Goal: Task Accomplishment & Management: Use online tool/utility

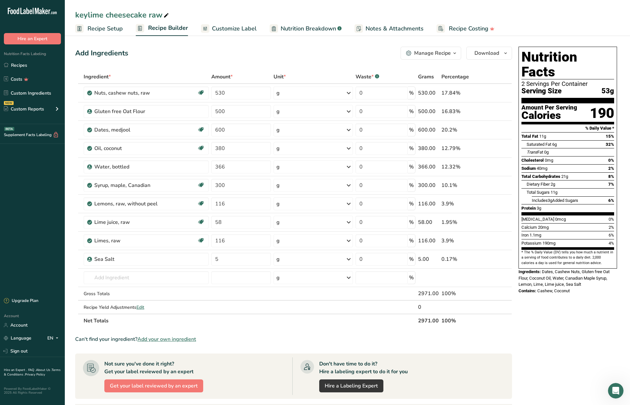
click at [110, 26] on span "Recipe Setup" at bounding box center [104, 28] width 35 height 9
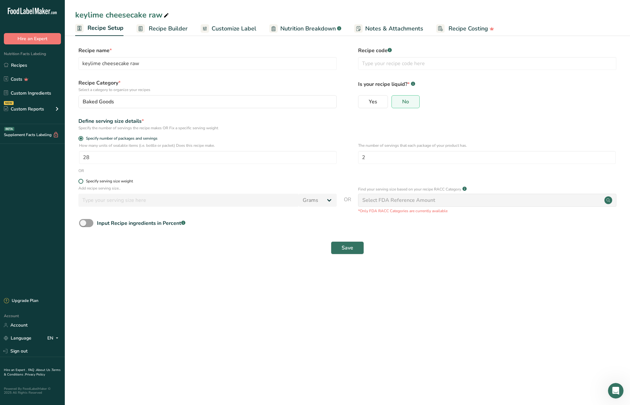
click at [80, 181] on span at bounding box center [80, 181] width 5 height 5
click at [80, 181] on input "Specify serving size weight" at bounding box center [80, 181] width 4 height 4
radio input "true"
radio input "false"
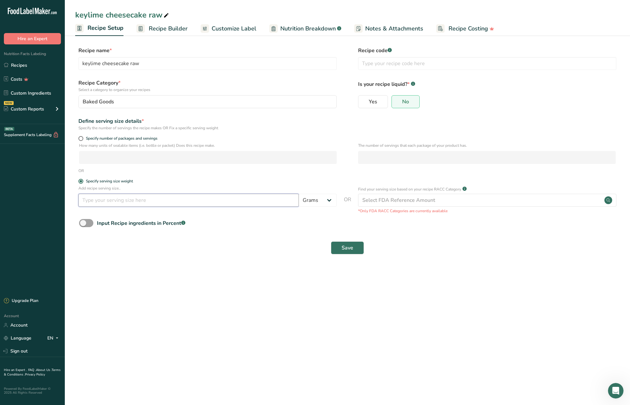
click at [200, 203] on input "number" at bounding box center [188, 200] width 220 height 13
type input "100"
click at [350, 247] on span "Save" at bounding box center [348, 248] width 12 height 8
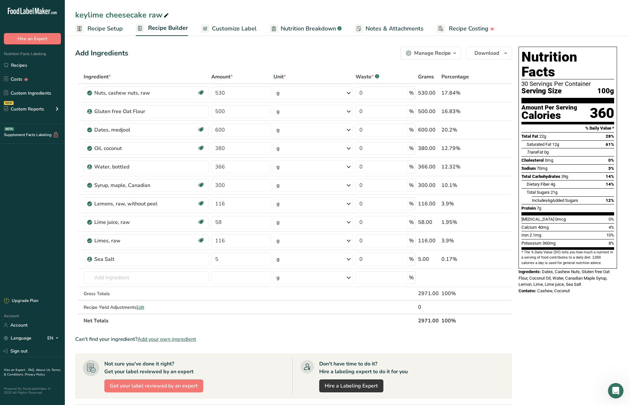
click at [95, 28] on span "Recipe Setup" at bounding box center [104, 28] width 35 height 9
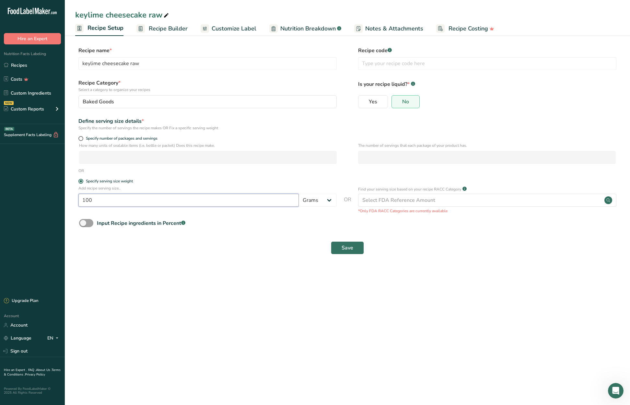
drag, startPoint x: 155, startPoint y: 202, endPoint x: 71, endPoint y: 198, distance: 83.7
click at [71, 198] on section "Recipe name * keylime cheesecake raw Recipe code .a-a{fill:#347362;}.b-a{fill:#…" at bounding box center [347, 151] width 565 height 235
click at [212, 228] on div "Input Recipe ingredients in Percent .a-a{fill:#347362;}.b-a{fill:#fff;}" at bounding box center [347, 229] width 544 height 13
click at [81, 138] on span at bounding box center [80, 138] width 5 height 5
click at [81, 138] on input "Specify number of packages and servings" at bounding box center [80, 138] width 4 height 4
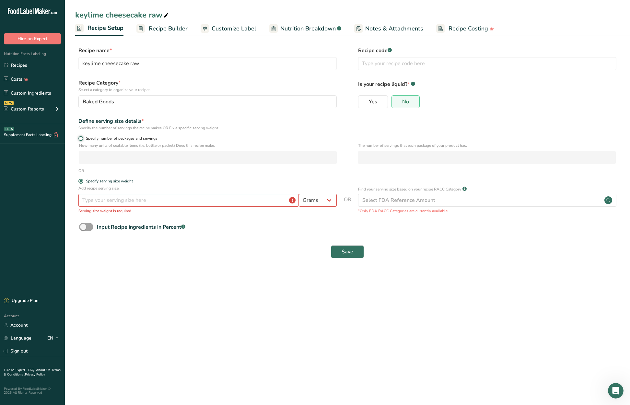
radio input "true"
radio input "false"
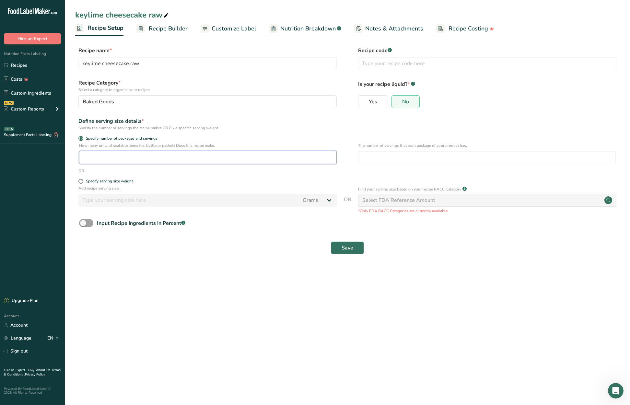
click at [111, 157] on input "number" at bounding box center [208, 157] width 258 height 13
type input "28"
click at [379, 159] on input "number" at bounding box center [487, 157] width 258 height 13
type input "2"
click at [339, 247] on button "Save" at bounding box center [347, 247] width 33 height 13
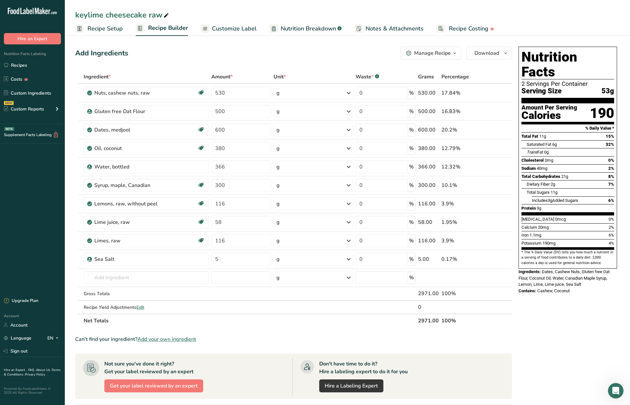
click at [103, 29] on span "Recipe Setup" at bounding box center [104, 28] width 35 height 9
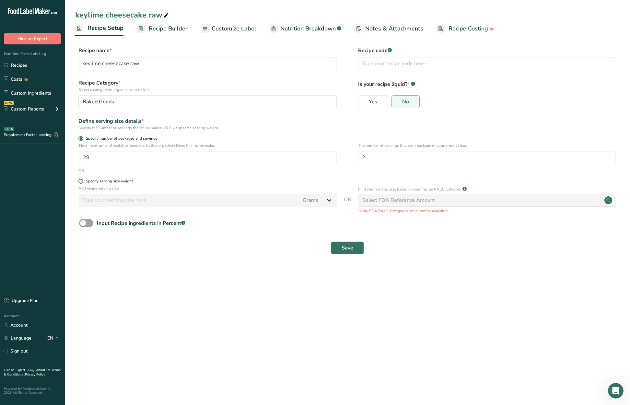
click at [80, 181] on span at bounding box center [80, 181] width 5 height 5
click at [80, 181] on input "Specify serving size weight" at bounding box center [80, 181] width 4 height 4
radio input "true"
radio input "false"
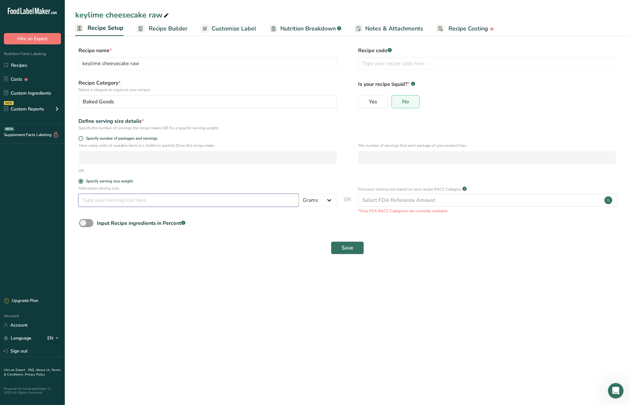
click at [128, 200] on input "number" at bounding box center [188, 200] width 220 height 13
type input "50"
click at [82, 137] on span at bounding box center [80, 138] width 5 height 5
click at [82, 137] on input "Specify number of packages and servings" at bounding box center [80, 138] width 4 height 4
radio input "true"
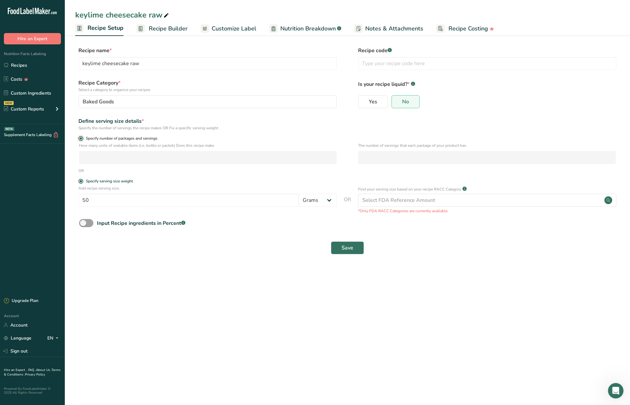
radio input "false"
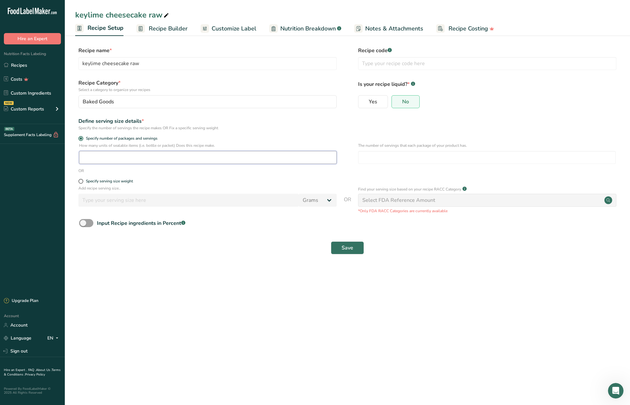
click at [107, 154] on input "number" at bounding box center [208, 157] width 258 height 13
type input "28"
click at [395, 157] on input "number" at bounding box center [487, 157] width 258 height 13
type input "2"
click at [354, 249] on button "Save" at bounding box center [347, 247] width 33 height 13
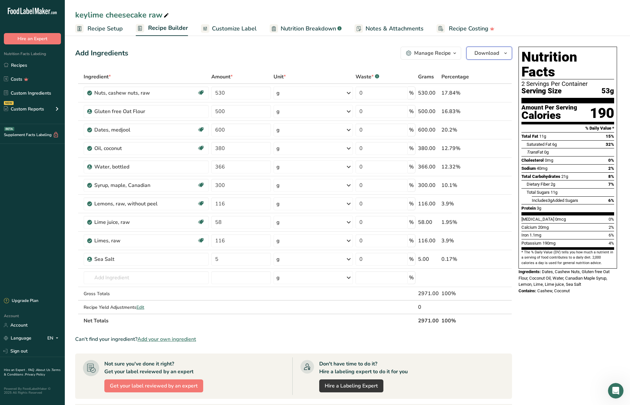
click at [508, 53] on icon "button" at bounding box center [505, 53] width 5 height 8
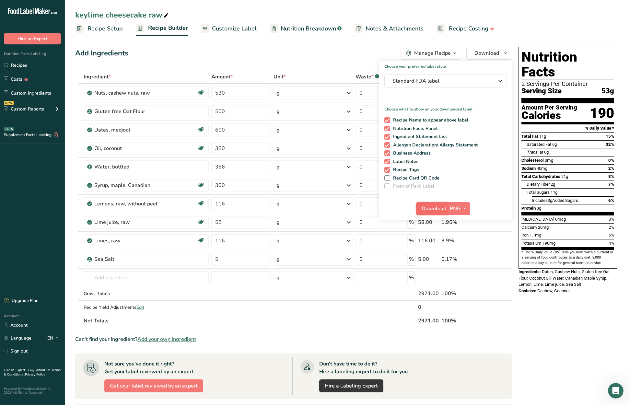
click at [430, 207] on span "Download" at bounding box center [434, 209] width 25 height 8
click at [422, 15] on div "keylime cheesecake raw" at bounding box center [347, 15] width 565 height 12
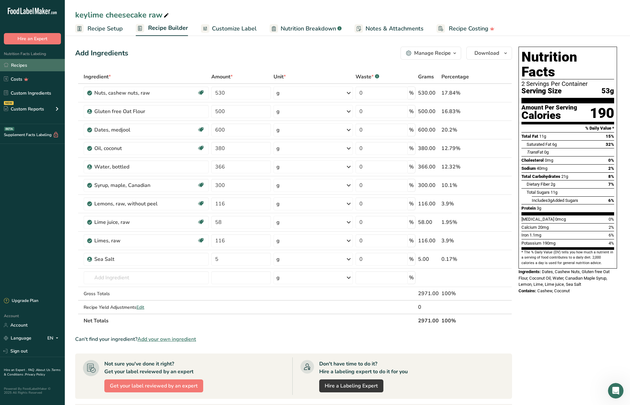
click at [17, 64] on link "Recipes" at bounding box center [32, 65] width 65 height 12
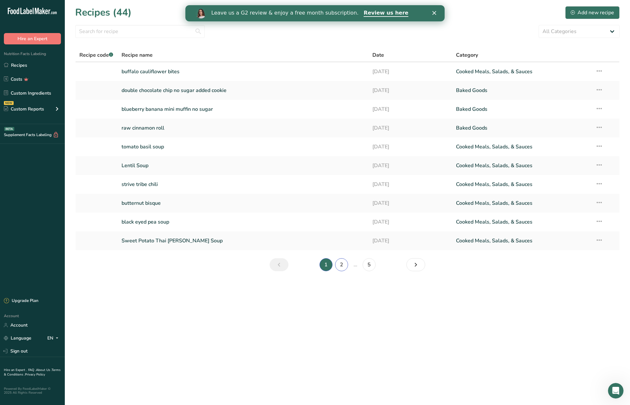
click at [343, 266] on link "2" at bounding box center [341, 264] width 13 height 13
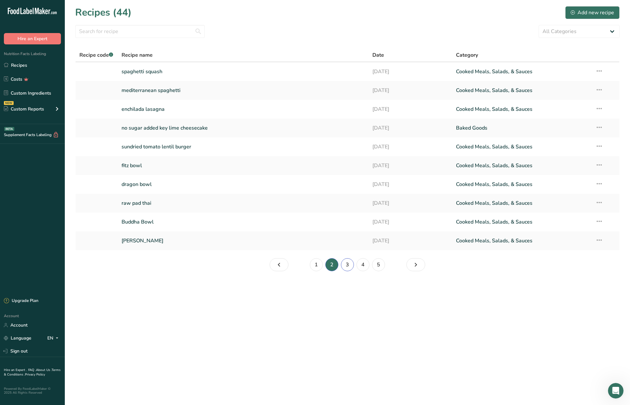
click at [347, 265] on link "3" at bounding box center [347, 264] width 13 height 13
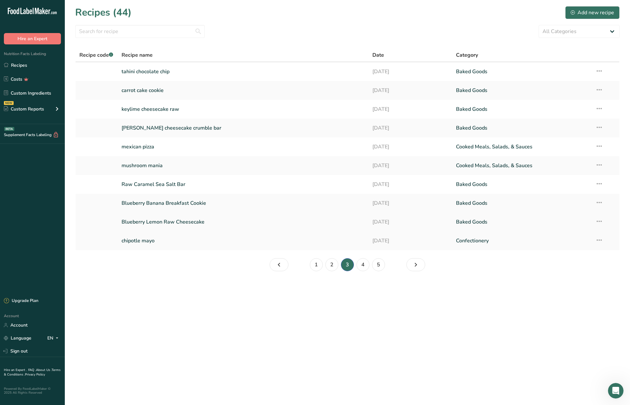
click at [179, 221] on link "Blueberry Lemon Raw Cheesecake" at bounding box center [243, 222] width 243 height 14
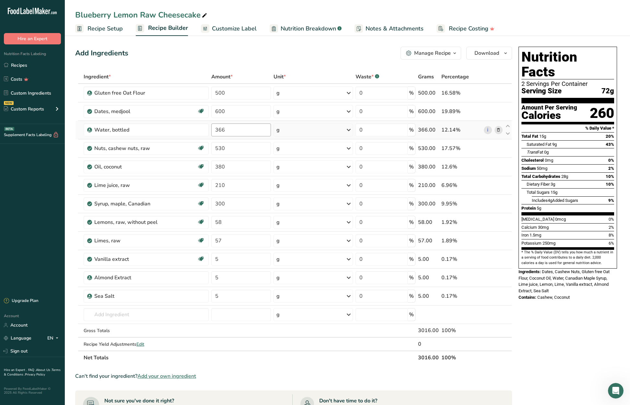
drag, startPoint x: 102, startPoint y: 29, endPoint x: 229, endPoint y: 130, distance: 162.8
click at [102, 29] on span "Recipe Setup" at bounding box center [104, 28] width 35 height 9
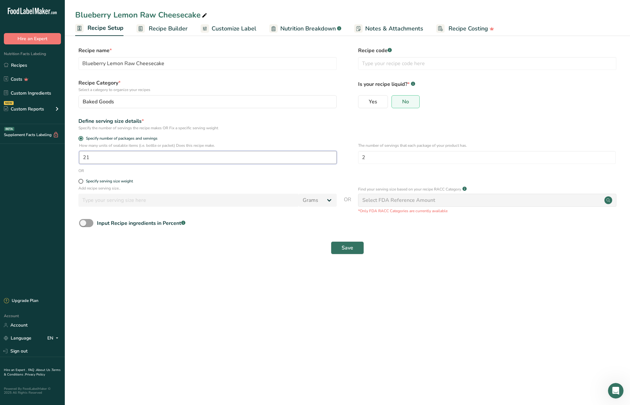
drag, startPoint x: 108, startPoint y: 156, endPoint x: 79, endPoint y: 157, distance: 29.2
click at [79, 157] on input "21" at bounding box center [208, 157] width 258 height 13
type input "28"
click at [346, 248] on span "Save" at bounding box center [348, 248] width 12 height 8
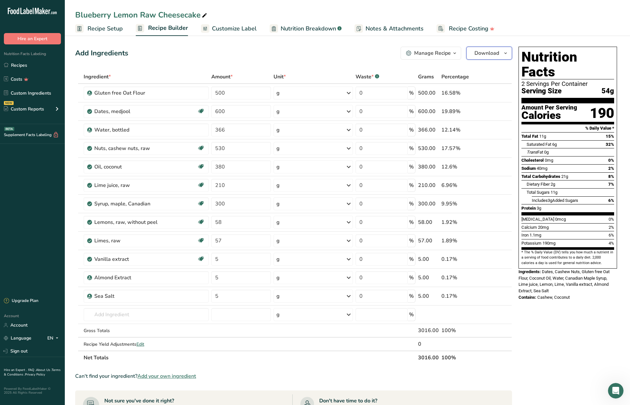
click at [503, 55] on icon "button" at bounding box center [505, 53] width 5 height 8
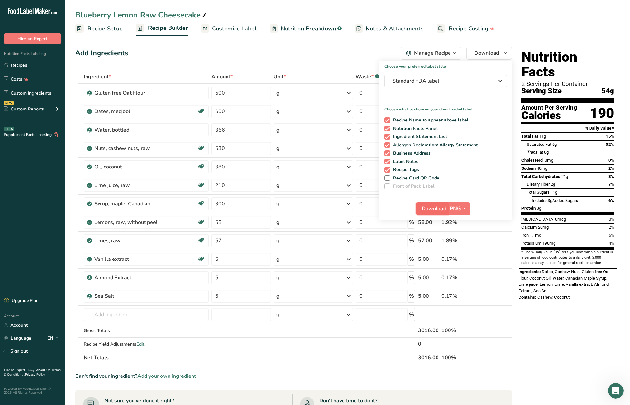
click at [446, 206] on span "Download" at bounding box center [434, 209] width 25 height 8
click at [313, 52] on div "Add Ingredients Manage Recipe Delete Recipe Duplicate Recipe Scale Recipe Save …" at bounding box center [293, 53] width 437 height 13
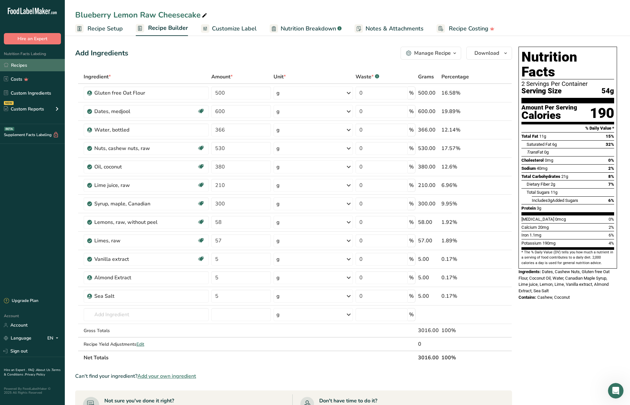
click at [29, 64] on link "Recipes" at bounding box center [32, 65] width 65 height 12
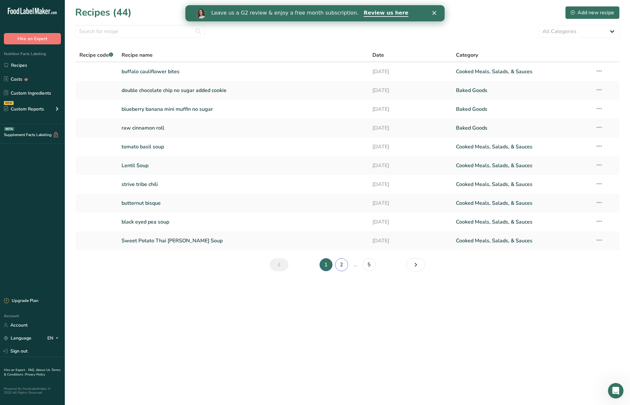
click at [339, 264] on link "2" at bounding box center [341, 264] width 13 height 13
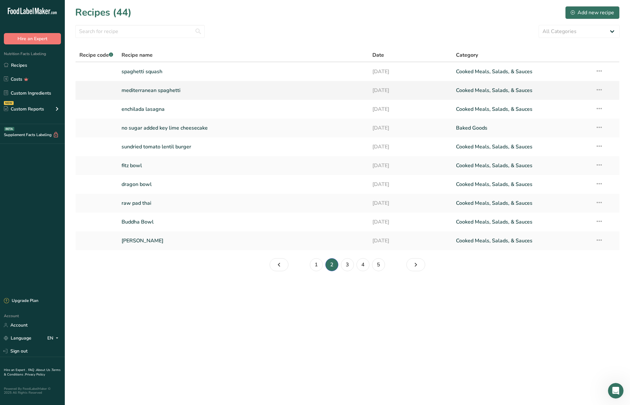
click at [161, 91] on link "mediterranean spaghetti" at bounding box center [243, 91] width 243 height 14
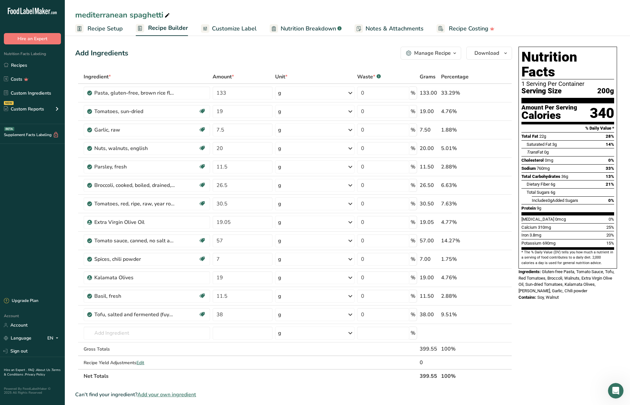
click at [106, 28] on span "Recipe Setup" at bounding box center [104, 28] width 35 height 9
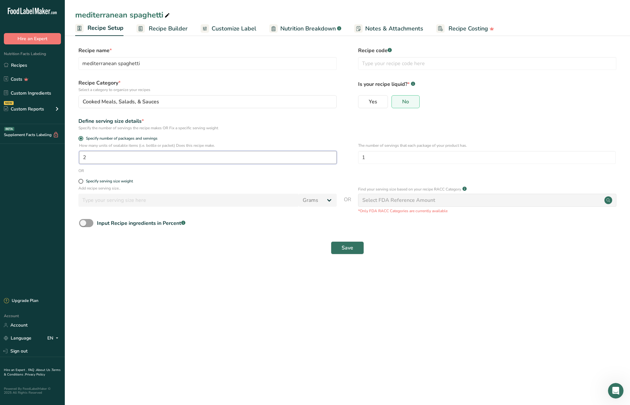
drag, startPoint x: 90, startPoint y: 157, endPoint x: 81, endPoint y: 157, distance: 9.1
click at [81, 157] on input "2" at bounding box center [208, 157] width 258 height 13
type input "1"
drag, startPoint x: 388, startPoint y: 159, endPoint x: 360, endPoint y: 158, distance: 28.2
click at [360, 158] on input "1" at bounding box center [487, 157] width 258 height 13
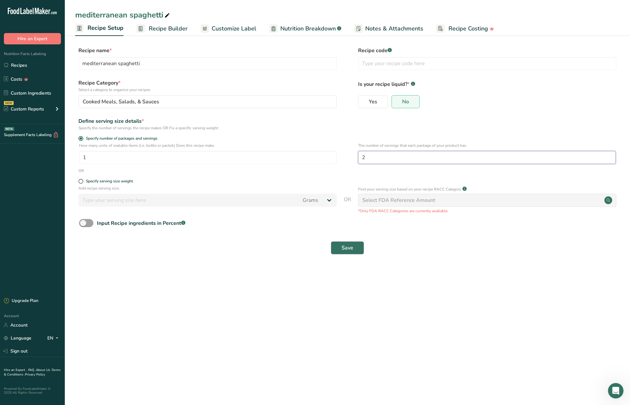
type input "2"
click at [352, 246] on span "Save" at bounding box center [348, 248] width 12 height 8
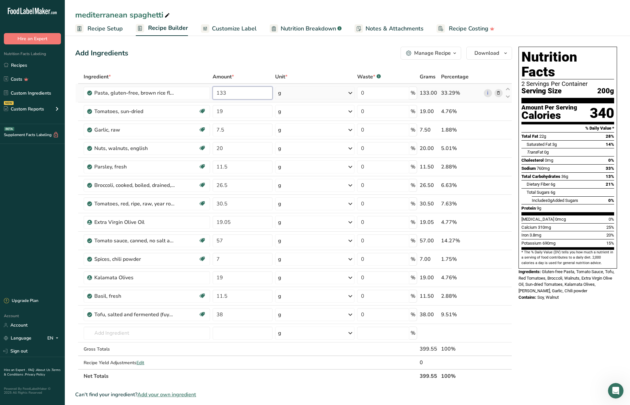
drag, startPoint x: 231, startPoint y: 97, endPoint x: 219, endPoint y: 96, distance: 12.0
click at [219, 96] on input "133" at bounding box center [243, 93] width 60 height 13
type input "170"
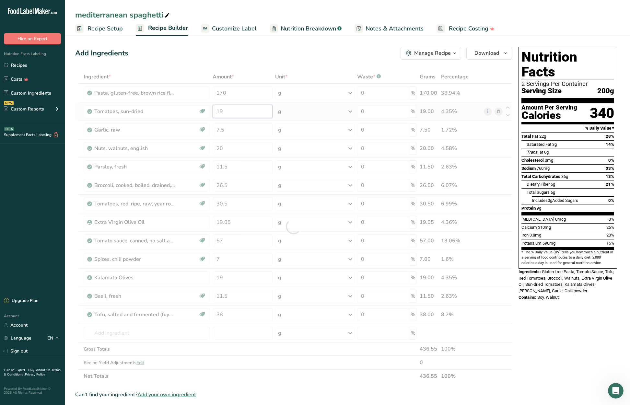
click at [250, 110] on div "Ingredient * Amount * Unit * Waste * .a-a{fill:#347362;}.b-a{fill:#fff;} Grams …" at bounding box center [293, 226] width 437 height 313
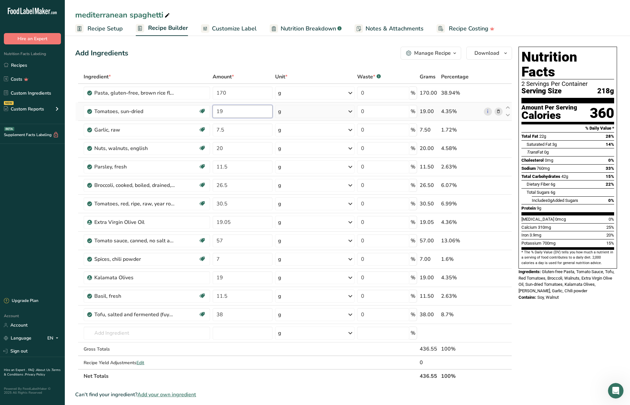
type input "1"
type input "30"
click at [233, 130] on div "Ingredient * Amount * Unit * Waste * .a-a{fill:#347362;}.b-a{fill:#fff;} Grams …" at bounding box center [293, 226] width 437 height 313
type input "7"
type input "12"
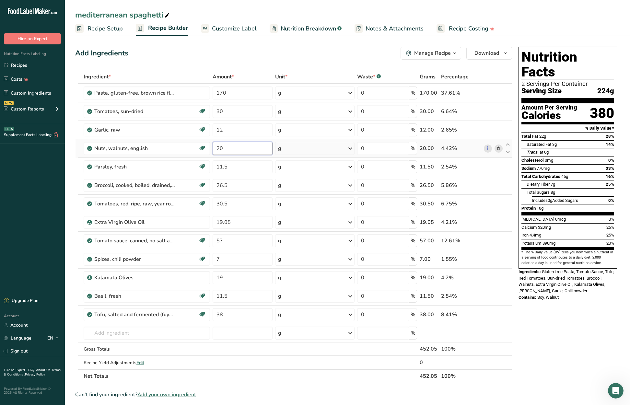
click at [234, 150] on div "Ingredient * Amount * Unit * Waste * .a-a{fill:#347362;}.b-a{fill:#fff;} Grams …" at bounding box center [293, 226] width 437 height 313
type input "2"
type input "30"
click at [236, 165] on div "Ingredient * Amount * Unit * Waste * .a-a{fill:#347362;}.b-a{fill:#fff;} Grams …" at bounding box center [293, 226] width 437 height 313
type input "15"
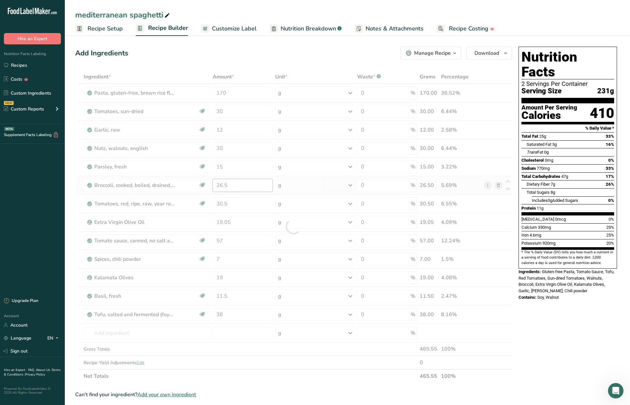
click at [235, 183] on div "Ingredient * Amount * Unit * Waste * .a-a{fill:#347362;}.b-a{fill:#fff;} Grams …" at bounding box center [293, 226] width 437 height 313
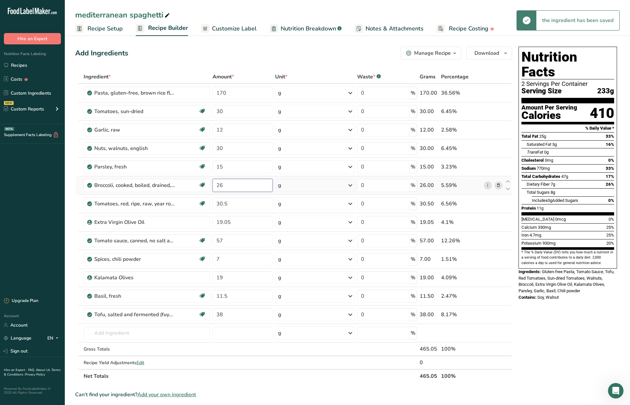
type input "2"
type input "30"
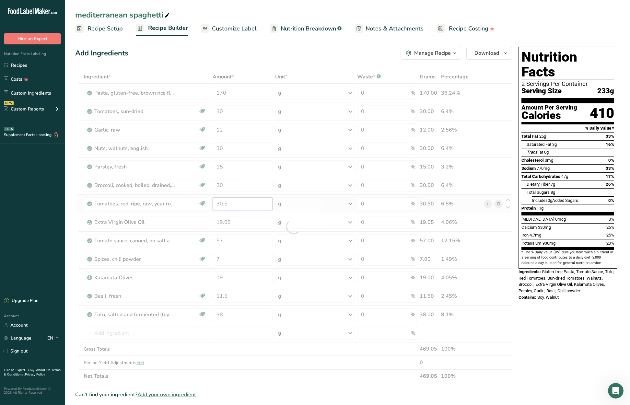
click at [235, 203] on div "Ingredient * Amount * Unit * Waste * .a-a{fill:#347362;}.b-a{fill:#fff;} Grams …" at bounding box center [293, 226] width 437 height 313
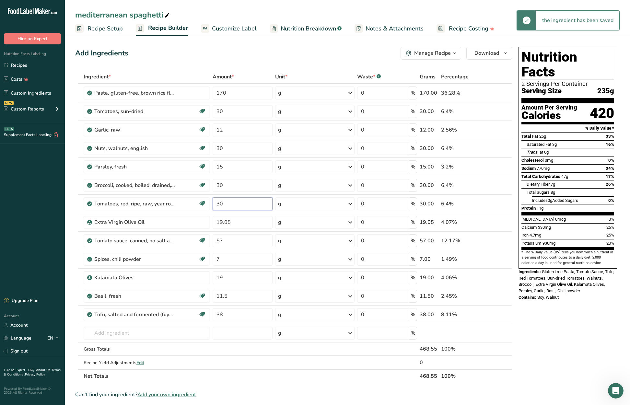
type input "3"
type input "40"
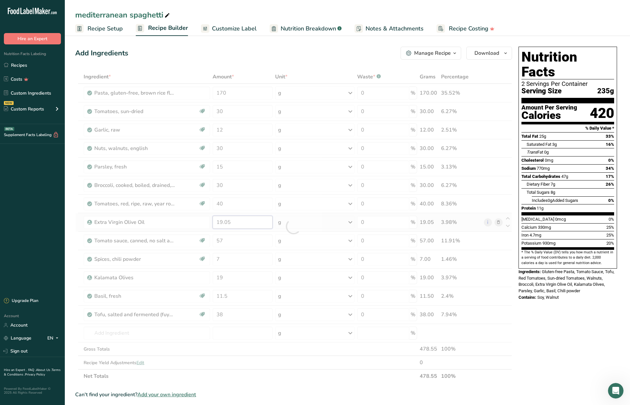
click at [247, 220] on div "Ingredient * Amount * Unit * Waste * .a-a{fill:#347362;}.b-a{fill:#fff;} Grams …" at bounding box center [293, 226] width 437 height 313
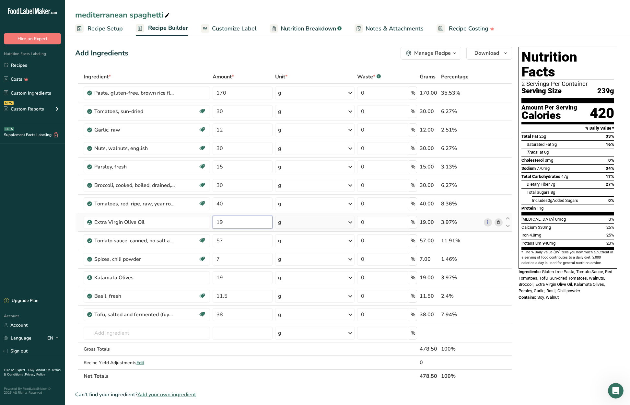
type input "1"
type input "22"
click at [240, 242] on div "Ingredient * Amount * Unit * Waste * .a-a{fill:#347362;}.b-a{fill:#fff;} Grams …" at bounding box center [293, 226] width 437 height 313
type input "5"
type input "65"
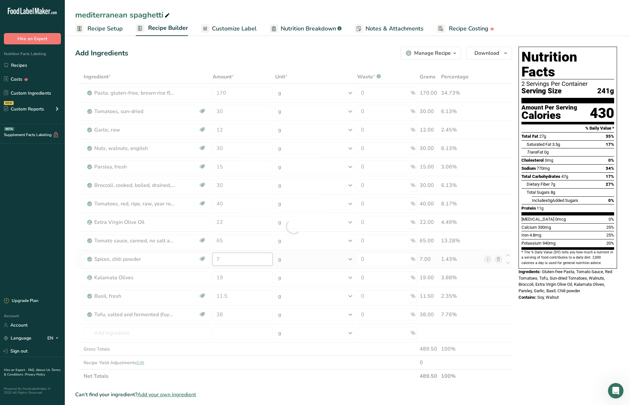
click at [236, 259] on div "Ingredient * Amount * Unit * Waste * .a-a{fill:#347362;}.b-a{fill:#fff;} Grams …" at bounding box center [293, 226] width 437 height 313
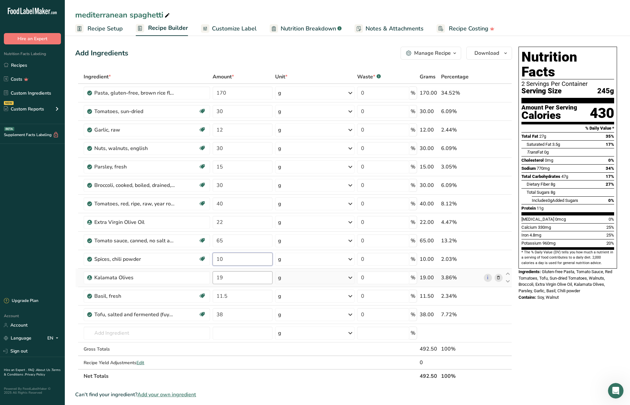
type input "10"
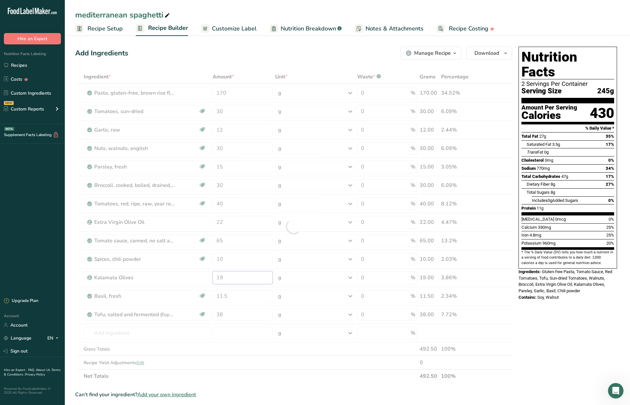
drag, startPoint x: 224, startPoint y: 278, endPoint x: 216, endPoint y: 277, distance: 8.5
click at [216, 277] on div "Ingredient * Amount * Unit * Waste * .a-a{fill:#347362;}.b-a{fill:#fff;} Grams …" at bounding box center [293, 226] width 437 height 313
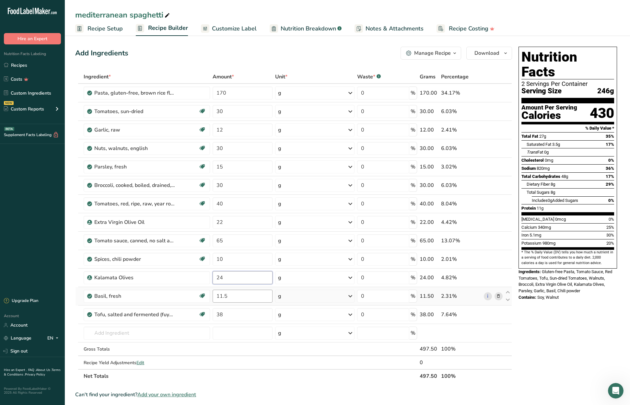
type input "24"
click at [255, 296] on div "Ingredient * Amount * Unit * Waste * .a-a{fill:#347362;}.b-a{fill:#fff;} Grams …" at bounding box center [293, 226] width 437 height 313
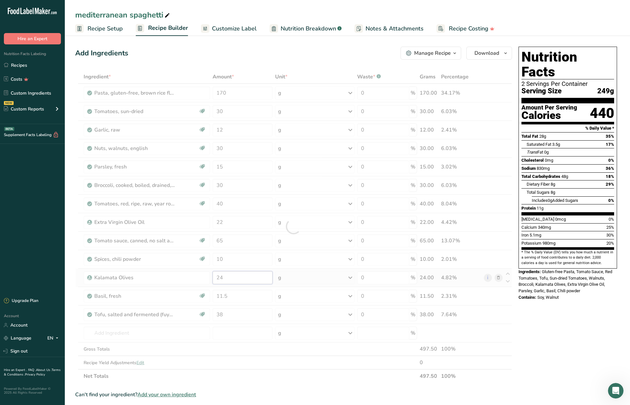
click at [230, 273] on div "Ingredient * Amount * Unit * Waste * .a-a{fill:#347362;}.b-a{fill:#fff;} Grams …" at bounding box center [293, 226] width 437 height 313
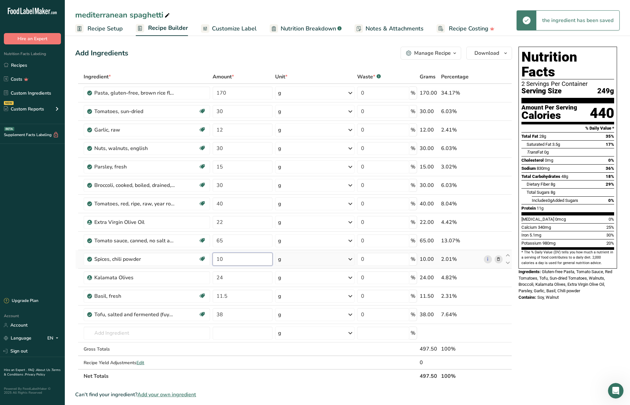
click at [236, 260] on div "Ingredient * Amount * Unit * Waste * .a-a{fill:#347362;}.b-a{fill:#fff;} Grams …" at bounding box center [293, 226] width 437 height 313
type input "1"
type input "8"
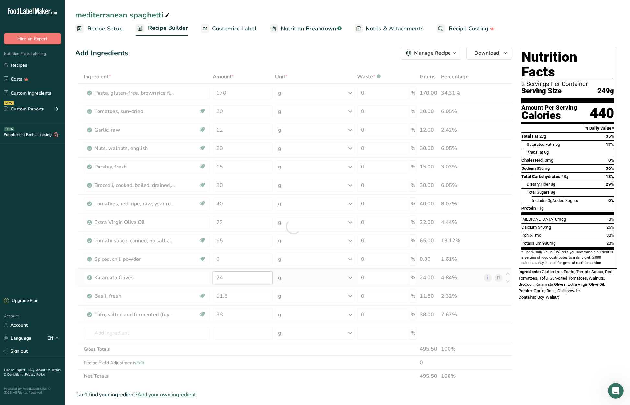
click at [231, 279] on div "Ingredient * Amount * Unit * Waste * .a-a{fill:#347362;}.b-a{fill:#fff;} Grams …" at bounding box center [293, 226] width 437 height 313
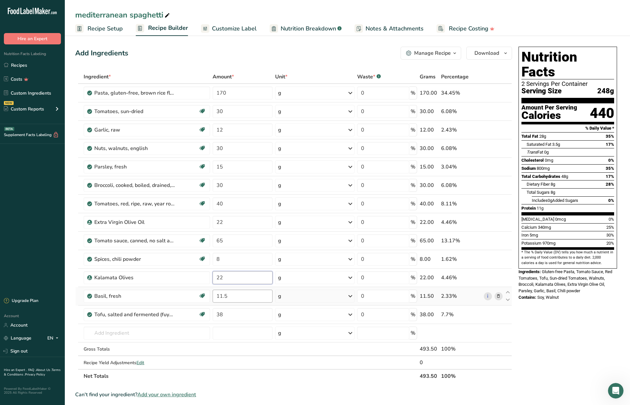
type input "22"
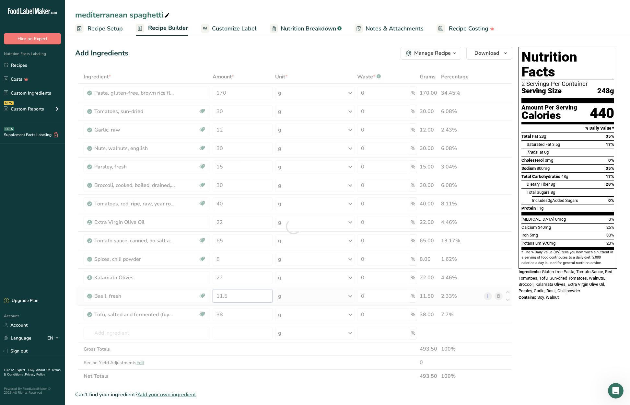
click at [227, 296] on div "Ingredient * Amount * Unit * Waste * .a-a{fill:#347362;}.b-a{fill:#fff;} Grams …" at bounding box center [293, 226] width 437 height 313
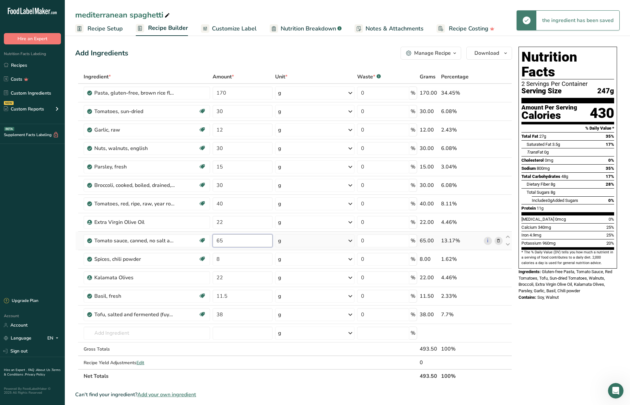
click at [240, 242] on div "Ingredient * Amount * Unit * Waste * .a-a{fill:#347362;}.b-a{fill:#fff;} Grams …" at bounding box center [293, 226] width 437 height 313
type input "60"
click at [230, 351] on div "Ingredient * Amount * Unit * Waste * .a-a{fill:#347362;}.b-a{fill:#fff;} Grams …" at bounding box center [293, 226] width 437 height 313
click at [509, 53] on span "button" at bounding box center [506, 53] width 8 height 8
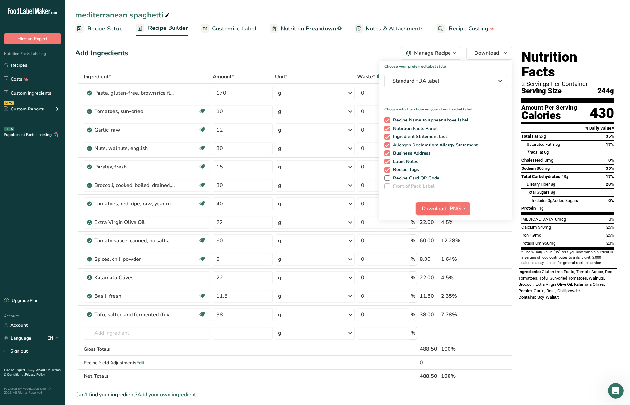
click at [443, 210] on span "Download" at bounding box center [434, 209] width 25 height 8
click at [21, 64] on link "Recipes" at bounding box center [32, 65] width 65 height 12
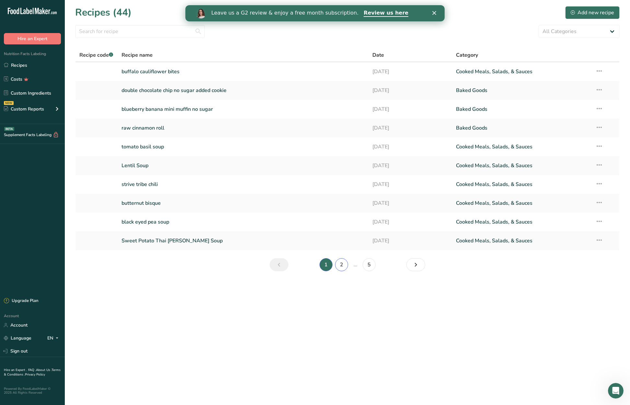
click at [341, 266] on link "2" at bounding box center [341, 264] width 13 height 13
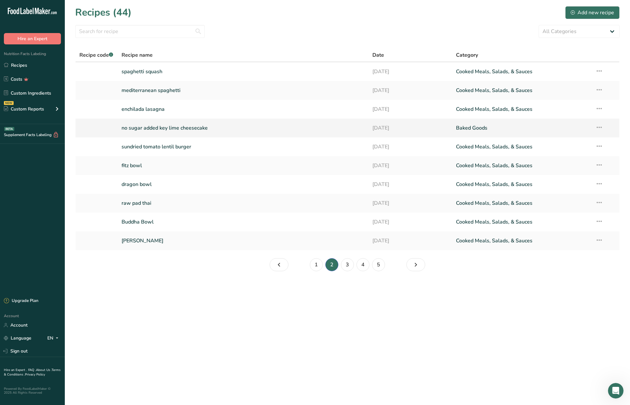
click at [183, 130] on link "no sugar added key lime cheesecake" at bounding box center [243, 128] width 243 height 14
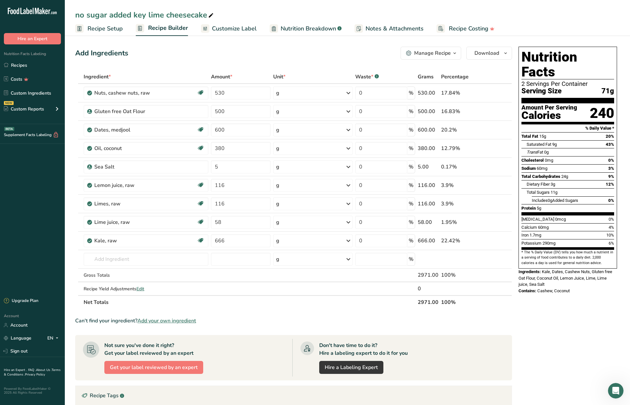
click at [110, 29] on span "Recipe Setup" at bounding box center [104, 28] width 35 height 9
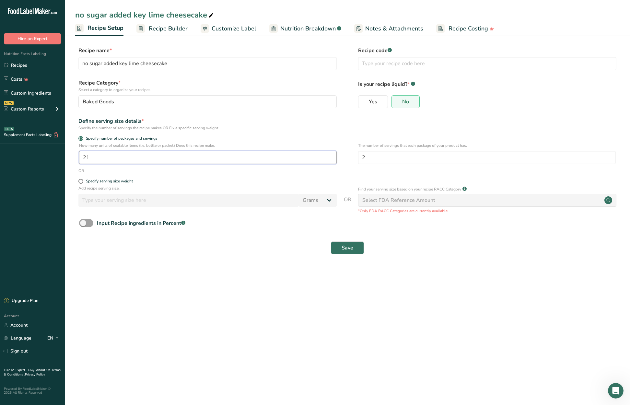
click at [125, 155] on input "21" at bounding box center [208, 157] width 258 height 13
type input "28"
click at [343, 248] on span "Save" at bounding box center [348, 248] width 12 height 8
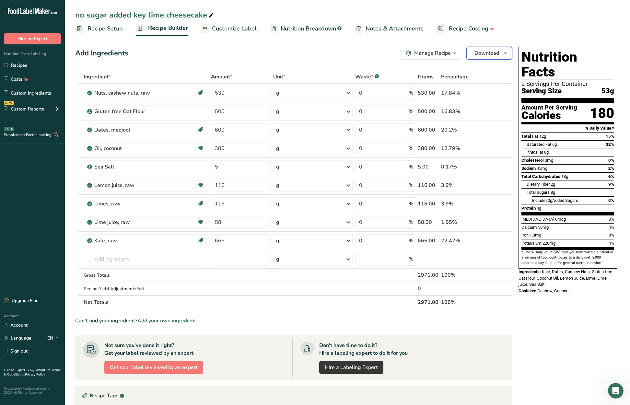
click at [503, 52] on icon "button" at bounding box center [505, 53] width 5 height 8
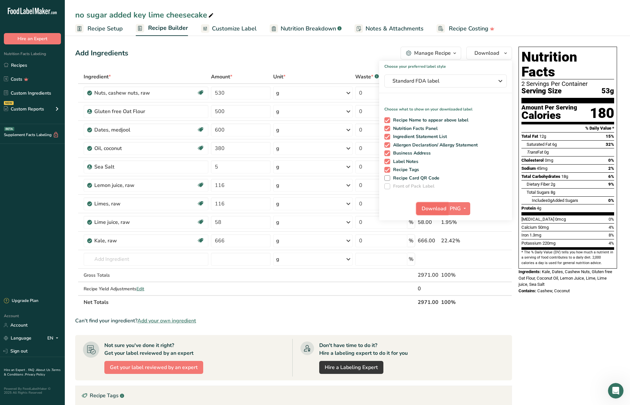
click at [438, 211] on span "Download" at bounding box center [434, 209] width 25 height 8
click at [21, 63] on link "Recipes" at bounding box center [32, 65] width 65 height 12
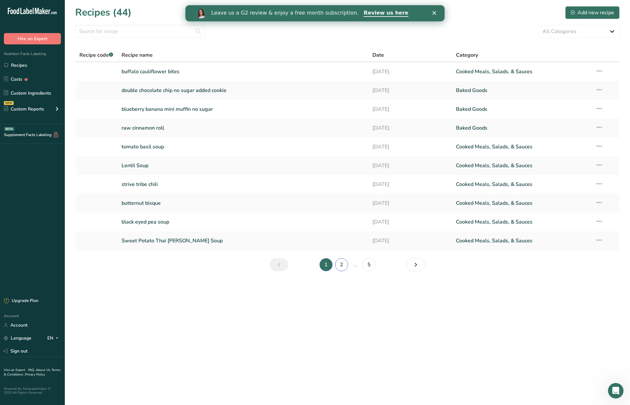
click at [340, 263] on link "2" at bounding box center [341, 264] width 13 height 13
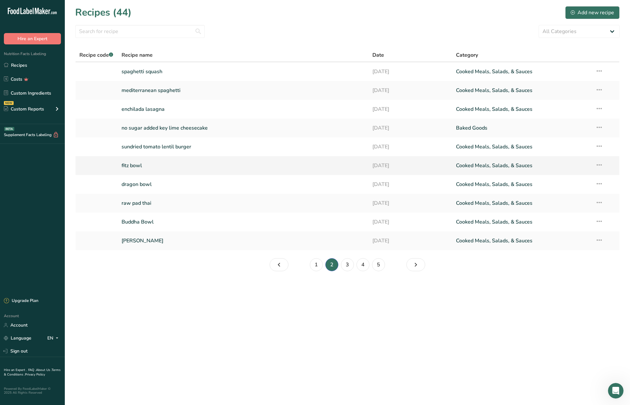
click at [135, 166] on link "fitz bowl" at bounding box center [243, 166] width 243 height 14
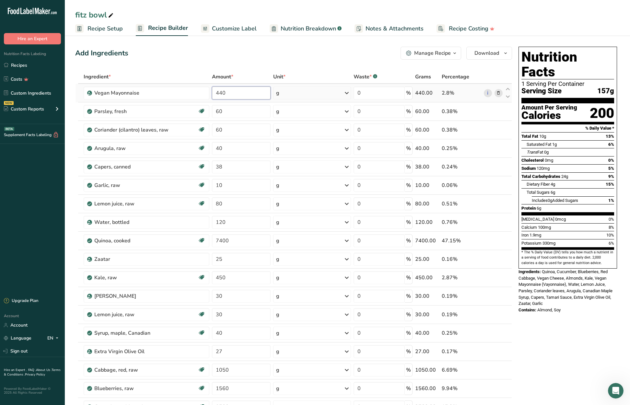
drag, startPoint x: 227, startPoint y: 92, endPoint x: 214, endPoint y: 92, distance: 13.9
click at [214, 92] on input "440" at bounding box center [241, 93] width 59 height 13
click at [304, 67] on div "Add Ingredients Manage Recipe Delete Recipe Duplicate Recipe Scale Recipe Save …" at bounding box center [295, 393] width 441 height 698
drag, startPoint x: 236, startPoint y: 92, endPoint x: 213, endPoint y: 92, distance: 23.3
click at [213, 92] on input "300" at bounding box center [241, 93] width 59 height 13
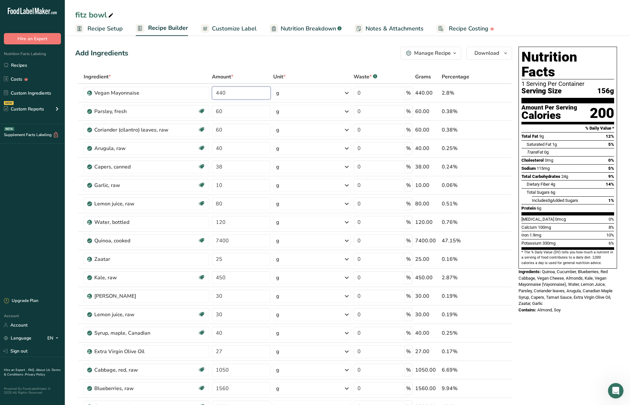
type input "440"
click at [263, 62] on div "Add Ingredients Manage Recipe Delete Recipe Duplicate Recipe Scale Recipe Save …" at bounding box center [295, 393] width 441 height 698
click at [111, 26] on span "Recipe Setup" at bounding box center [104, 28] width 35 height 9
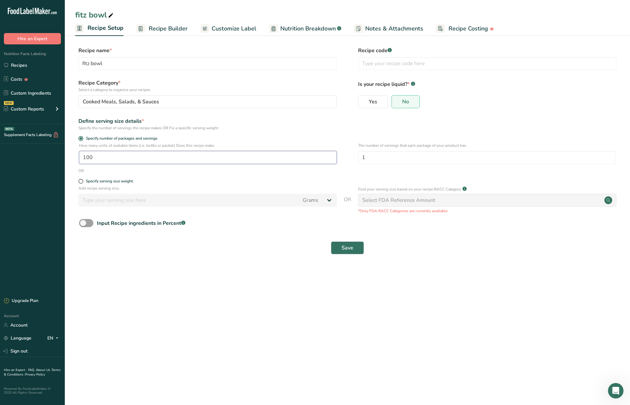
drag, startPoint x: 97, startPoint y: 157, endPoint x: 79, endPoint y: 157, distance: 17.5
click at [79, 157] on input "100" at bounding box center [208, 157] width 258 height 13
type input "80"
click at [343, 248] on span "Save" at bounding box center [348, 248] width 12 height 8
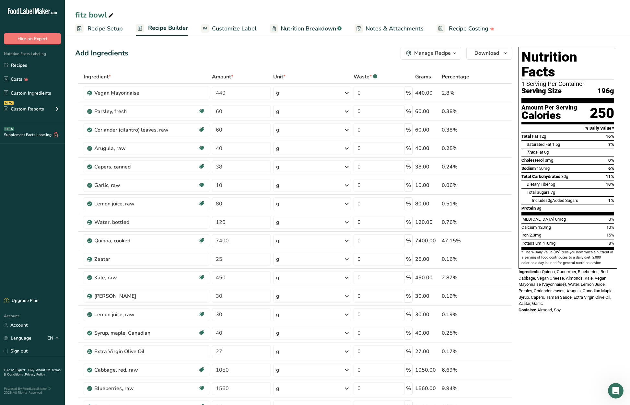
click at [107, 28] on span "Recipe Setup" at bounding box center [104, 28] width 35 height 9
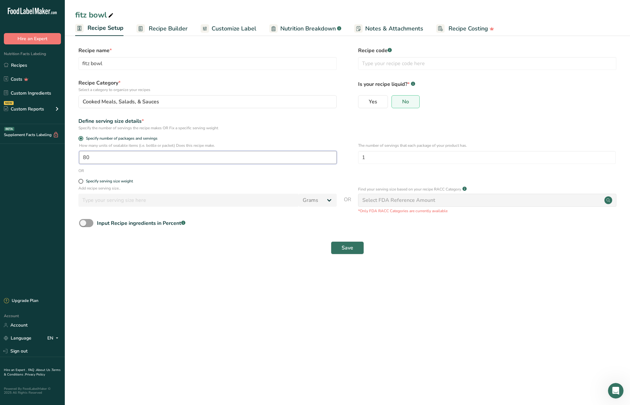
drag, startPoint x: 97, startPoint y: 154, endPoint x: 73, endPoint y: 152, distance: 24.7
click at [73, 152] on section "Recipe name * fitz bowl Recipe code .a-a{fill:#347362;}.b-a{fill:#fff;} Recipe …" at bounding box center [347, 151] width 565 height 235
type input "70"
click at [354, 246] on button "Save" at bounding box center [347, 247] width 33 height 13
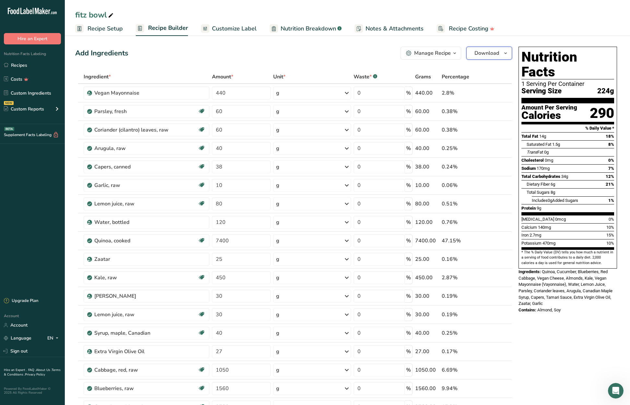
click at [503, 51] on icon "button" at bounding box center [505, 53] width 5 height 8
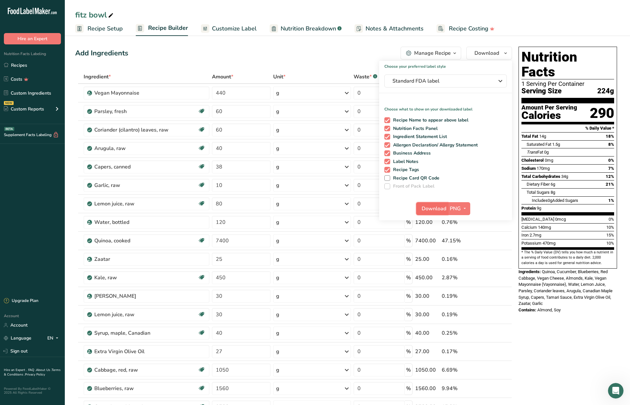
click at [437, 208] on span "Download" at bounding box center [434, 209] width 25 height 8
click at [29, 64] on link "Recipes" at bounding box center [32, 65] width 65 height 12
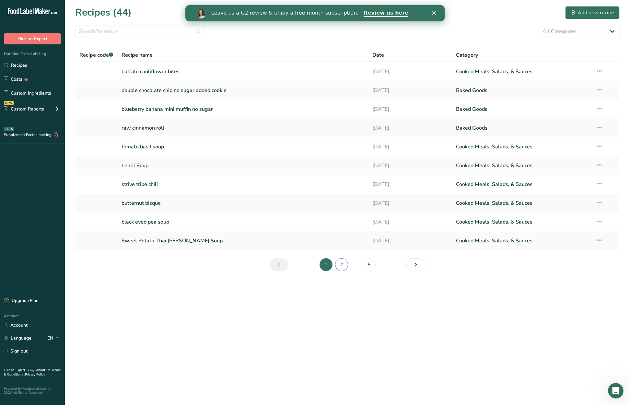
click at [339, 263] on link "2" at bounding box center [341, 264] width 13 height 13
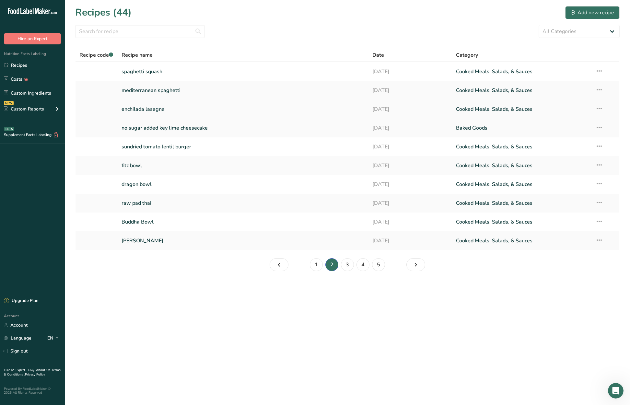
click at [160, 110] on link "enchilada lasagna" at bounding box center [243, 109] width 243 height 14
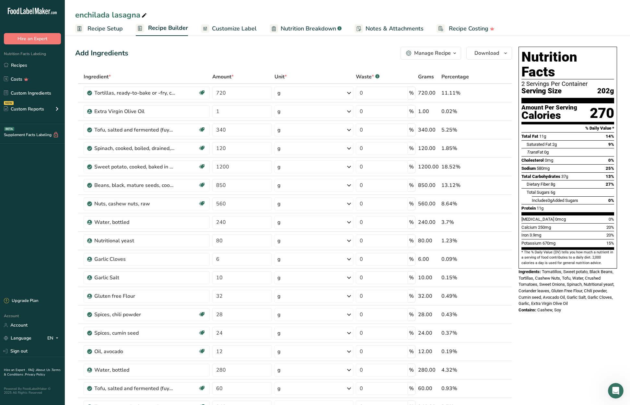
click at [103, 28] on span "Recipe Setup" at bounding box center [104, 28] width 35 height 9
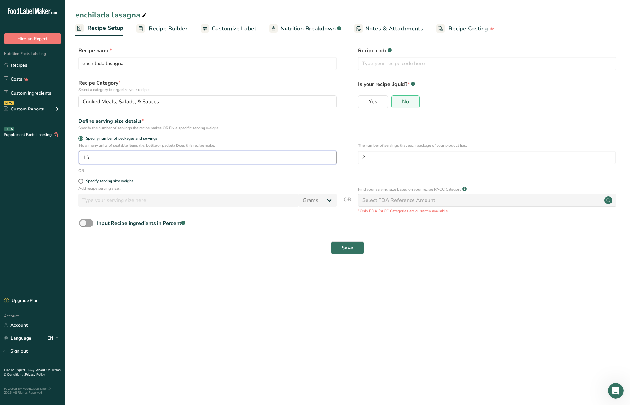
drag, startPoint x: 92, startPoint y: 158, endPoint x: 81, endPoint y: 158, distance: 10.4
click at [81, 158] on input "16" at bounding box center [208, 157] width 258 height 13
type input "12"
click at [353, 246] on span "Save" at bounding box center [348, 248] width 12 height 8
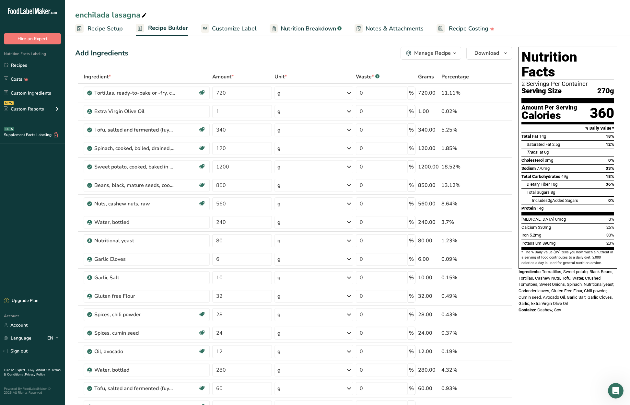
click at [112, 29] on span "Recipe Setup" at bounding box center [104, 28] width 35 height 9
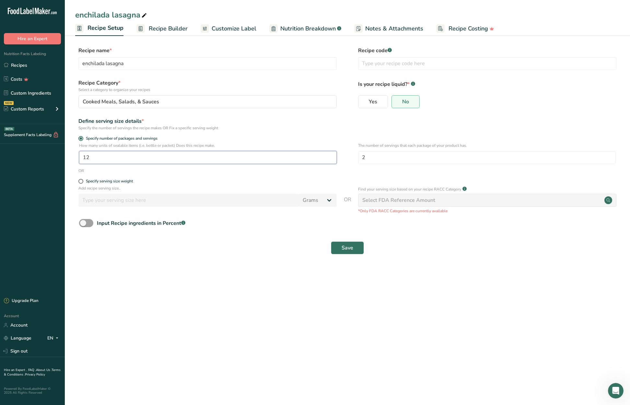
drag, startPoint x: 96, startPoint y: 158, endPoint x: 72, endPoint y: 154, distance: 24.6
click at [72, 154] on section "Recipe name * enchilada lasagna Recipe code .a-a{fill:#347362;}.b-a{fill:#fff;}…" at bounding box center [347, 151] width 565 height 235
type input "8"
click at [356, 248] on button "Save" at bounding box center [347, 247] width 33 height 13
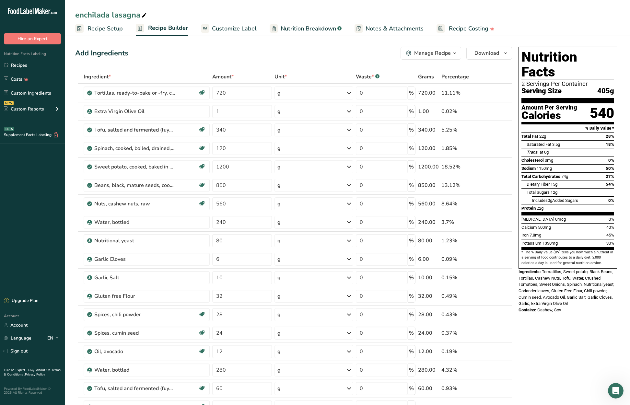
click at [99, 27] on span "Recipe Setup" at bounding box center [104, 28] width 35 height 9
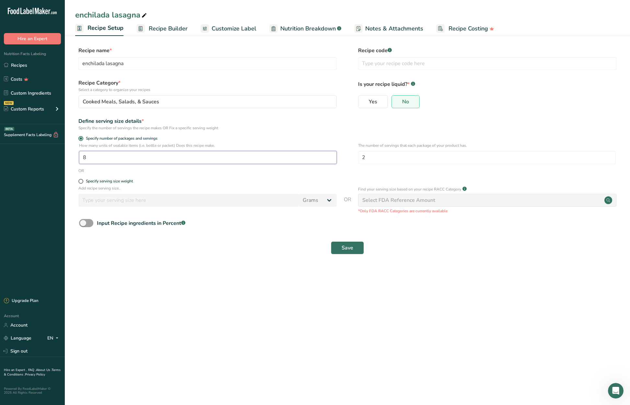
drag, startPoint x: 89, startPoint y: 157, endPoint x: 81, endPoint y: 157, distance: 7.8
click at [81, 157] on input "8" at bounding box center [208, 157] width 258 height 13
type input "16"
click at [355, 248] on button "Save" at bounding box center [347, 247] width 33 height 13
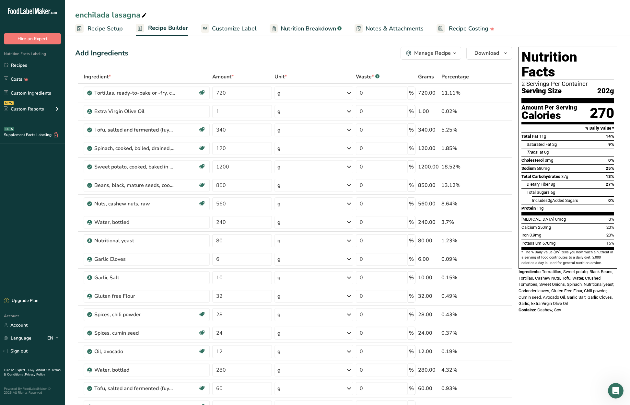
click at [98, 27] on span "Recipe Setup" at bounding box center [104, 28] width 35 height 9
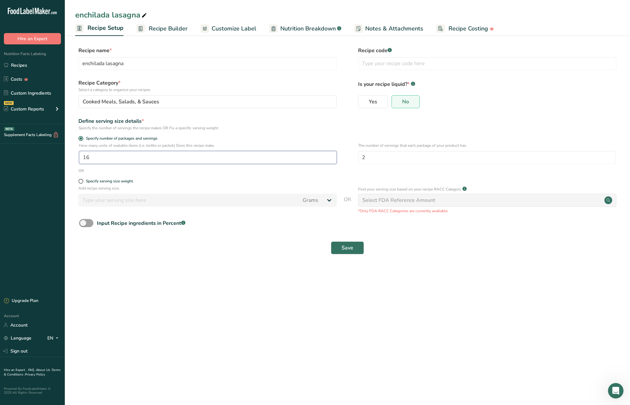
drag, startPoint x: 90, startPoint y: 156, endPoint x: 76, endPoint y: 157, distance: 14.9
click at [76, 157] on div "How many units of sealable items (i.e. bottle or packet) Does this recipe make.…" at bounding box center [347, 155] width 544 height 25
type input "15"
click at [355, 246] on button "Save" at bounding box center [347, 247] width 33 height 13
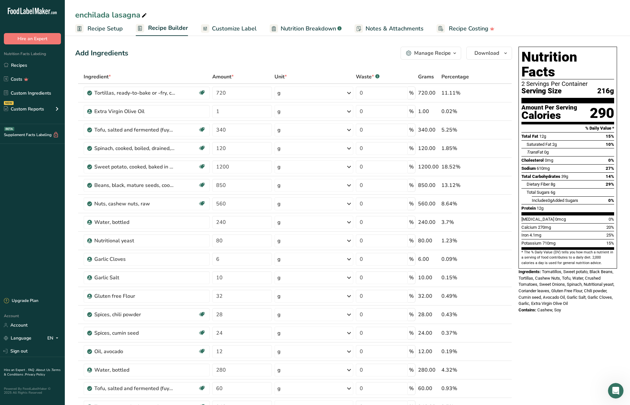
click at [99, 29] on span "Recipe Setup" at bounding box center [104, 28] width 35 height 9
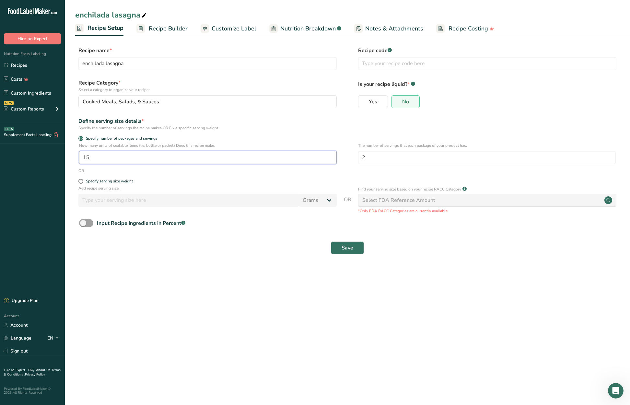
drag, startPoint x: 94, startPoint y: 159, endPoint x: 109, endPoint y: 161, distance: 15.6
click at [87, 158] on input "15" at bounding box center [208, 157] width 258 height 13
type input "14"
click at [344, 247] on span "Save" at bounding box center [348, 248] width 12 height 8
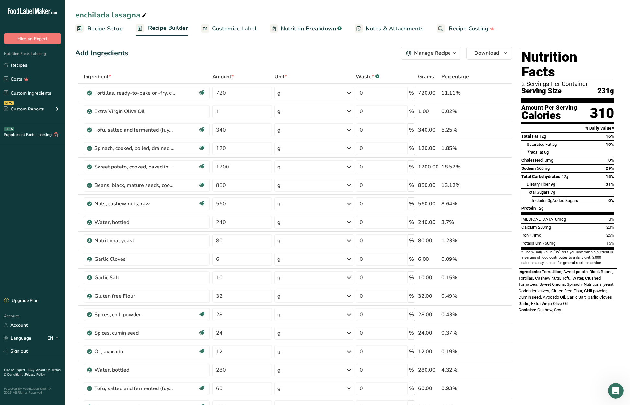
click at [97, 28] on span "Recipe Setup" at bounding box center [104, 28] width 35 height 9
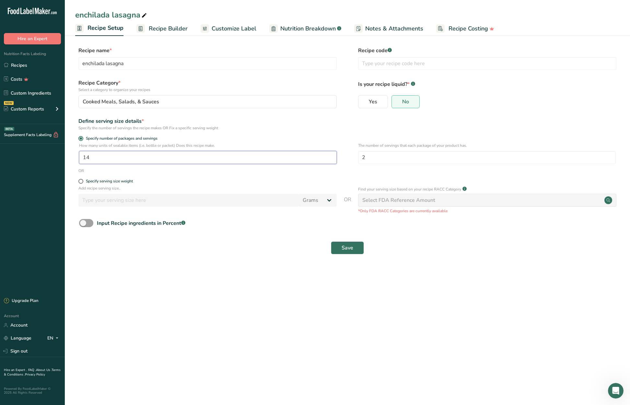
drag, startPoint x: 90, startPoint y: 155, endPoint x: 87, endPoint y: 155, distance: 3.3
click at [87, 155] on input "14" at bounding box center [208, 157] width 258 height 13
type input "13"
click at [352, 249] on span "Save" at bounding box center [348, 248] width 12 height 8
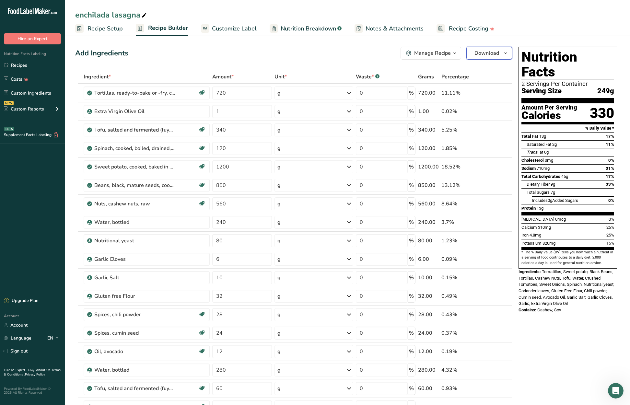
click at [500, 55] on button "Download" at bounding box center [489, 53] width 46 height 13
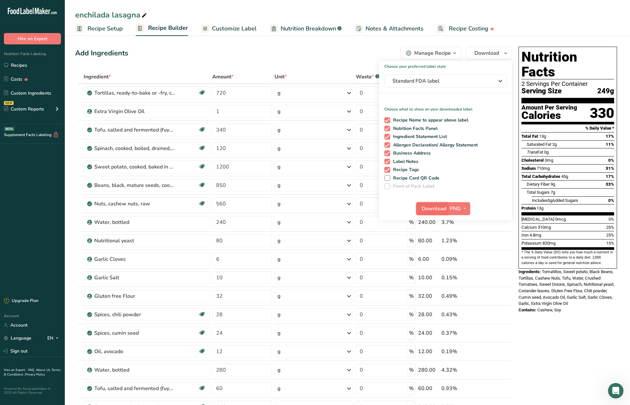
click at [428, 210] on span "Download" at bounding box center [434, 209] width 25 height 8
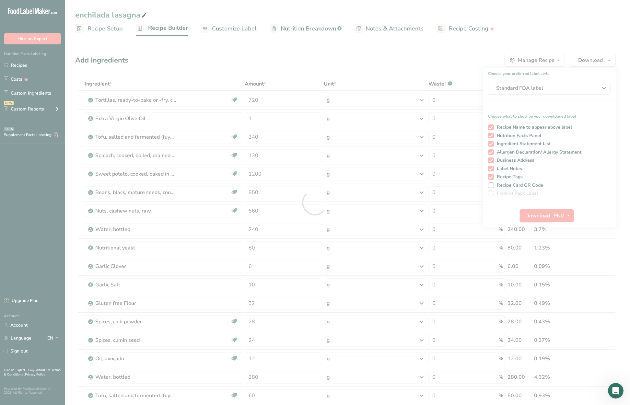
scroll to position [1, 0]
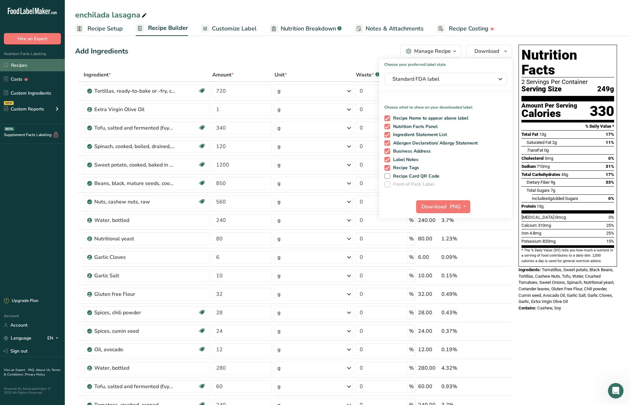
click at [19, 65] on link "Recipes" at bounding box center [32, 65] width 65 height 12
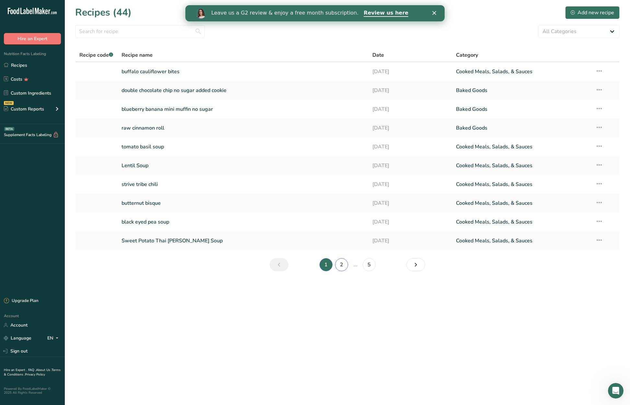
click at [340, 262] on link "2" at bounding box center [341, 264] width 13 height 13
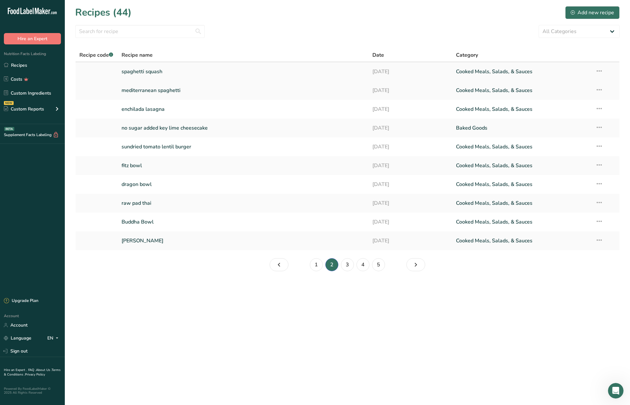
click at [180, 74] on link "spaghetti squash" at bounding box center [243, 72] width 243 height 14
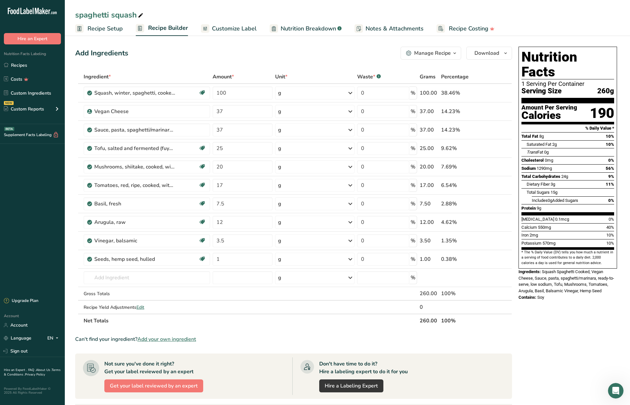
click at [109, 28] on span "Recipe Setup" at bounding box center [104, 28] width 35 height 9
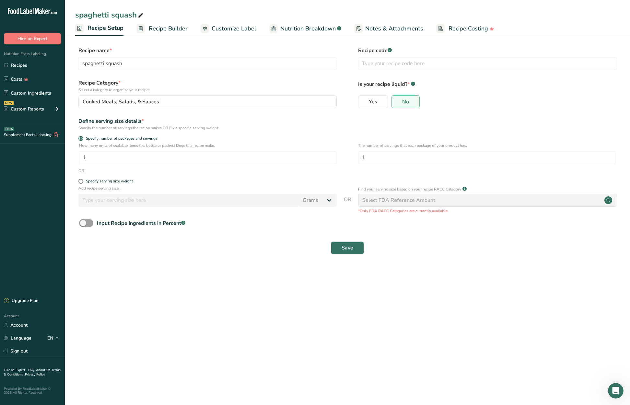
click at [167, 27] on span "Recipe Builder" at bounding box center [168, 28] width 39 height 9
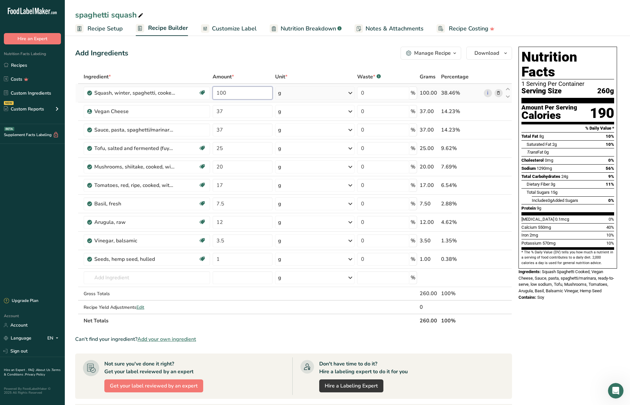
click at [220, 92] on input "100" at bounding box center [243, 93] width 60 height 13
type input "200"
click at [240, 113] on div "Ingredient * Amount * Unit * Waste * .a-a{fill:#347362;}.b-a{fill:#fff;} Grams …" at bounding box center [293, 199] width 437 height 258
drag, startPoint x: 235, startPoint y: 111, endPoint x: 213, endPoint y: 111, distance: 22.4
click at [213, 111] on input "37" at bounding box center [243, 111] width 60 height 13
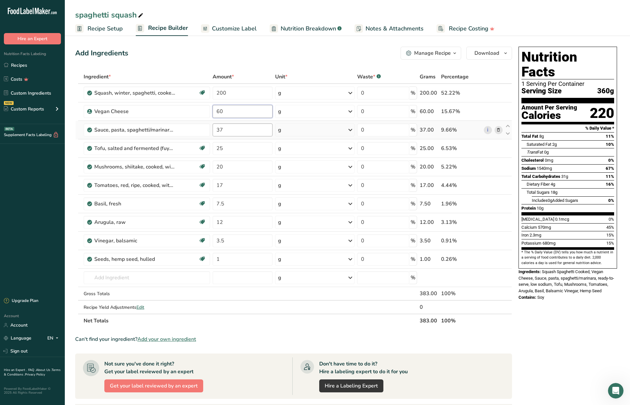
type input "60"
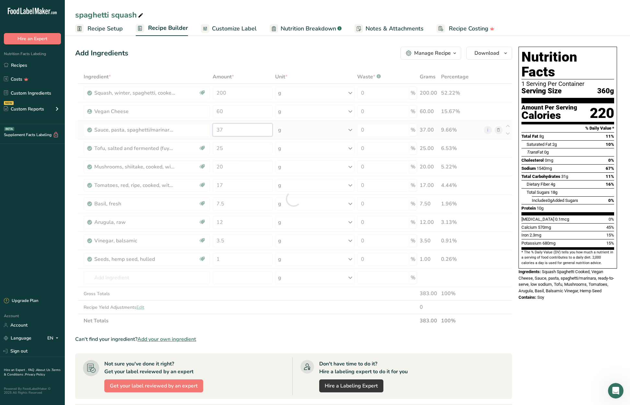
click at [232, 130] on div "Ingredient * Amount * Unit * Waste * .a-a{fill:#347362;}.b-a{fill:#fff;} Grams …" at bounding box center [293, 199] width 437 height 258
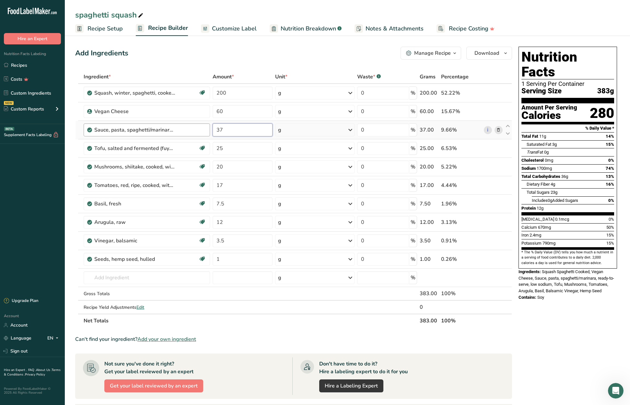
drag, startPoint x: 232, startPoint y: 130, endPoint x: 209, endPoint y: 130, distance: 22.4
click at [209, 130] on tr "Sauce, pasta, spaghetti/marinara, ready-to-serve, low sodium 37 g Portions 1 se…" at bounding box center [294, 130] width 436 height 18
type input "60"
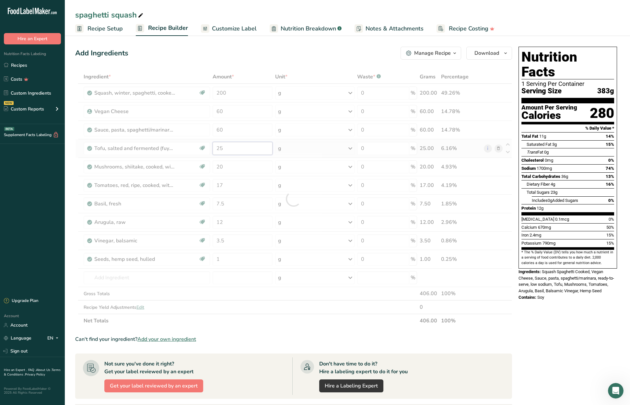
click at [237, 148] on div "Ingredient * Amount * Unit * Waste * .a-a{fill:#347362;}.b-a{fill:#fff;} Grams …" at bounding box center [293, 199] width 437 height 258
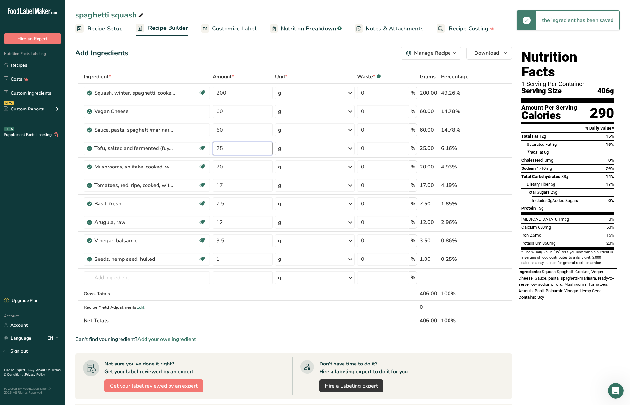
type input "2"
type input "40"
click at [233, 168] on div "Ingredient * Amount * Unit * Waste * .a-a{fill:#347362;}.b-a{fill:#fff;} Grams …" at bounding box center [293, 199] width 437 height 258
type input "2"
type input "30"
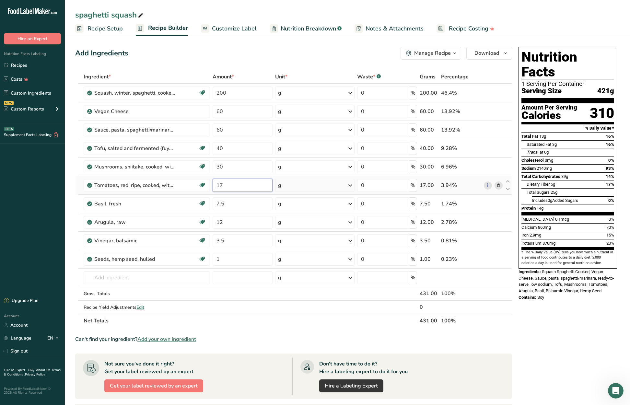
click at [230, 183] on div "Ingredient * Amount * Unit * Waste * .a-a{fill:#347362;}.b-a{fill:#fff;} Grams …" at bounding box center [293, 199] width 437 height 258
drag, startPoint x: 230, startPoint y: 183, endPoint x: 214, endPoint y: 183, distance: 16.5
click at [214, 183] on input "17" at bounding box center [243, 185] width 60 height 13
type input "34"
click at [243, 202] on div "Ingredient * Amount * Unit * Waste * .a-a{fill:#347362;}.b-a{fill:#fff;} Grams …" at bounding box center [293, 199] width 437 height 258
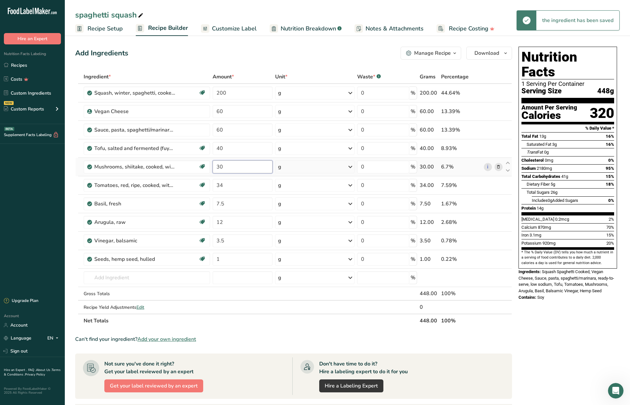
click at [240, 167] on div "Ingredient * Amount * Unit * Waste * .a-a{fill:#347362;}.b-a{fill:#fff;} Grams …" at bounding box center [293, 199] width 437 height 258
type input "34"
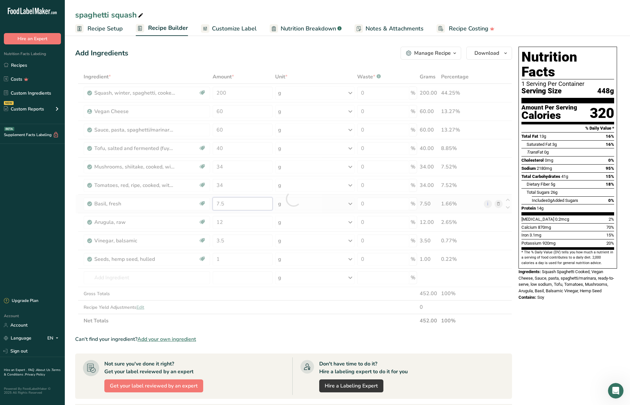
click at [236, 205] on div "Ingredient * Amount * Unit * Waste * .a-a{fill:#347362;}.b-a{fill:#fff;} Grams …" at bounding box center [293, 199] width 437 height 258
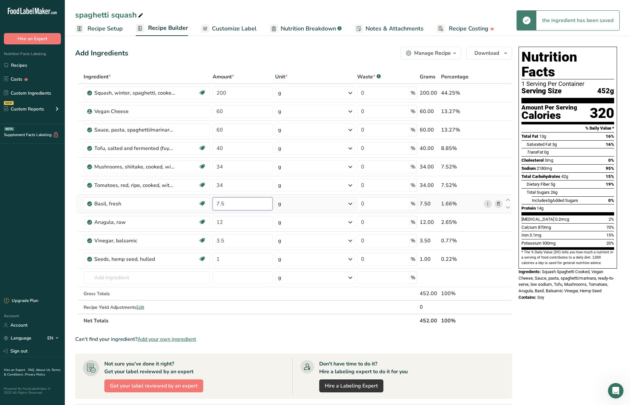
drag, startPoint x: 236, startPoint y: 205, endPoint x: 212, endPoint y: 202, distance: 24.1
click at [213, 202] on input "7.5" at bounding box center [243, 203] width 60 height 13
type input "15"
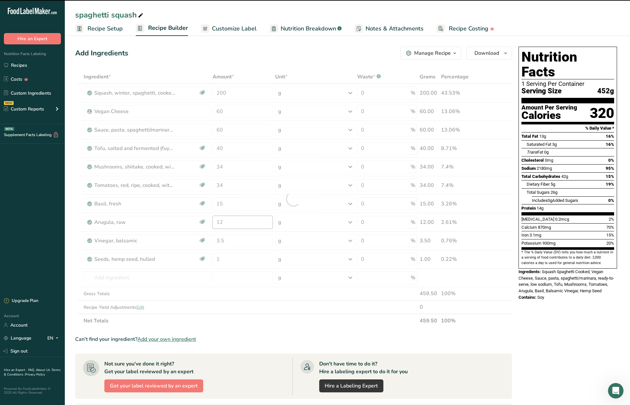
drag, startPoint x: 227, startPoint y: 221, endPoint x: 217, endPoint y: 221, distance: 9.7
click at [217, 221] on div "Ingredient * Amount * Unit * Waste * .a-a{fill:#347362;}.b-a{fill:#fff;} Grams …" at bounding box center [293, 199] width 437 height 258
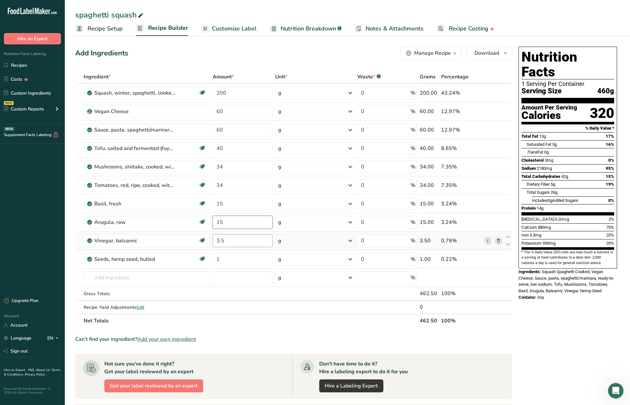
type input "15"
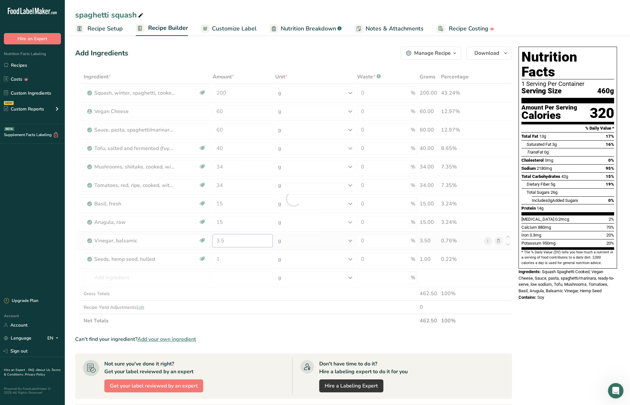
click at [243, 241] on div "Ingredient * Amount * Unit * Waste * .a-a{fill:#347362;}.b-a{fill:#fff;} Grams …" at bounding box center [293, 199] width 437 height 258
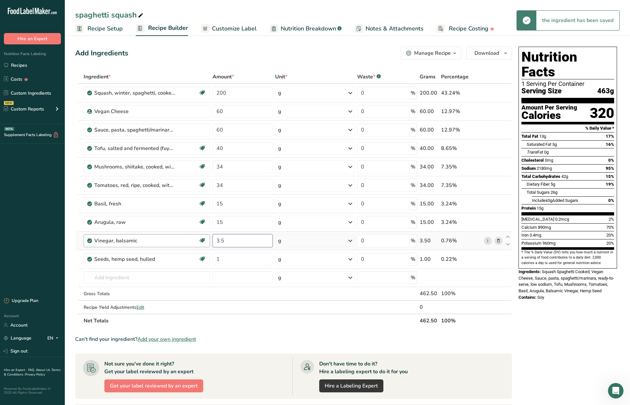
drag, startPoint x: 240, startPoint y: 242, endPoint x: 197, endPoint y: 242, distance: 43.4
click at [197, 242] on tr "Vinegar, balsamic Dairy free Gluten free Vegan Vegetarian Soy free 3.5 g Portio…" at bounding box center [294, 241] width 436 height 18
type input "7"
click at [224, 256] on div "Ingredient * Amount * Unit * Waste * .a-a{fill:#347362;}.b-a{fill:#fff;} Grams …" at bounding box center [293, 199] width 437 height 258
drag, startPoint x: 224, startPoint y: 256, endPoint x: 211, endPoint y: 256, distance: 12.6
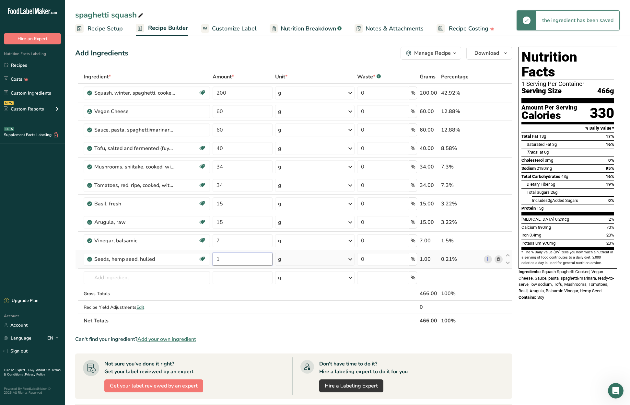
click at [211, 256] on td "1" at bounding box center [242, 259] width 62 height 18
type input "2"
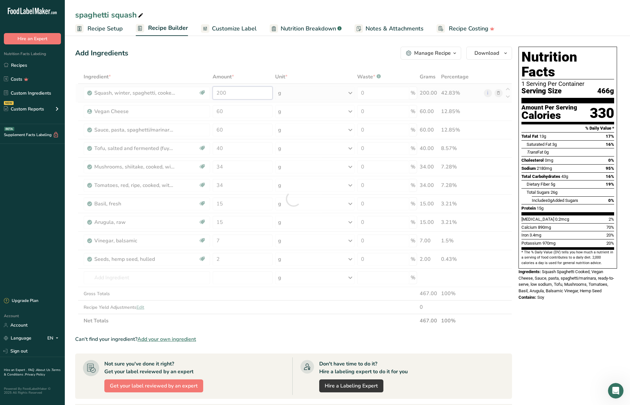
click at [243, 90] on div "Ingredient * Amount * Unit * Waste * .a-a{fill:#347362;}.b-a{fill:#fff;} Grams …" at bounding box center [293, 199] width 437 height 258
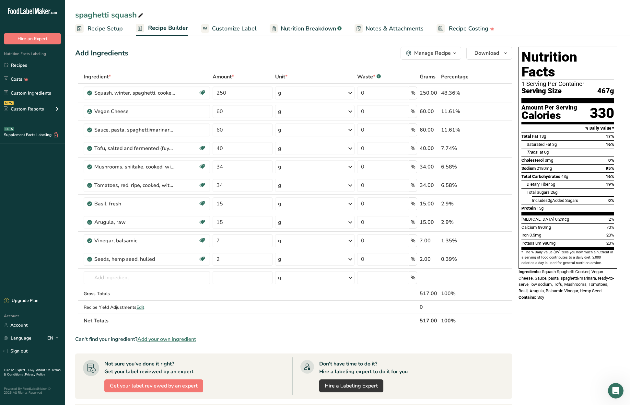
click at [188, 71] on div "Ingredient * Amount * Unit * Waste * .a-a{fill:#347362;}.b-a{fill:#fff;} Grams …" at bounding box center [293, 199] width 437 height 258
click at [231, 95] on input "250" at bounding box center [243, 93] width 60 height 13
type input "240"
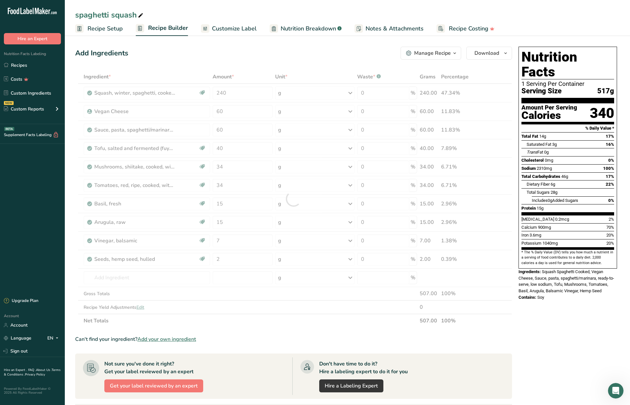
click at [247, 68] on div "Add Ingredients Manage Recipe Delete Recipe Duplicate Recipe Scale Recipe Save …" at bounding box center [295, 307] width 441 height 527
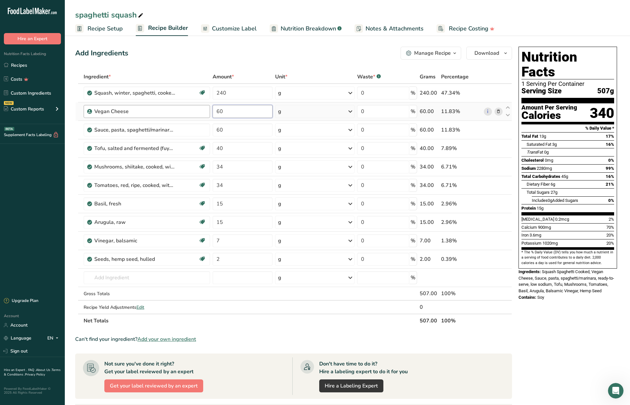
drag, startPoint x: 234, startPoint y: 111, endPoint x: 197, endPoint y: 105, distance: 37.5
click at [197, 105] on tr "Vegan Cheese 60 g Weight Units g kg mg See more Volume Units l Volume units req…" at bounding box center [294, 111] width 436 height 18
type input "58"
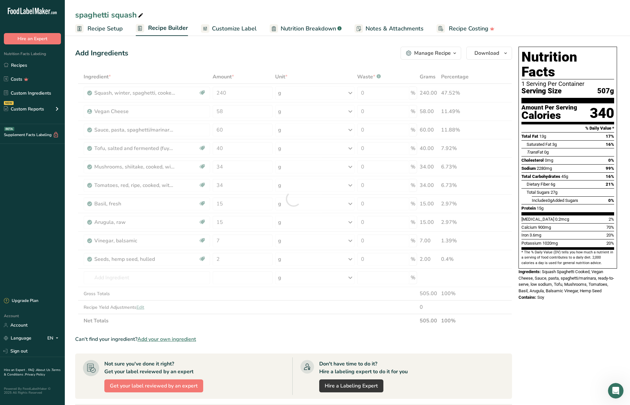
click at [266, 49] on div "Add Ingredients Manage Recipe Delete Recipe Duplicate Recipe Scale Recipe Save …" at bounding box center [293, 53] width 437 height 13
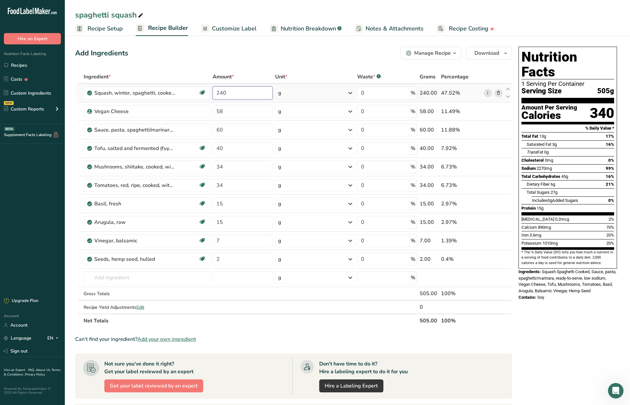
click at [231, 93] on input "240" at bounding box center [243, 93] width 60 height 13
type input "235"
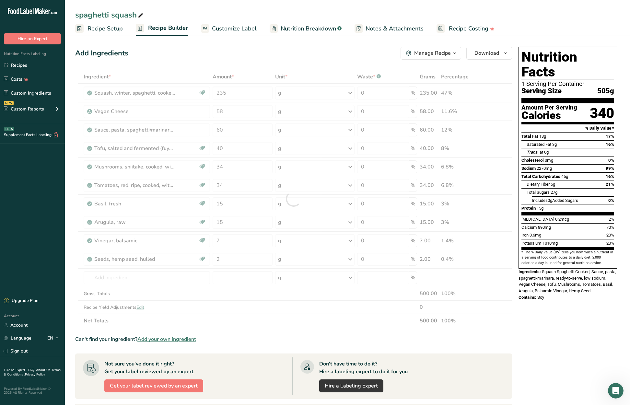
click at [248, 65] on div "Add Ingredients Manage Recipe Delete Recipe Duplicate Recipe Scale Recipe Save …" at bounding box center [295, 307] width 441 height 527
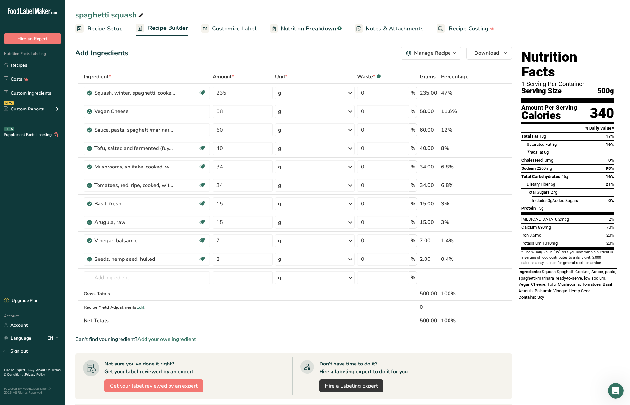
click at [111, 27] on span "Recipe Setup" at bounding box center [104, 28] width 35 height 9
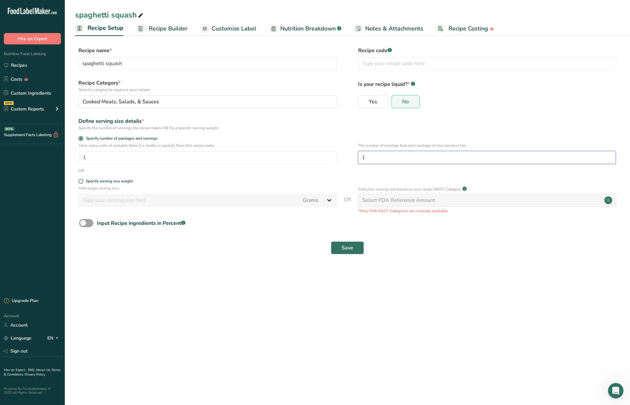
drag, startPoint x: 378, startPoint y: 159, endPoint x: 363, endPoint y: 159, distance: 14.3
click at [363, 159] on input "1" at bounding box center [487, 157] width 258 height 13
type input "2"
drag, startPoint x: 346, startPoint y: 247, endPoint x: 344, endPoint y: 242, distance: 5.5
click at [346, 247] on span "Save" at bounding box center [348, 248] width 12 height 8
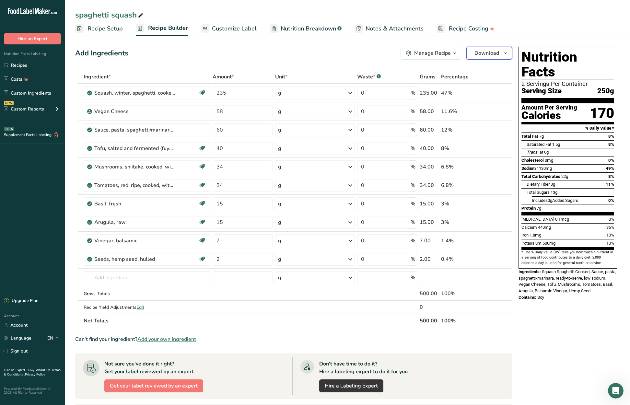
click at [509, 52] on span "button" at bounding box center [506, 53] width 8 height 8
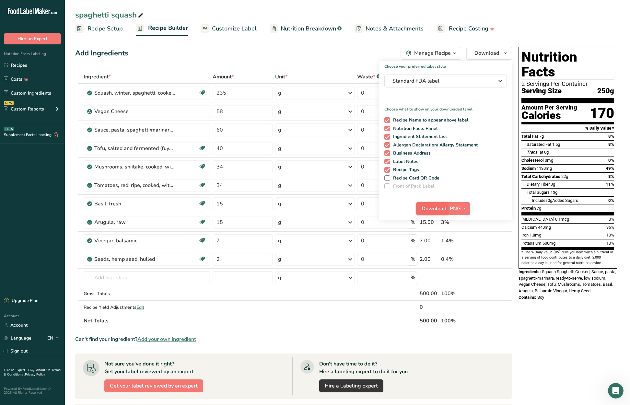
click at [442, 207] on span "Download" at bounding box center [434, 209] width 25 height 8
click at [564, 328] on div "Nutrition Facts 2 Servings Per Container Serving Size 250g Amount Per Serving C…" at bounding box center [568, 307] width 104 height 527
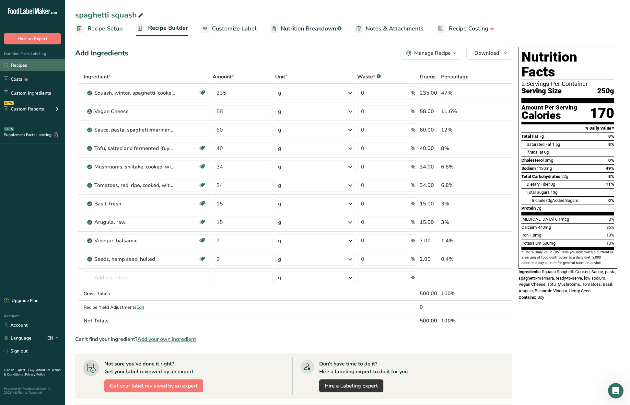
click at [21, 66] on link "Recipes" at bounding box center [32, 65] width 65 height 12
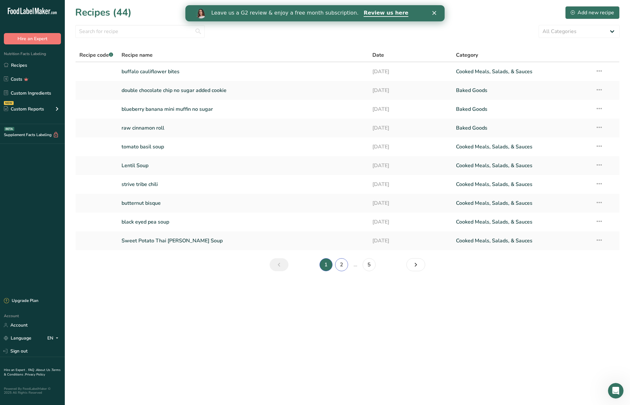
click at [341, 264] on link "2" at bounding box center [341, 264] width 13 height 13
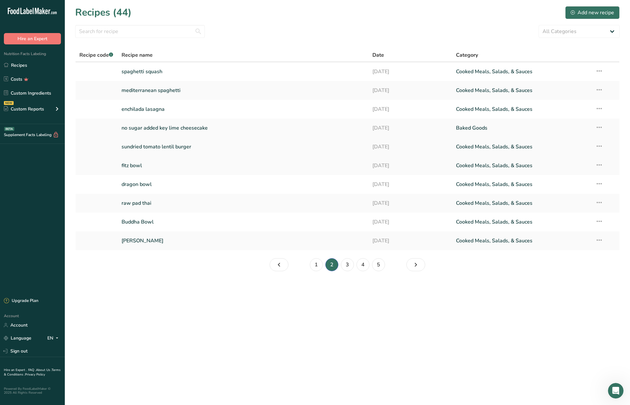
click at [180, 149] on link "sundried tomato lentil burger" at bounding box center [243, 147] width 243 height 14
click at [142, 184] on link "dragon bowl" at bounding box center [243, 185] width 243 height 14
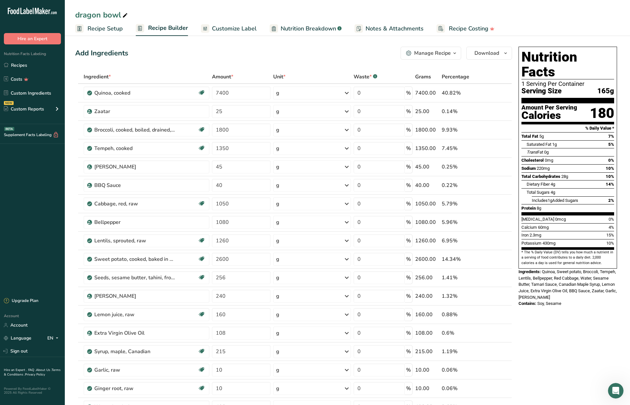
click at [112, 27] on span "Recipe Setup" at bounding box center [104, 28] width 35 height 9
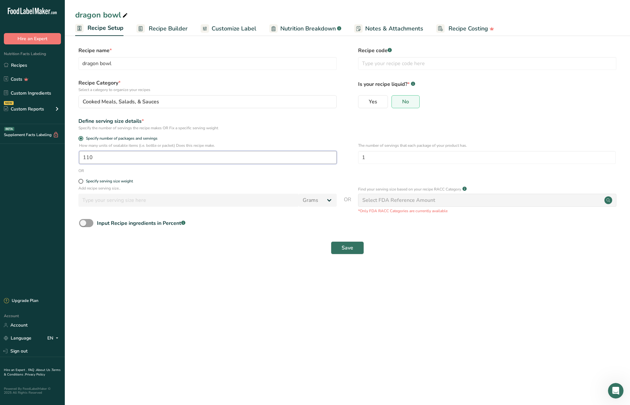
drag, startPoint x: 103, startPoint y: 159, endPoint x: 69, endPoint y: 151, distance: 34.7
click at [69, 151] on section "Recipe name * dragon bowl Recipe code .a-a{fill:#347362;}.b-a{fill:#fff;} Recip…" at bounding box center [347, 151] width 565 height 235
type input "100"
click at [355, 248] on button "Save" at bounding box center [347, 247] width 33 height 13
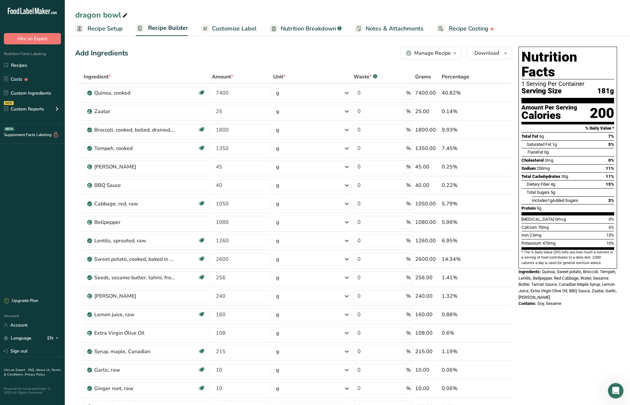
click at [98, 27] on span "Recipe Setup" at bounding box center [104, 28] width 35 height 9
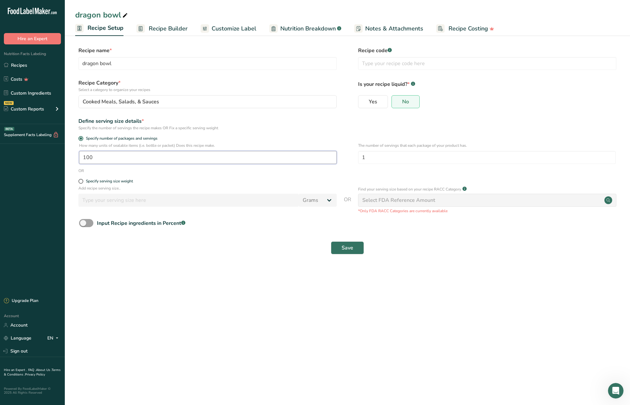
drag, startPoint x: 96, startPoint y: 156, endPoint x: 75, endPoint y: 152, distance: 21.2
click at [75, 152] on div "How many units of sealable items (i.e. bottle or packet) Does this recipe make.…" at bounding box center [347, 155] width 544 height 25
type input "80"
click at [338, 249] on button "Save" at bounding box center [347, 247] width 33 height 13
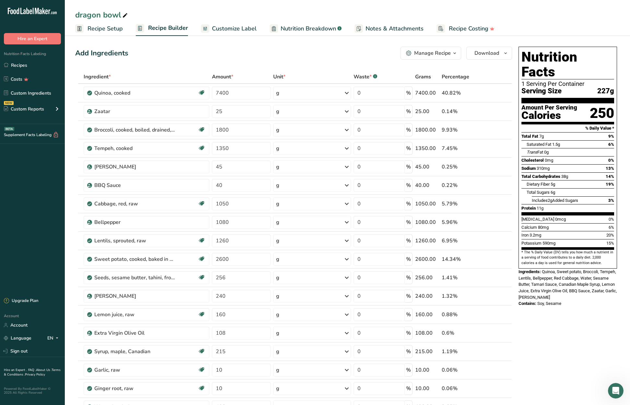
click at [110, 29] on span "Recipe Setup" at bounding box center [104, 28] width 35 height 9
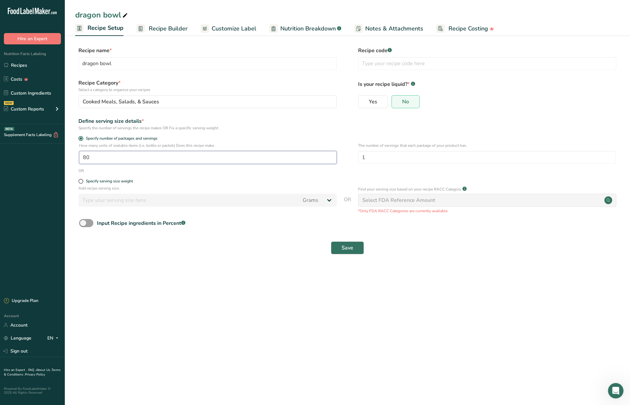
drag, startPoint x: 104, startPoint y: 157, endPoint x: 76, endPoint y: 151, distance: 28.4
click at [76, 151] on div "How many units of sealable items (i.e. bottle or packet) Does this recipe make.…" at bounding box center [347, 155] width 544 height 25
type input "60"
click at [343, 249] on span "Save" at bounding box center [348, 248] width 12 height 8
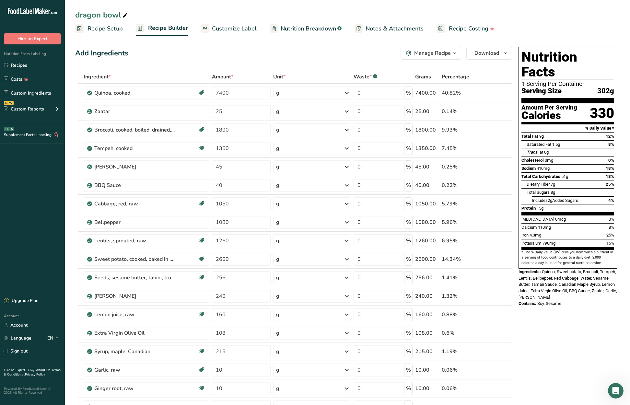
click at [103, 27] on span "Recipe Setup" at bounding box center [104, 28] width 35 height 9
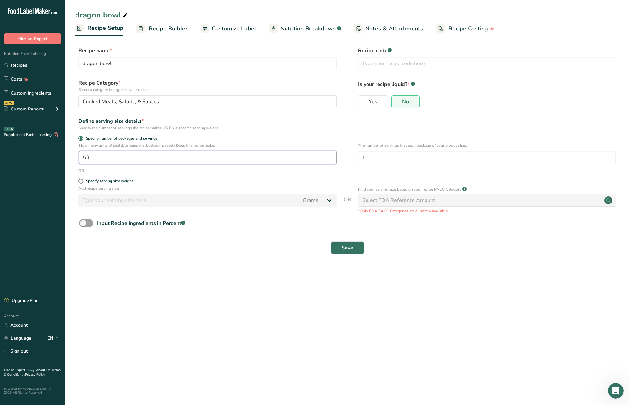
drag, startPoint x: 93, startPoint y: 155, endPoint x: 78, endPoint y: 154, distance: 15.3
click at [78, 154] on div "How many units of sealable items (i.e. bottle or packet) Does this recipe make.…" at bounding box center [347, 155] width 544 height 25
type input "65"
click at [354, 252] on button "Save" at bounding box center [347, 247] width 33 height 13
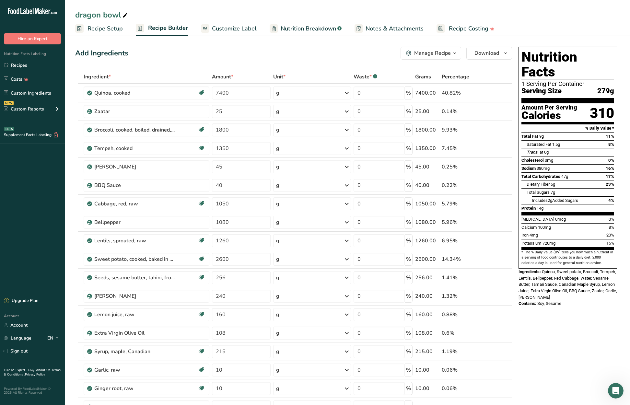
click at [105, 28] on span "Recipe Setup" at bounding box center [104, 28] width 35 height 9
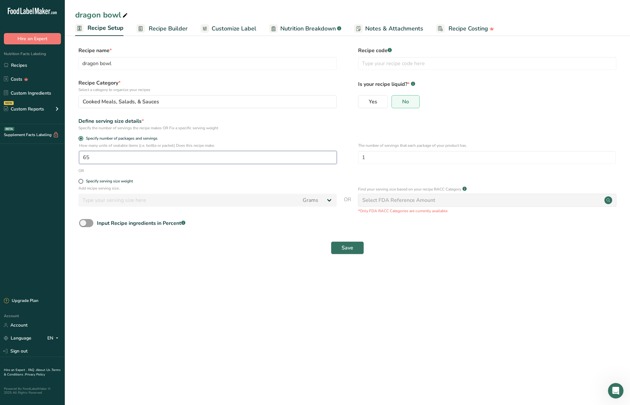
click at [90, 154] on input "65" at bounding box center [208, 157] width 258 height 13
type input "64"
click at [341, 246] on button "Save" at bounding box center [347, 247] width 33 height 13
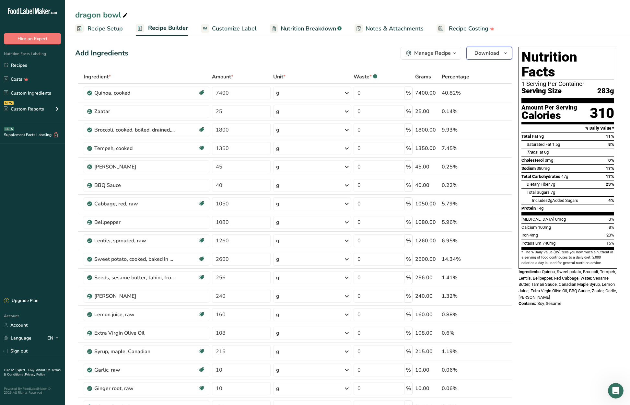
click at [501, 54] on button "Download" at bounding box center [489, 53] width 46 height 13
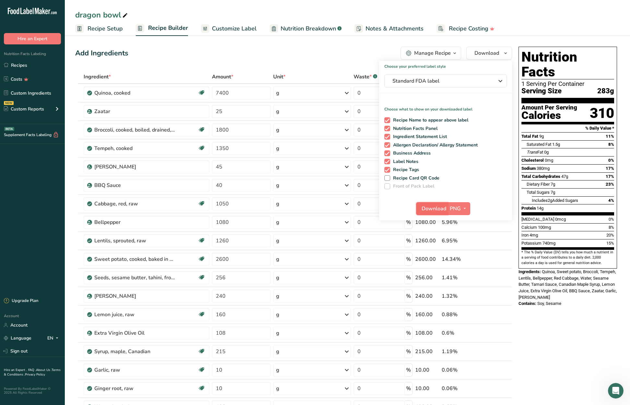
click at [438, 205] on span "Download" at bounding box center [434, 209] width 25 height 8
click at [543, 341] on div "Nutrition Facts 1 Serving Per Container Serving Size 283g Amount Per Serving Ca…" at bounding box center [568, 381] width 104 height 674
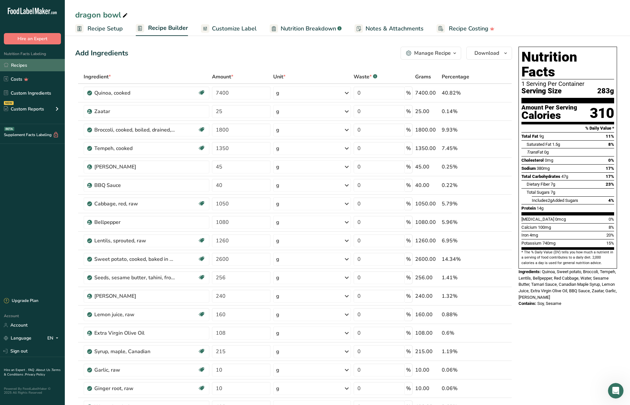
click at [20, 64] on link "Recipes" at bounding box center [32, 65] width 65 height 12
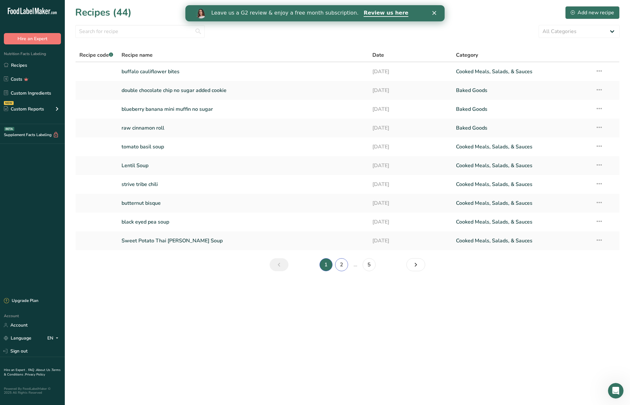
click at [342, 262] on link "2" at bounding box center [341, 264] width 13 height 13
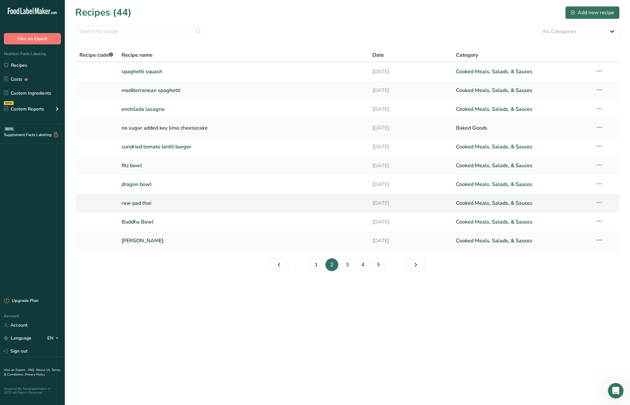
click at [134, 204] on link "raw pad thai" at bounding box center [243, 203] width 243 height 14
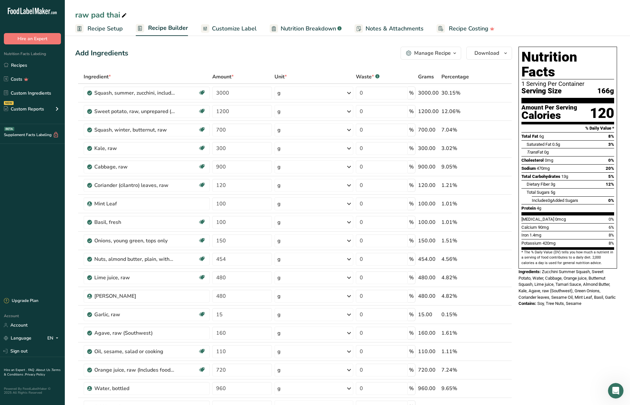
click at [103, 27] on span "Recipe Setup" at bounding box center [104, 28] width 35 height 9
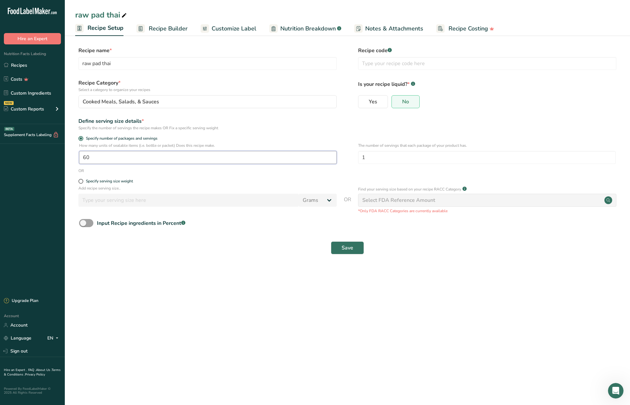
drag, startPoint x: 93, startPoint y: 160, endPoint x: 68, endPoint y: 153, distance: 26.2
click at [68, 153] on section "Recipe name * raw pad thai Recipe code .a-a{fill:#347362;}.b-a{fill:#fff;} Reci…" at bounding box center [347, 151] width 565 height 235
type input "55"
click at [351, 247] on span "Save" at bounding box center [348, 248] width 12 height 8
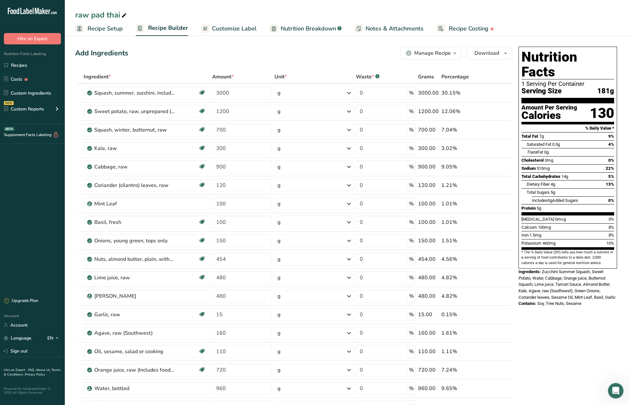
click at [106, 25] on span "Recipe Setup" at bounding box center [104, 28] width 35 height 9
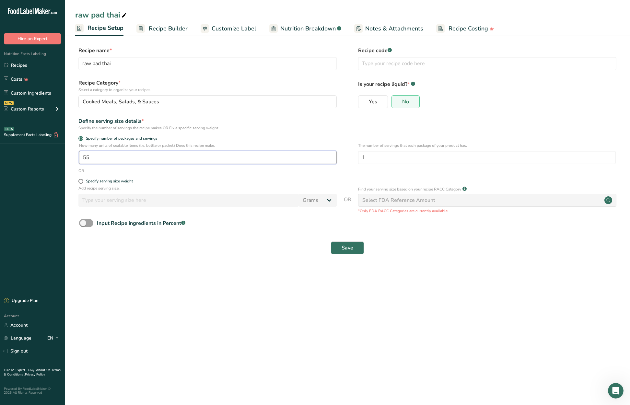
click at [103, 158] on input "55" at bounding box center [208, 157] width 258 height 13
type input "54"
click at [346, 245] on span "Save" at bounding box center [348, 248] width 12 height 8
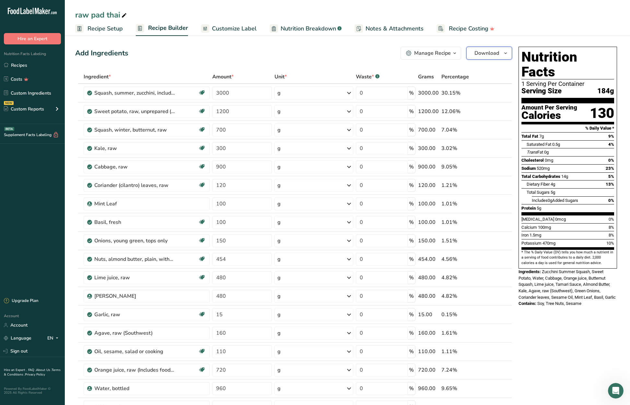
click at [507, 53] on icon "button" at bounding box center [505, 53] width 5 height 8
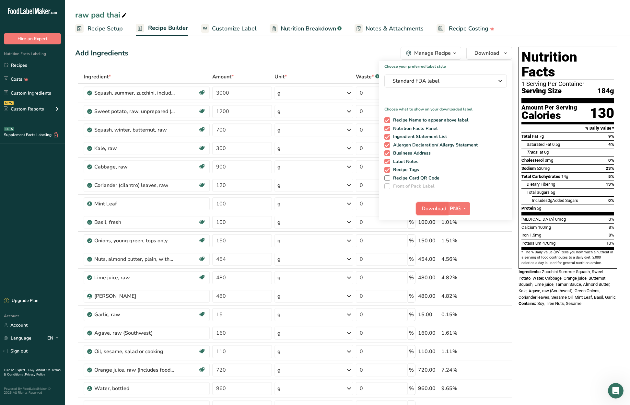
click at [446, 209] on span "Download" at bounding box center [434, 209] width 25 height 8
click at [110, 29] on span "Recipe Setup" at bounding box center [104, 28] width 35 height 9
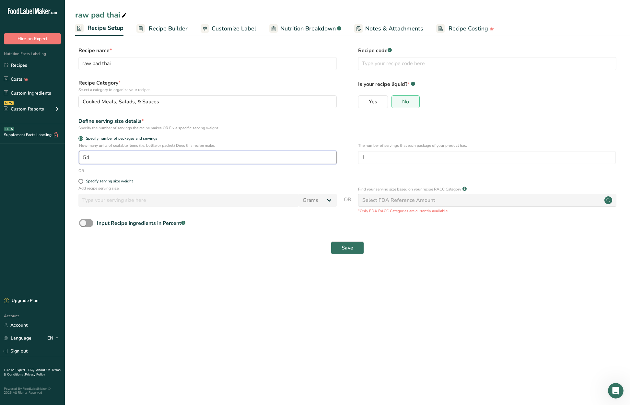
drag, startPoint x: 94, startPoint y: 157, endPoint x: 80, endPoint y: 151, distance: 14.8
click at [77, 156] on div "How many units of sealable items (i.e. bottle or packet) Does this recipe make.…" at bounding box center [347, 155] width 544 height 25
type input "45"
click at [349, 250] on span "Save" at bounding box center [348, 248] width 12 height 8
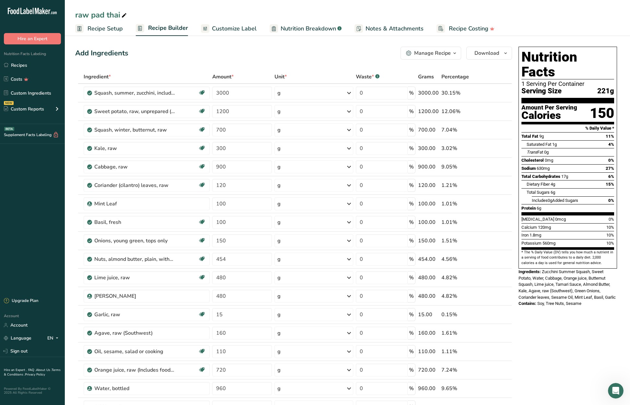
click at [108, 29] on span "Recipe Setup" at bounding box center [104, 28] width 35 height 9
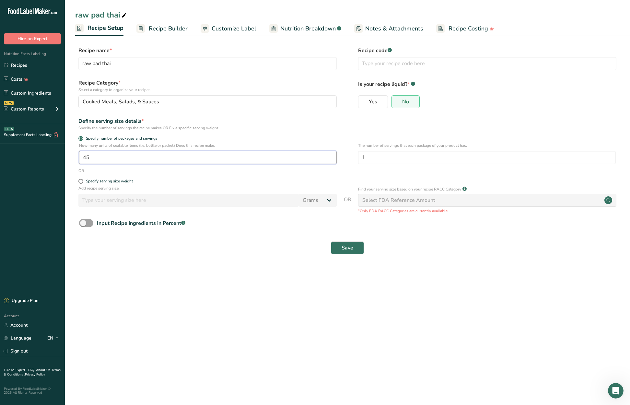
click at [93, 158] on input "45" at bounding box center [208, 157] width 258 height 13
type input "43"
click at [338, 248] on button "Save" at bounding box center [347, 247] width 33 height 13
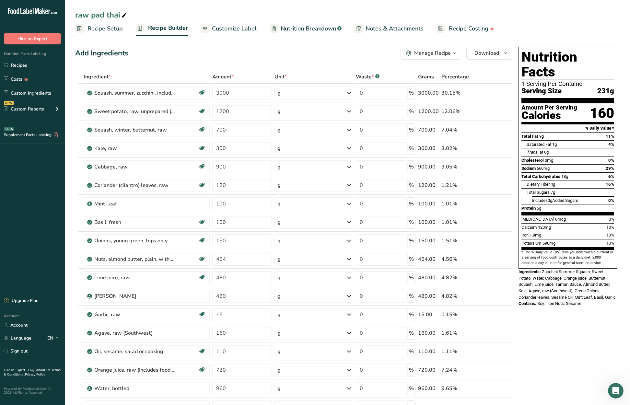
click at [97, 26] on span "Recipe Setup" at bounding box center [104, 28] width 35 height 9
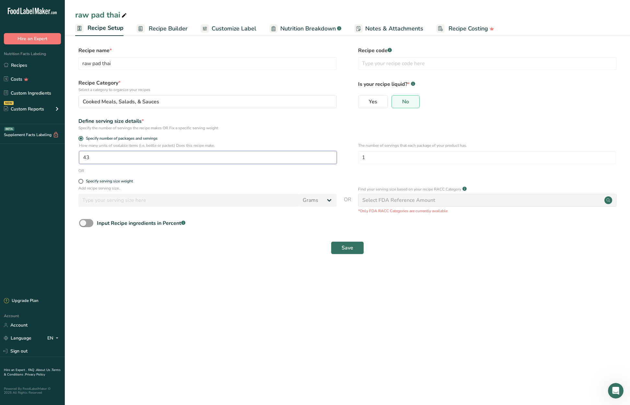
click at [104, 155] on input "43" at bounding box center [208, 157] width 258 height 13
type input "41"
click at [358, 249] on button "Save" at bounding box center [347, 247] width 33 height 13
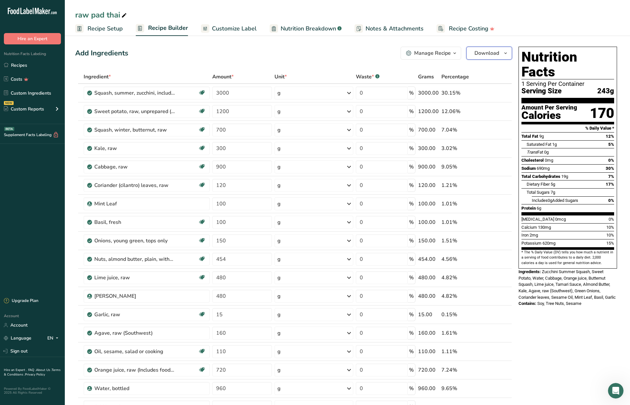
click at [506, 52] on icon "button" at bounding box center [505, 53] width 5 height 8
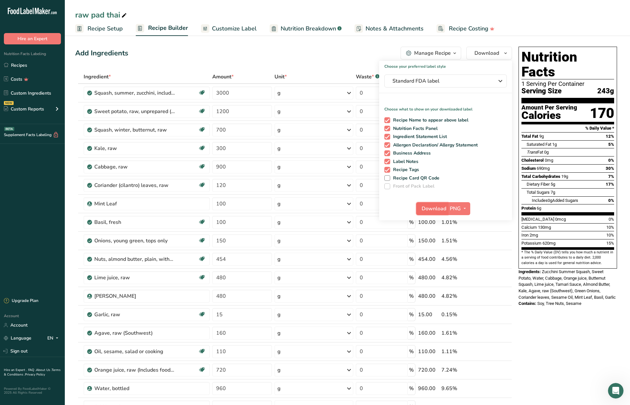
click at [441, 207] on span "Download" at bounding box center [434, 209] width 25 height 8
click at [22, 64] on link "Recipes" at bounding box center [32, 65] width 65 height 12
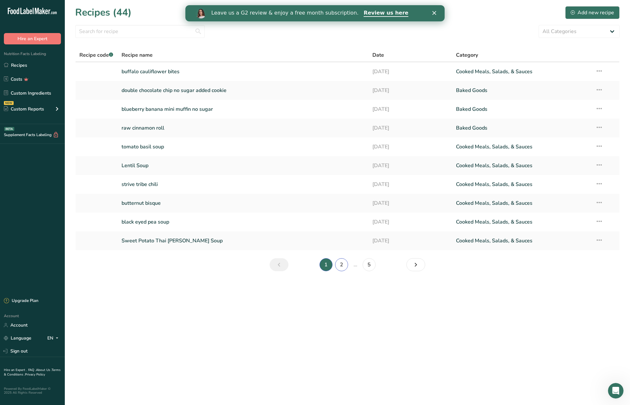
click at [341, 265] on link "2" at bounding box center [341, 264] width 13 height 13
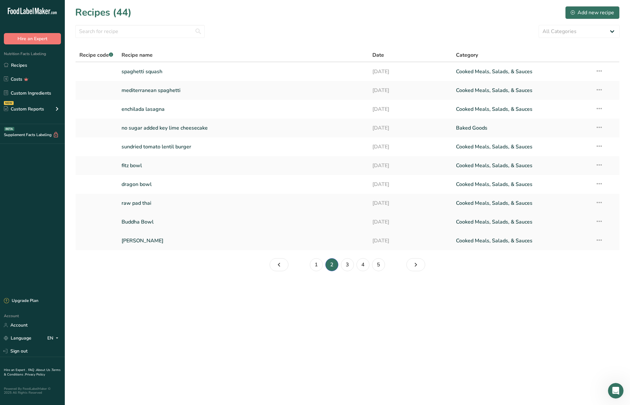
click at [131, 219] on link "Buddha Bowl" at bounding box center [243, 222] width 243 height 14
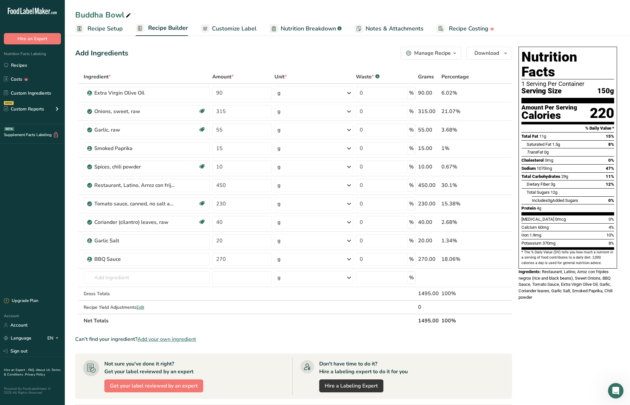
click at [94, 25] on span "Recipe Setup" at bounding box center [104, 28] width 35 height 9
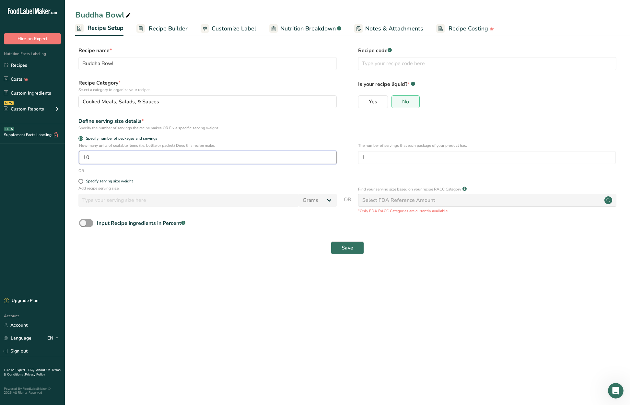
drag, startPoint x: 92, startPoint y: 156, endPoint x: 84, endPoint y: 156, distance: 8.8
click at [84, 156] on input "10" at bounding box center [208, 157] width 258 height 13
type input "5"
click at [344, 246] on span "Save" at bounding box center [348, 248] width 12 height 8
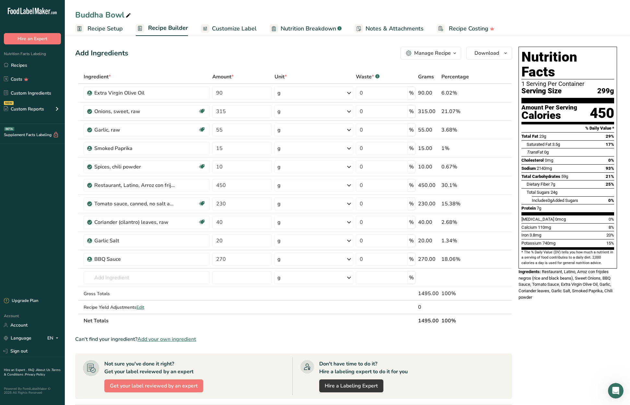
scroll to position [0, 0]
click at [98, 28] on span "Recipe Setup" at bounding box center [104, 28] width 35 height 9
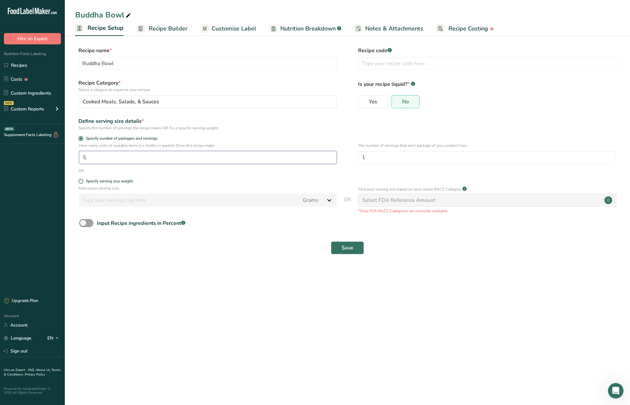
drag, startPoint x: 82, startPoint y: 157, endPoint x: 78, endPoint y: 156, distance: 3.9
click at [78, 156] on div "How many units of sealable items (i.e. bottle or packet) Does this recipe make.…" at bounding box center [347, 155] width 544 height 25
type input "4"
click at [353, 246] on span "Save" at bounding box center [348, 248] width 12 height 8
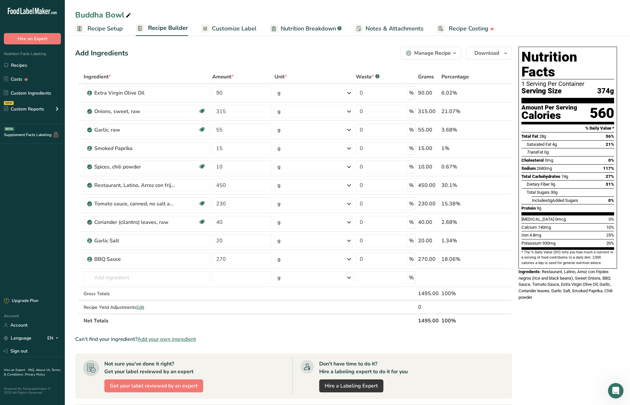
click at [104, 27] on span "Recipe Setup" at bounding box center [104, 28] width 35 height 9
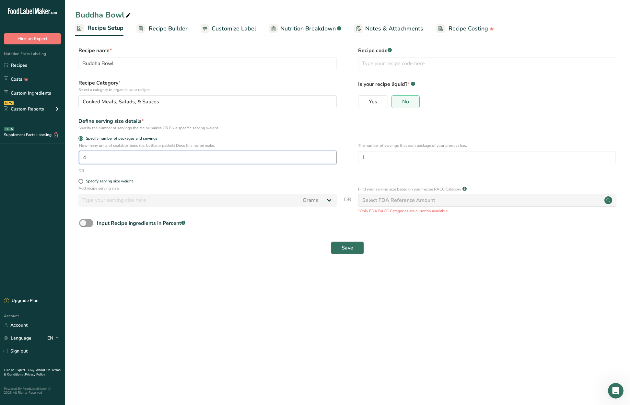
drag, startPoint x: 92, startPoint y: 156, endPoint x: 73, endPoint y: 154, distance: 18.9
click at [72, 154] on section "Recipe name * Buddha Bowl Recipe code .a-a{fill:#347362;}.b-a{fill:#fff;} Recip…" at bounding box center [347, 151] width 565 height 235
type input "5"
click at [348, 244] on span "Save" at bounding box center [348, 248] width 12 height 8
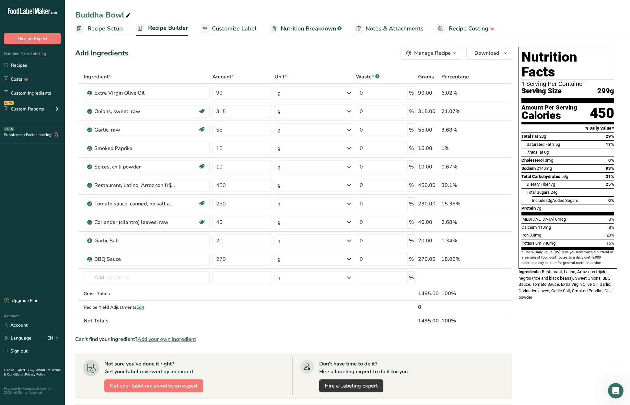
click at [553, 28] on ul "Recipe Setup Recipe Builder Customize Label Nutrition Breakdown .a-a{fill:#3473…" at bounding box center [347, 28] width 565 height 15
click at [22, 66] on link "Recipes" at bounding box center [32, 65] width 65 height 12
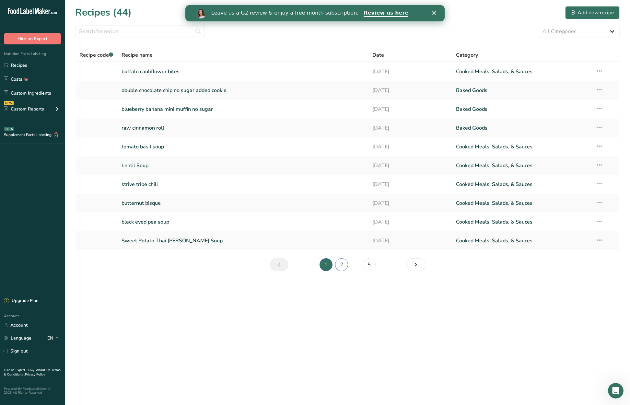
click at [341, 262] on link "2" at bounding box center [341, 264] width 13 height 13
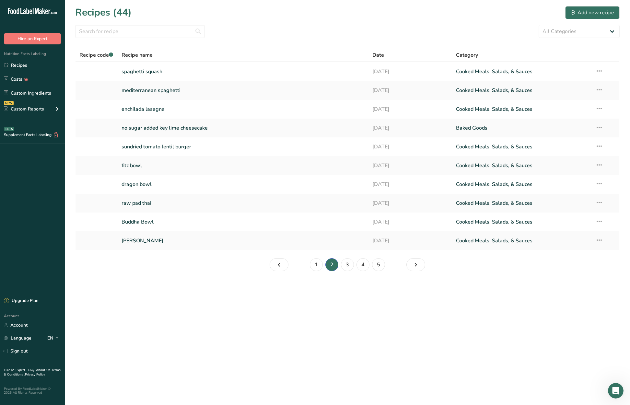
click at [192, 282] on main "Recipes (44) Add new recipe All Categories Baked Goods Beverages Confectionery …" at bounding box center [315, 202] width 630 height 405
click at [163, 221] on link "Buddha Bowl" at bounding box center [243, 222] width 243 height 14
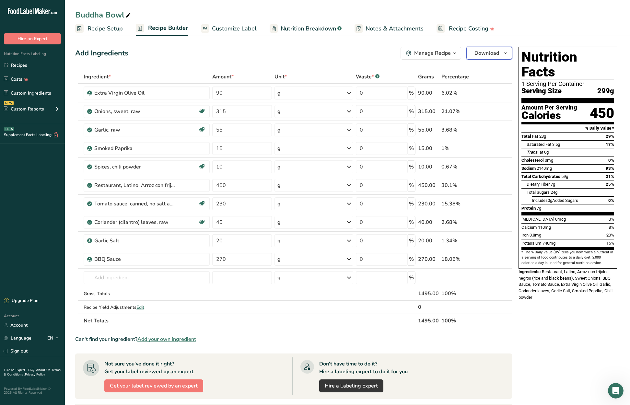
click at [506, 54] on icon "button" at bounding box center [505, 53] width 5 height 8
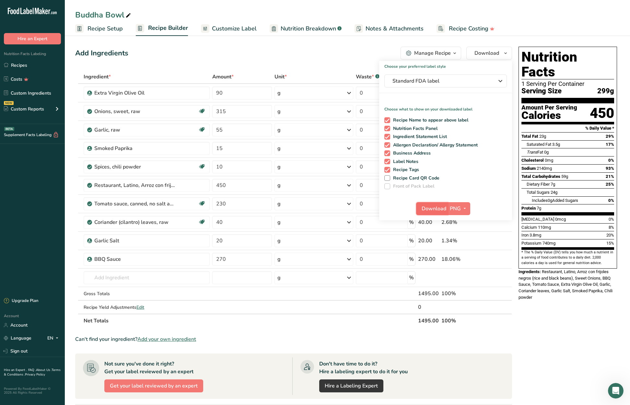
click at [444, 209] on span "Download" at bounding box center [434, 209] width 25 height 8
click at [545, 309] on div "Nutrition Facts 1 Serving Per Container Serving Size 299g Amount Per Serving Ca…" at bounding box center [568, 307] width 104 height 527
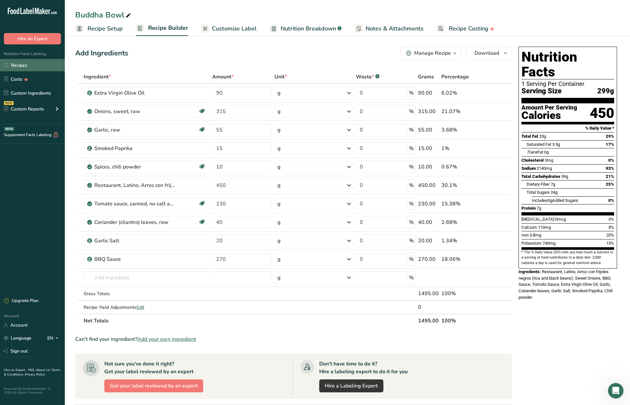
click at [17, 66] on link "Recipes" at bounding box center [32, 65] width 65 height 12
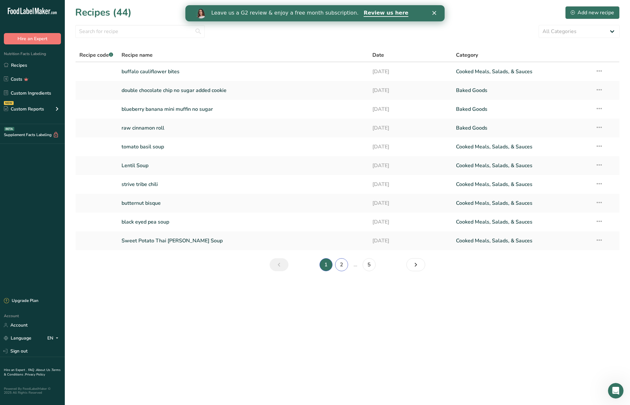
click at [343, 265] on link "2" at bounding box center [341, 264] width 13 height 13
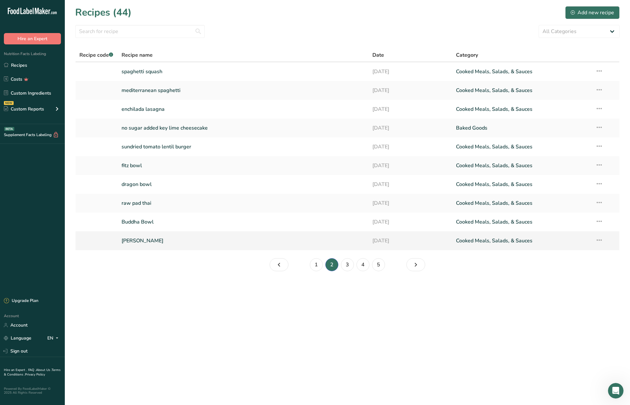
click at [175, 239] on link "[PERSON_NAME]" at bounding box center [243, 241] width 243 height 14
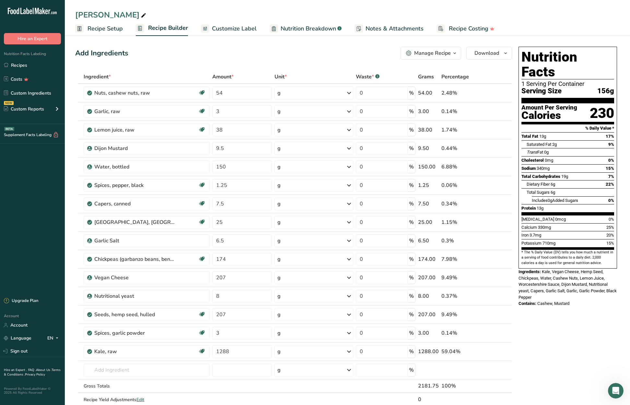
click at [98, 29] on span "Recipe Setup" at bounding box center [104, 28] width 35 height 9
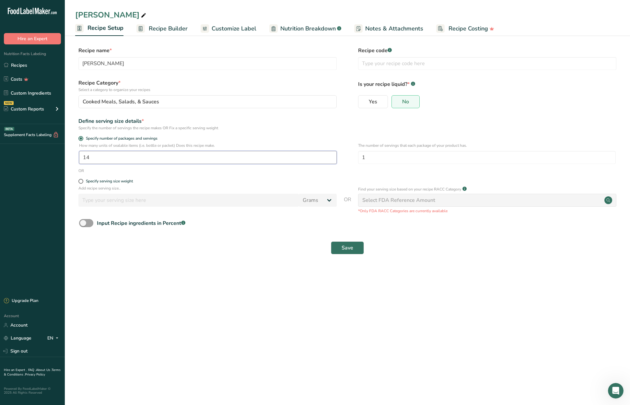
click at [98, 154] on input "14" at bounding box center [208, 157] width 258 height 13
type input "12"
click at [340, 245] on button "Save" at bounding box center [347, 247] width 33 height 13
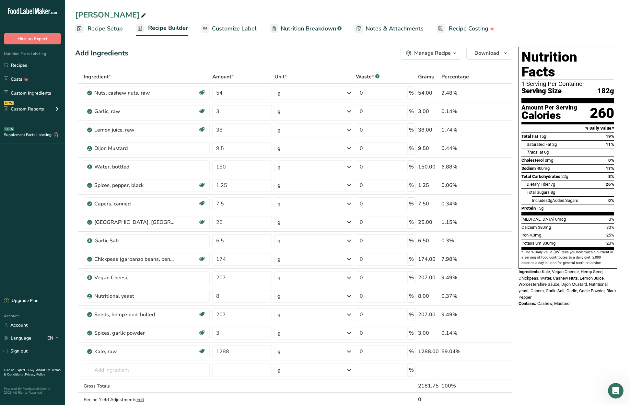
click at [99, 29] on span "Recipe Setup" at bounding box center [104, 28] width 35 height 9
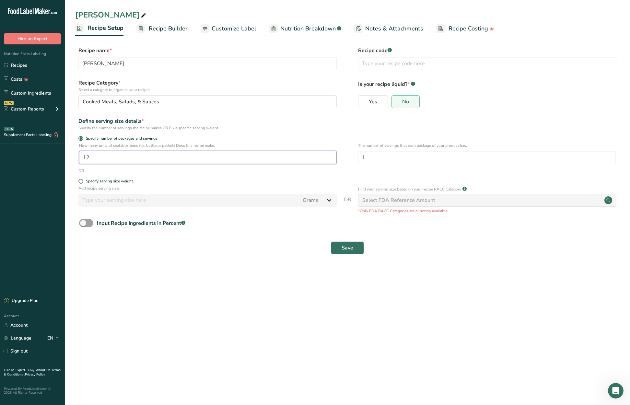
click at [148, 158] on input "12" at bounding box center [208, 157] width 258 height 13
type input "16"
click at [353, 249] on span "Save" at bounding box center [348, 248] width 12 height 8
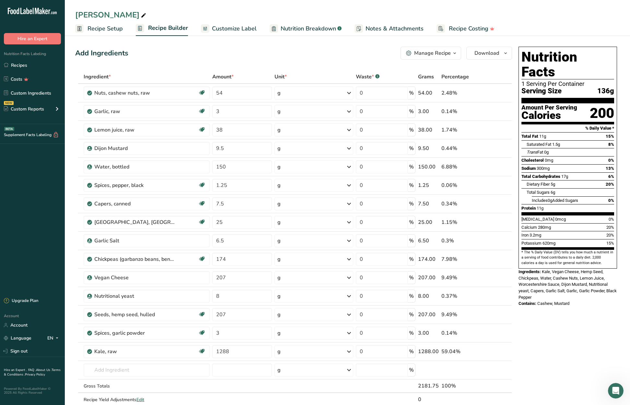
click at [106, 28] on span "Recipe Setup" at bounding box center [104, 28] width 35 height 9
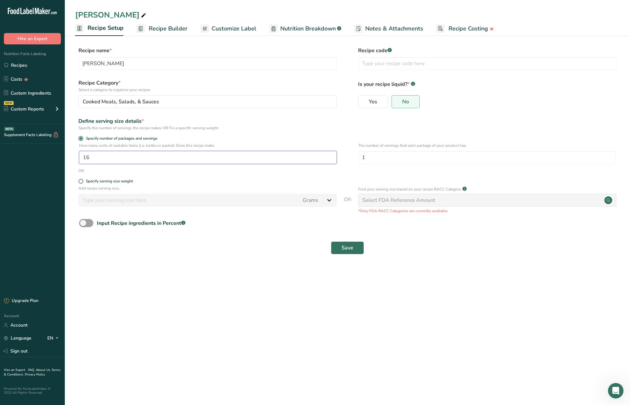
click at [91, 161] on input "16" at bounding box center [208, 157] width 258 height 13
type input "16.5"
click at [339, 248] on button "Save" at bounding box center [347, 247] width 33 height 13
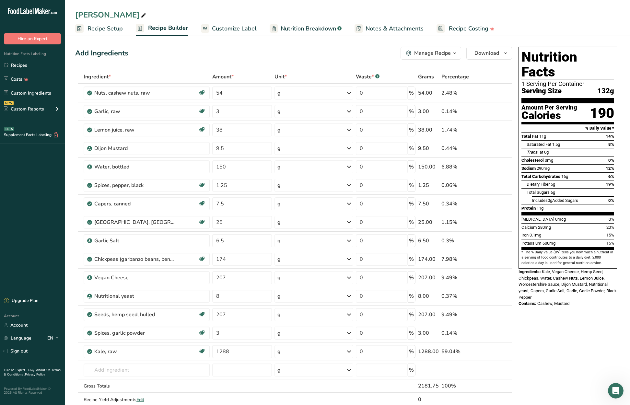
click at [110, 28] on span "Recipe Setup" at bounding box center [104, 28] width 35 height 9
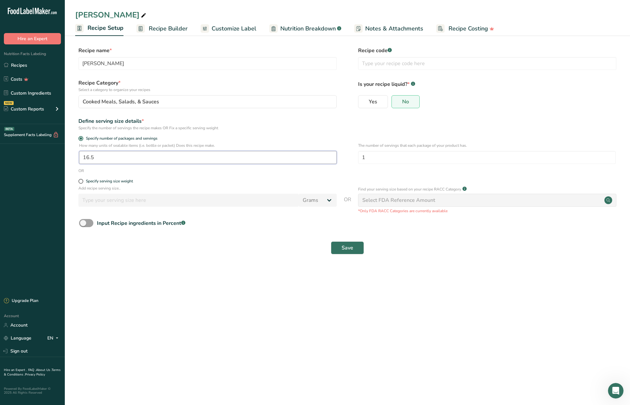
click at [103, 157] on input "16.5" at bounding box center [208, 157] width 258 height 13
type input "17"
click at [344, 246] on span "Save" at bounding box center [348, 248] width 12 height 8
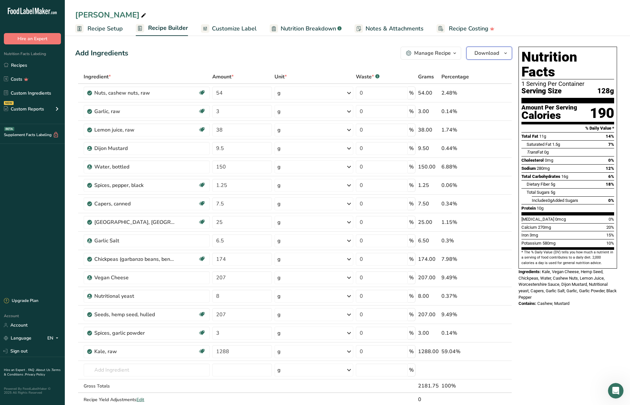
click at [509, 54] on span "button" at bounding box center [506, 53] width 8 height 8
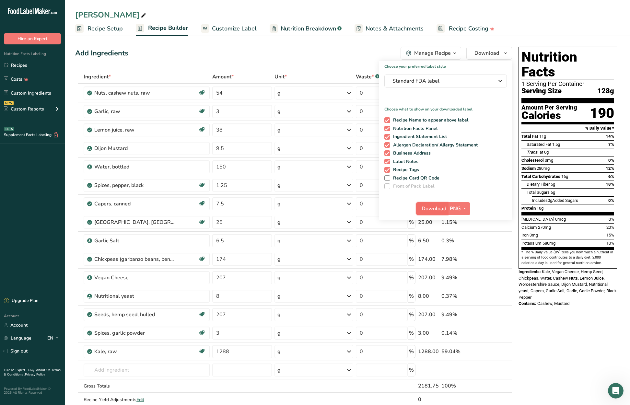
click at [444, 207] on span "Download" at bounding box center [434, 209] width 25 height 8
click at [505, 311] on icon at bounding box center [508, 311] width 8 height 5
type input "207"
type input "8"
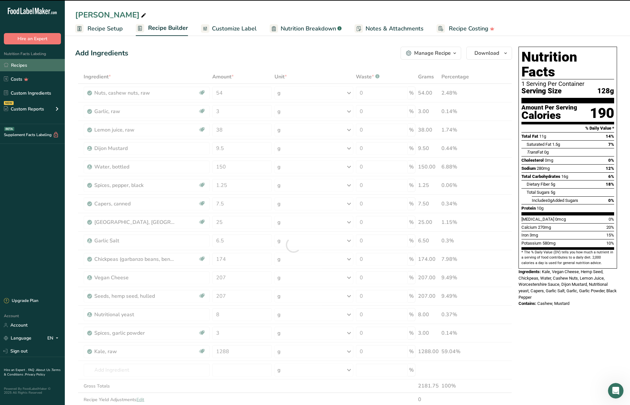
click at [28, 66] on link "Recipes" at bounding box center [32, 65] width 65 height 12
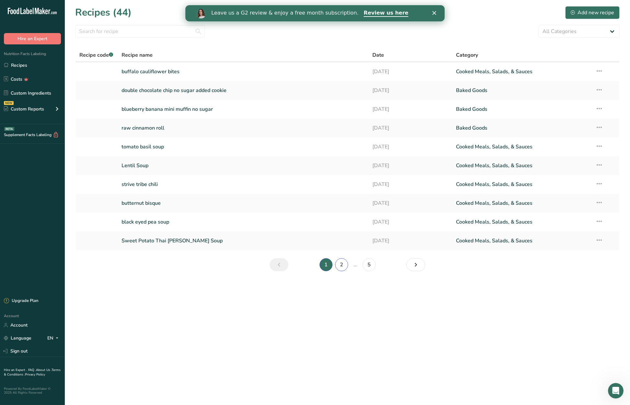
click at [339, 265] on link "2" at bounding box center [341, 264] width 13 height 13
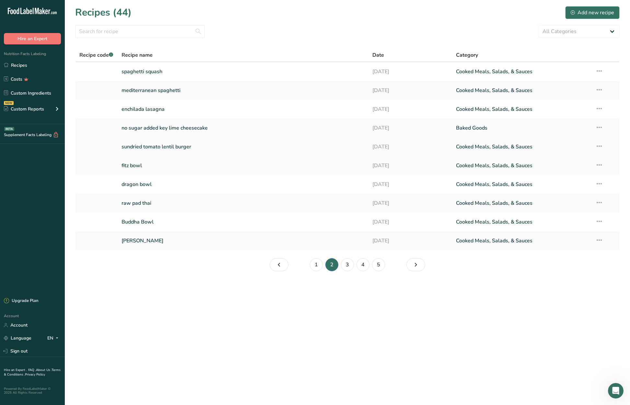
click at [197, 146] on link "sundried tomato lentil burger" at bounding box center [243, 147] width 243 height 14
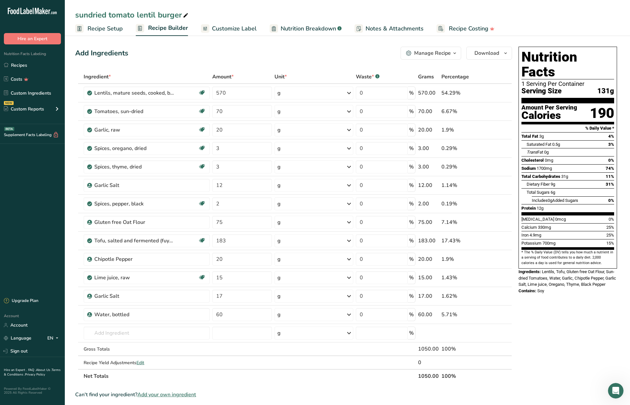
click at [113, 28] on span "Recipe Setup" at bounding box center [104, 28] width 35 height 9
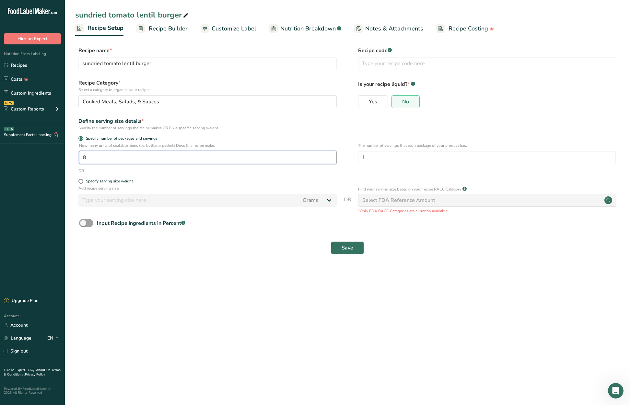
drag, startPoint x: 100, startPoint y: 158, endPoint x: 73, endPoint y: 154, distance: 27.9
click at [73, 154] on section "Recipe name * sundried tomato lentil burger Recipe code .a-a{fill:#347362;}.b-a…" at bounding box center [347, 151] width 565 height 235
type input "4"
click at [350, 248] on span "Save" at bounding box center [348, 248] width 12 height 8
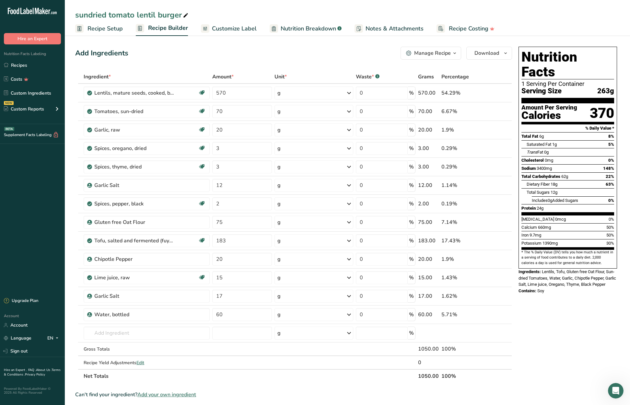
click at [105, 27] on span "Recipe Setup" at bounding box center [104, 28] width 35 height 9
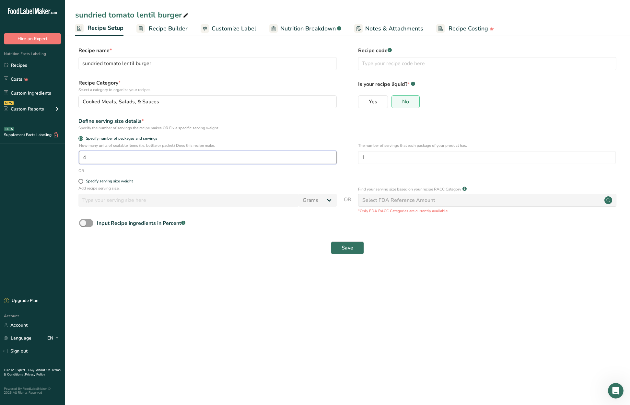
drag, startPoint x: 88, startPoint y: 156, endPoint x: 85, endPoint y: 156, distance: 3.6
click at [85, 156] on input "4" at bounding box center [208, 157] width 258 height 13
type input "1"
type input "3"
click at [350, 247] on span "Save" at bounding box center [348, 248] width 12 height 8
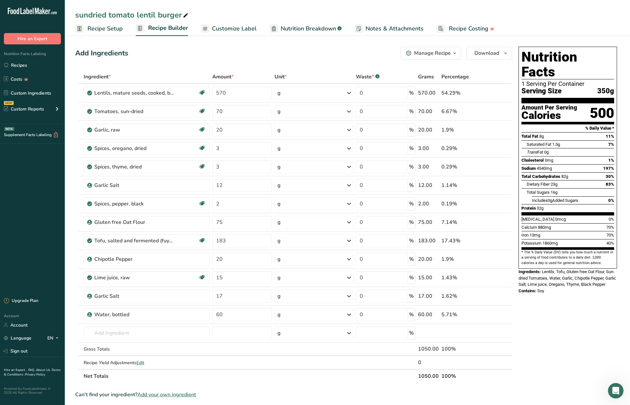
click at [106, 29] on span "Recipe Setup" at bounding box center [104, 28] width 35 height 9
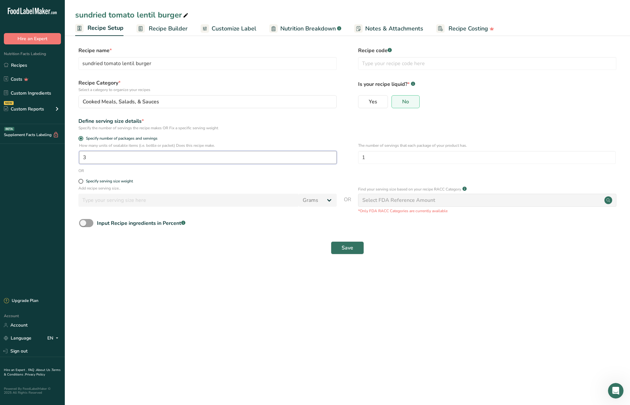
click at [101, 153] on input "3" at bounding box center [208, 157] width 258 height 13
type input "3.5"
click at [340, 247] on button "Save" at bounding box center [347, 247] width 33 height 13
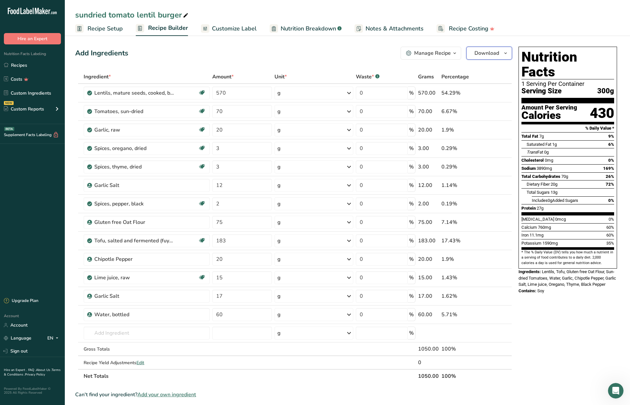
click at [506, 52] on icon "button" at bounding box center [505, 53] width 5 height 8
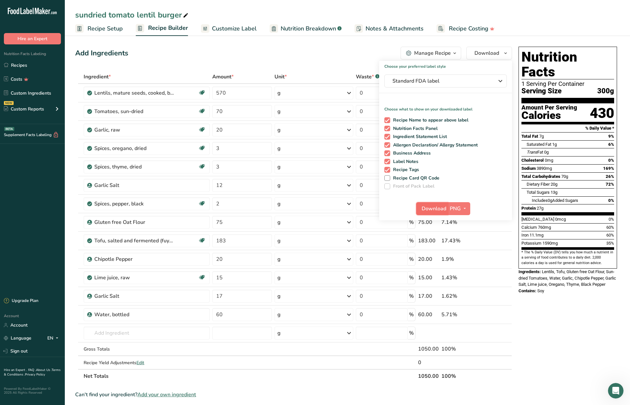
click at [443, 211] on span "Download" at bounding box center [434, 209] width 25 height 8
drag, startPoint x: 24, startPoint y: 64, endPoint x: 104, endPoint y: 51, distance: 81.0
click at [25, 63] on link "Recipes" at bounding box center [32, 65] width 65 height 12
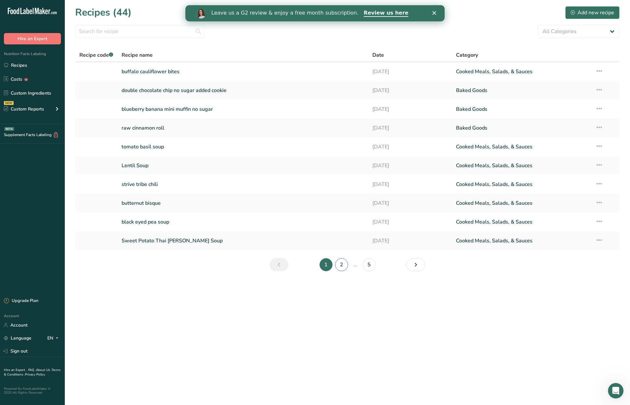
click at [341, 266] on link "2" at bounding box center [341, 264] width 13 height 13
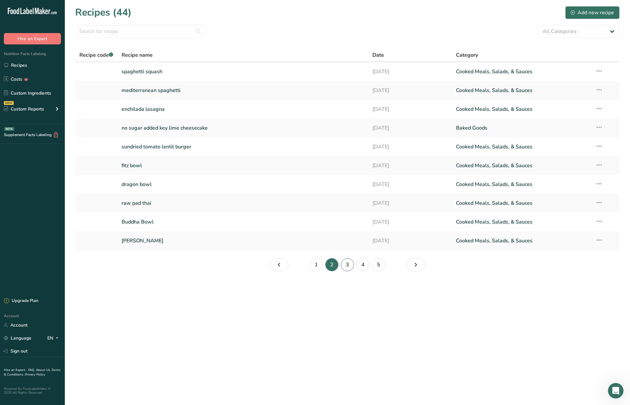
click at [349, 266] on link "3" at bounding box center [347, 264] width 13 height 13
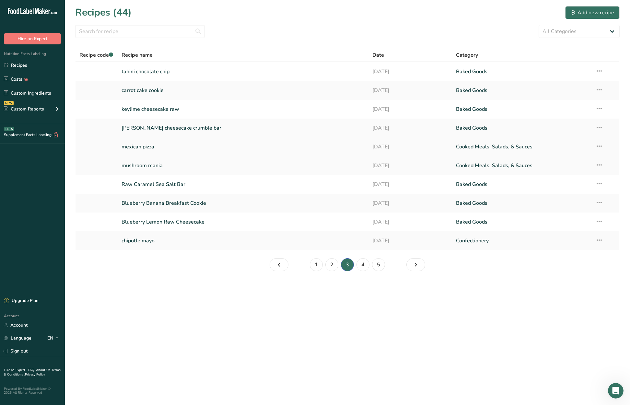
click at [163, 149] on link "mexican pizza" at bounding box center [243, 147] width 243 height 14
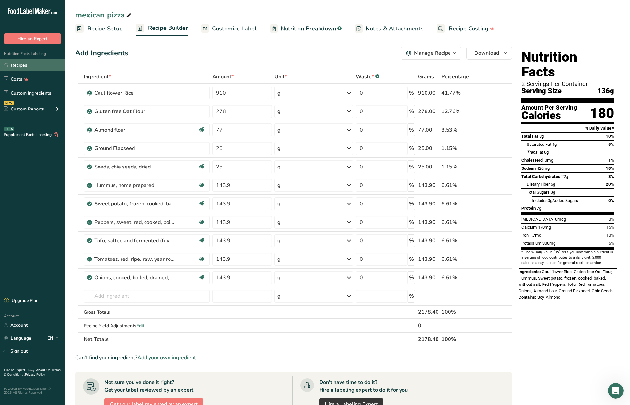
click at [14, 62] on link "Recipes" at bounding box center [32, 65] width 65 height 12
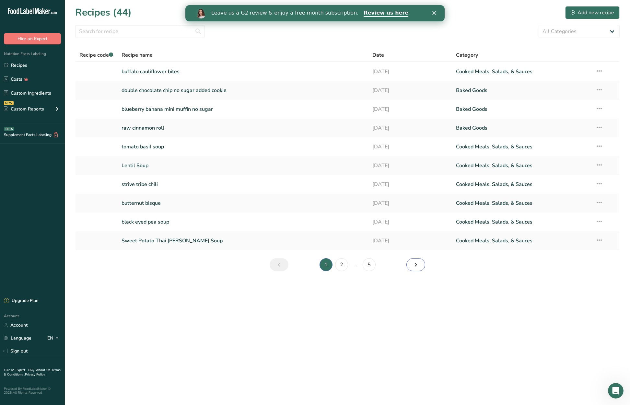
click at [413, 264] on icon "Next page" at bounding box center [416, 265] width 8 height 12
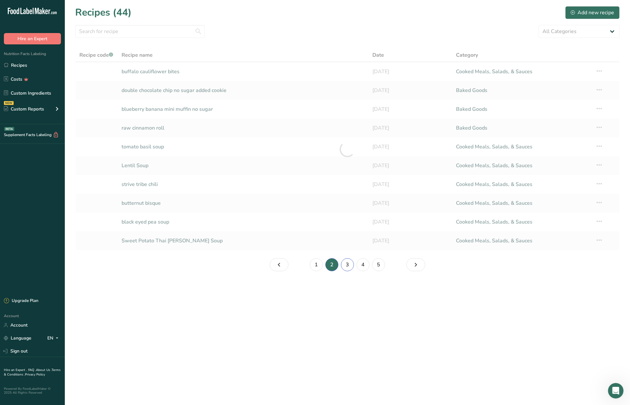
click at [346, 263] on link "3" at bounding box center [347, 264] width 13 height 13
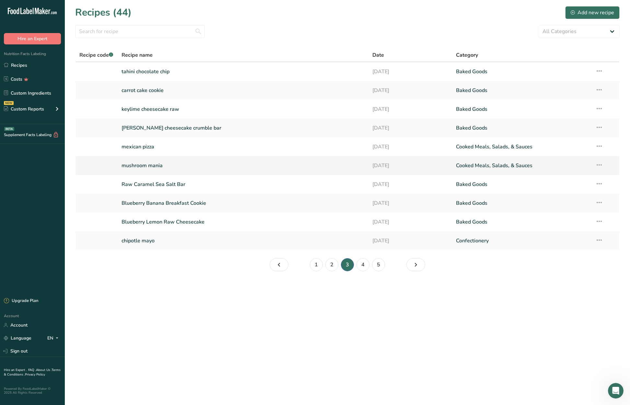
click at [202, 168] on link "mushroom mania" at bounding box center [243, 166] width 243 height 14
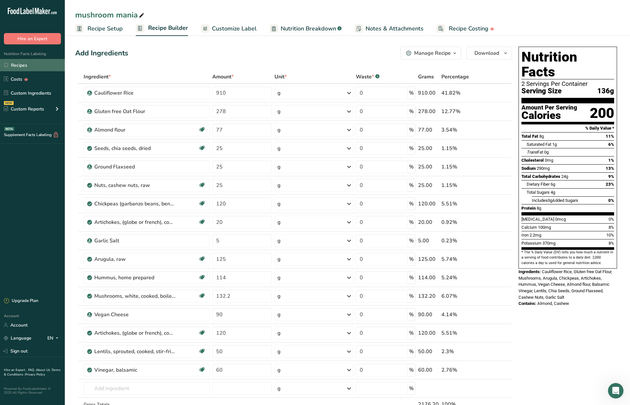
click at [25, 65] on link "Recipes" at bounding box center [32, 65] width 65 height 12
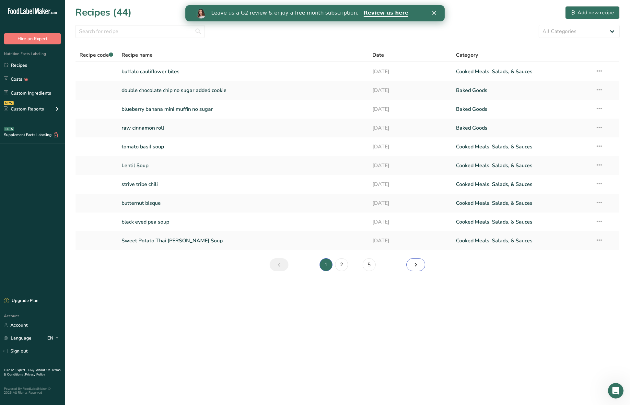
click at [417, 265] on icon "Next page" at bounding box center [416, 265] width 8 height 12
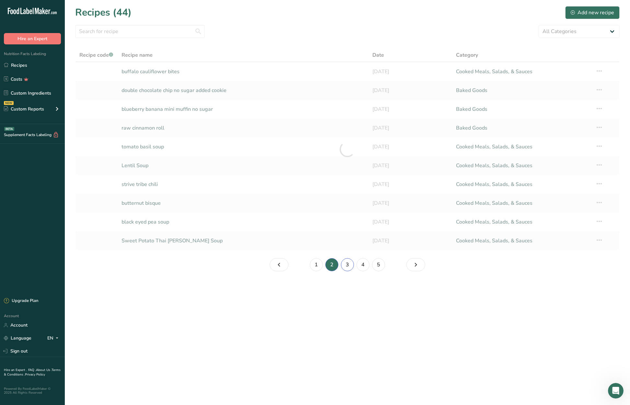
click at [346, 265] on link "3" at bounding box center [347, 264] width 13 height 13
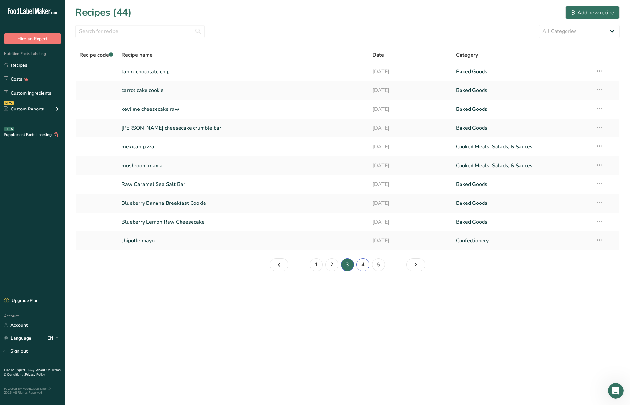
click at [362, 265] on link "4" at bounding box center [362, 264] width 13 height 13
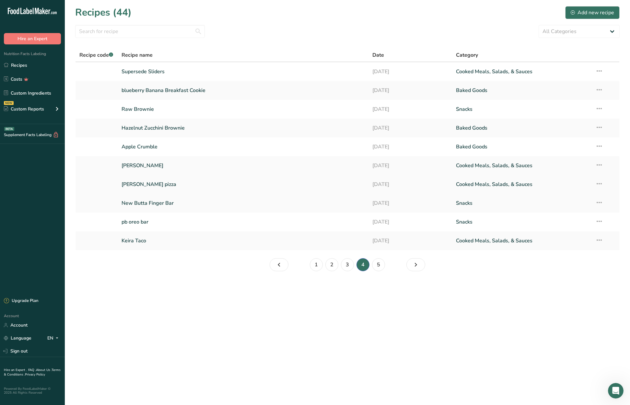
click at [254, 187] on link "[PERSON_NAME] pizza" at bounding box center [243, 185] width 243 height 14
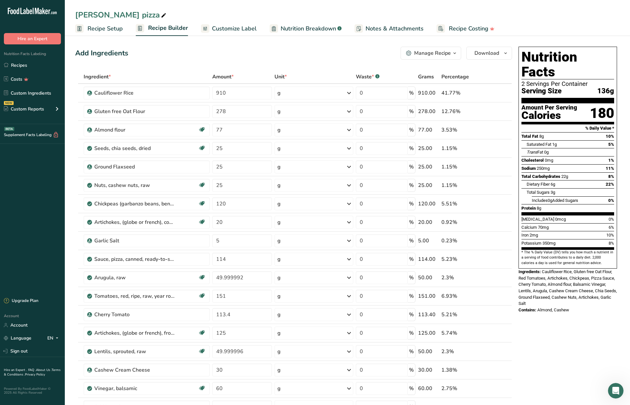
click at [103, 28] on span "Recipe Setup" at bounding box center [104, 28] width 35 height 9
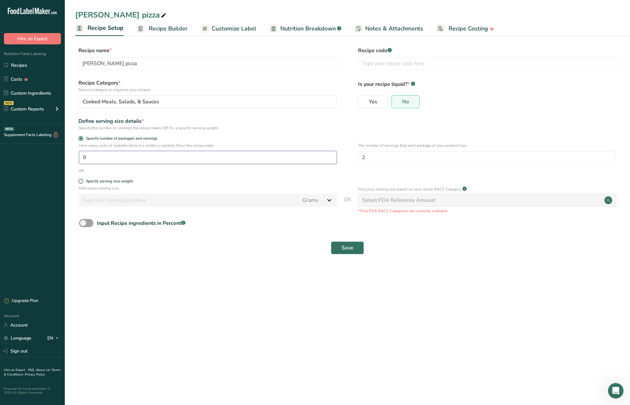
click at [97, 159] on input "8" at bounding box center [208, 157] width 258 height 13
type input "8.5"
drag, startPoint x: 348, startPoint y: 249, endPoint x: 361, endPoint y: 250, distance: 13.3
click at [348, 249] on span "Save" at bounding box center [348, 248] width 12 height 8
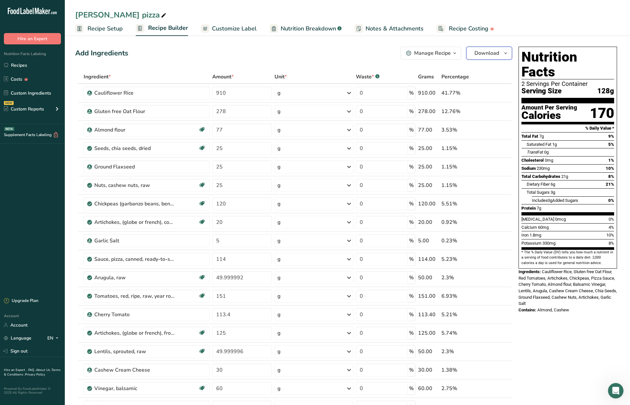
click at [501, 52] on button "Download" at bounding box center [489, 53] width 46 height 13
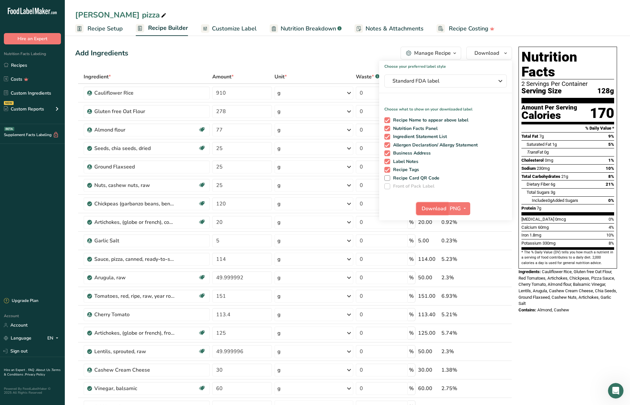
click at [431, 208] on span "Download" at bounding box center [434, 209] width 25 height 8
click at [23, 62] on link "Recipes" at bounding box center [32, 65] width 65 height 12
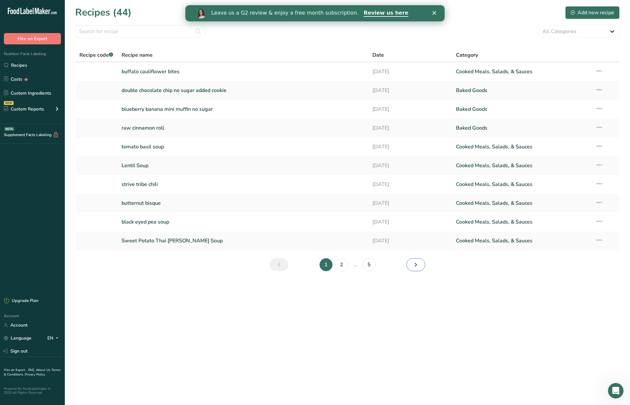
click at [419, 264] on link "Next page" at bounding box center [415, 264] width 19 height 13
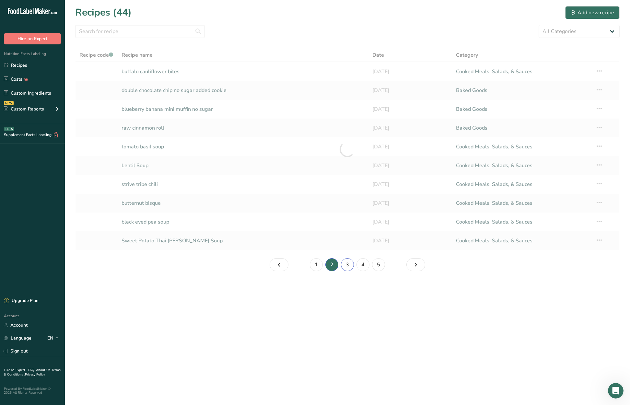
click at [349, 266] on link "3" at bounding box center [347, 264] width 13 height 13
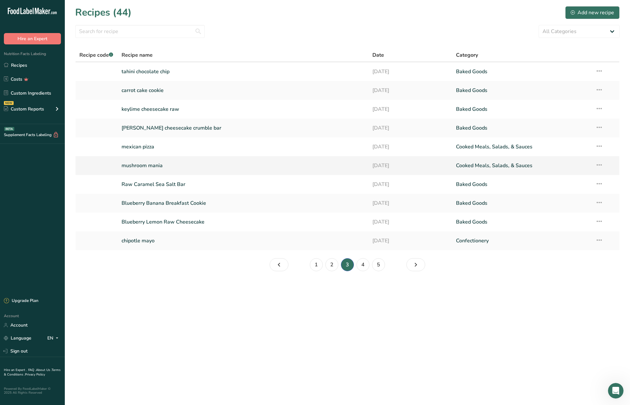
click at [164, 166] on link "mushroom mania" at bounding box center [243, 166] width 243 height 14
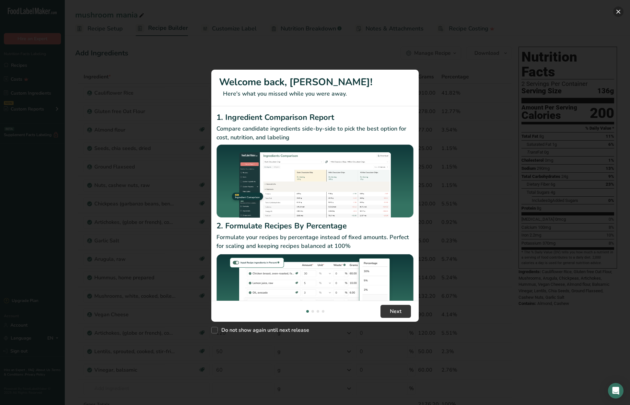
click at [619, 12] on button "New Features" at bounding box center [618, 11] width 10 height 10
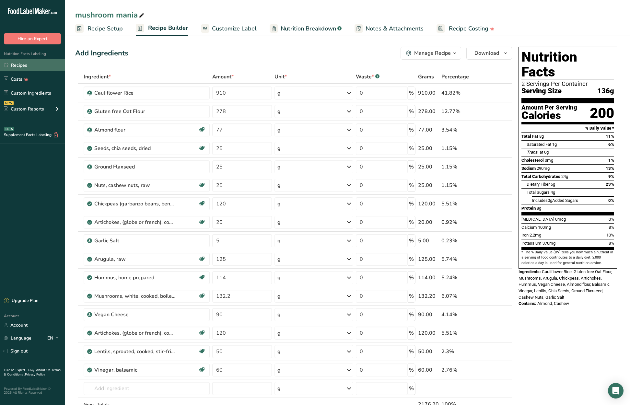
click at [21, 64] on link "Recipes" at bounding box center [32, 65] width 65 height 12
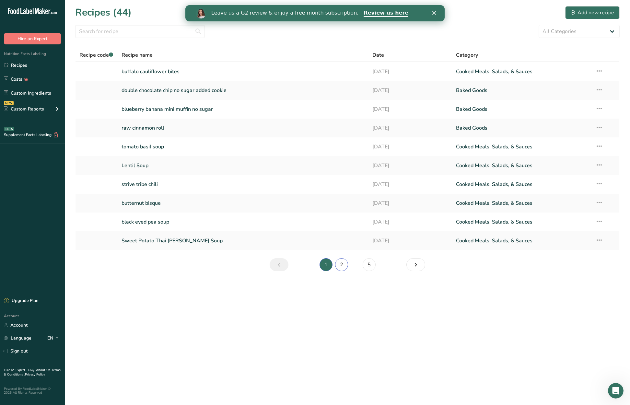
click at [341, 264] on link "2" at bounding box center [341, 264] width 13 height 13
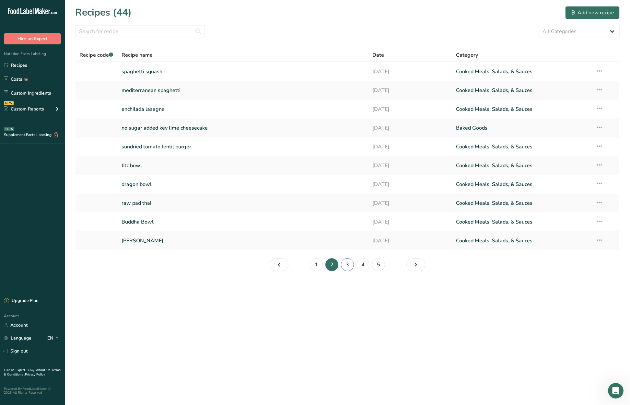
click at [348, 264] on link "3" at bounding box center [347, 264] width 13 height 13
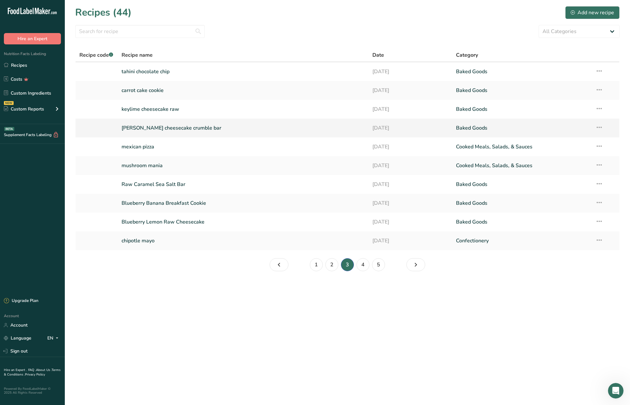
click at [254, 128] on link "[PERSON_NAME] cheesecake crumble bar" at bounding box center [243, 128] width 243 height 14
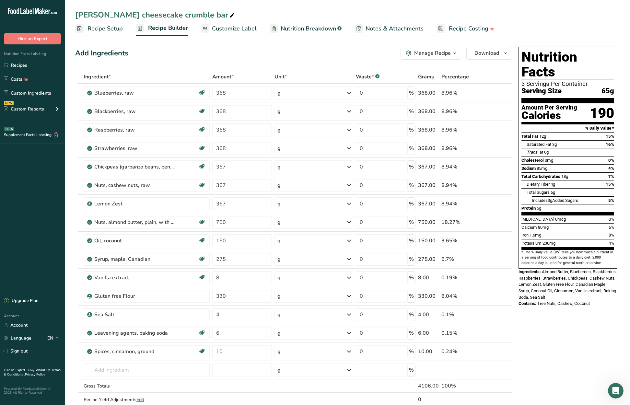
click at [116, 26] on span "Recipe Setup" at bounding box center [104, 28] width 35 height 9
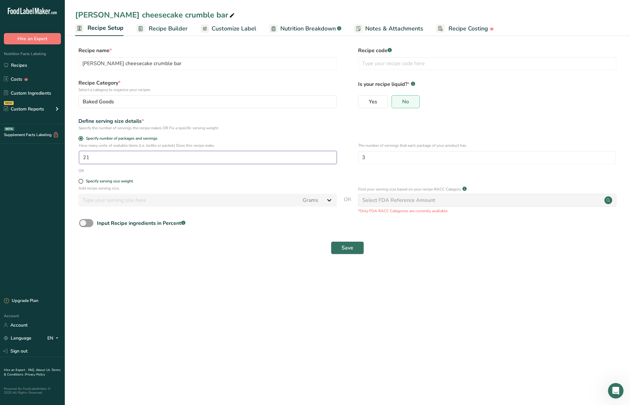
click at [128, 156] on input "21" at bounding box center [208, 157] width 258 height 13
type input "28"
click at [356, 248] on button "Save" at bounding box center [347, 247] width 33 height 13
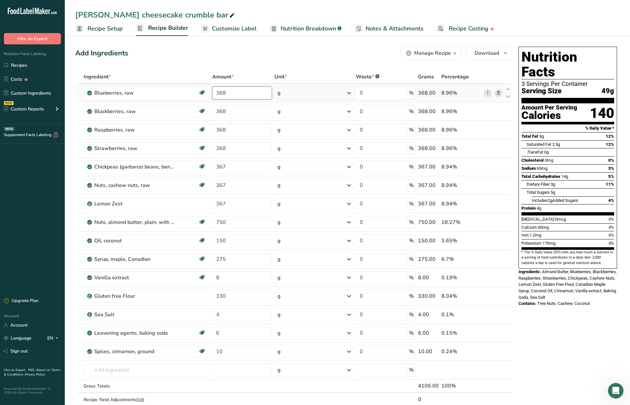
click at [243, 91] on input "368" at bounding box center [241, 93] width 59 height 13
type input "3"
type input "404"
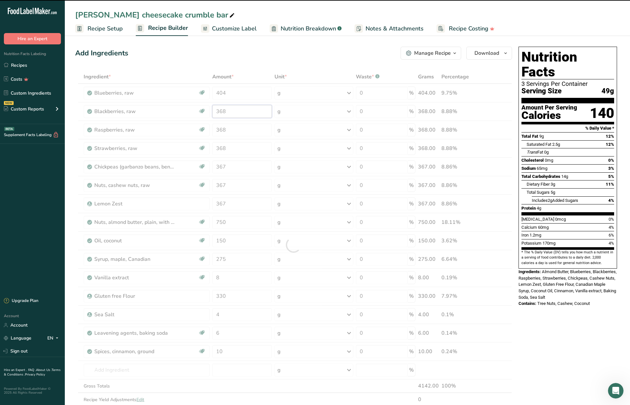
drag, startPoint x: 237, startPoint y: 111, endPoint x: 198, endPoint y: 106, distance: 39.5
click at [198, 106] on div "Ingredient * Amount * Unit * Waste * .a-a{fill:#347362;}.b-a{fill:#fff;} Grams …" at bounding box center [293, 245] width 437 height 350
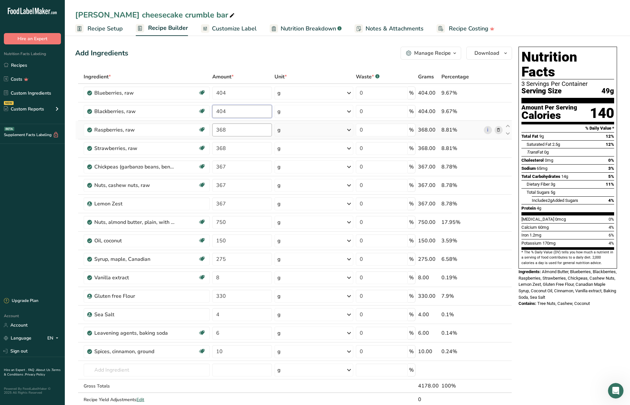
type input "404"
click at [232, 131] on div "Ingredient * Amount * Unit * Waste * .a-a{fill:#347362;}.b-a{fill:#fff;} Grams …" at bounding box center [293, 245] width 437 height 350
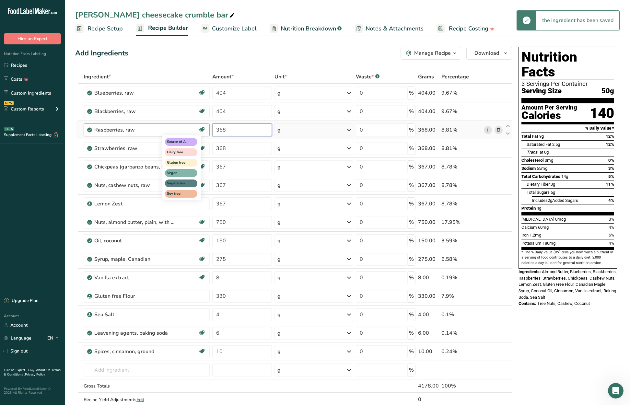
drag, startPoint x: 232, startPoint y: 130, endPoint x: 204, endPoint y: 129, distance: 27.9
click at [204, 129] on tr "Raspberries, raw Source of Antioxidants Dairy free Gluten free Vegan Vegetarian…" at bounding box center [294, 130] width 436 height 18
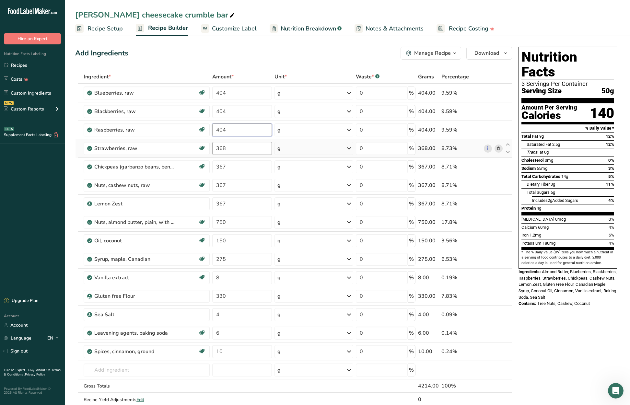
type input "404"
click at [239, 148] on div "Ingredient * Amount * Unit * Waste * .a-a{fill:#347362;}.b-a{fill:#fff;} Grams …" at bounding box center [293, 245] width 437 height 350
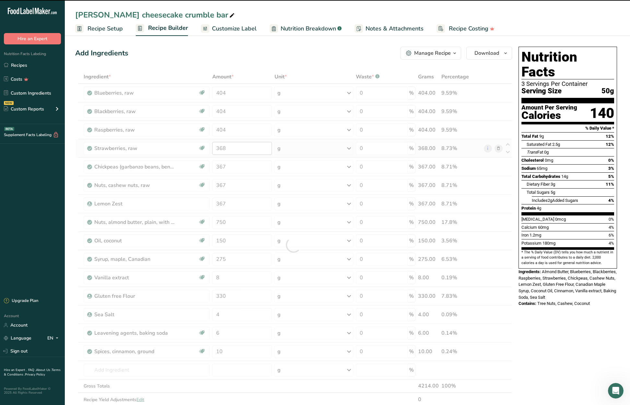
drag, startPoint x: 239, startPoint y: 148, endPoint x: 214, endPoint y: 146, distance: 25.1
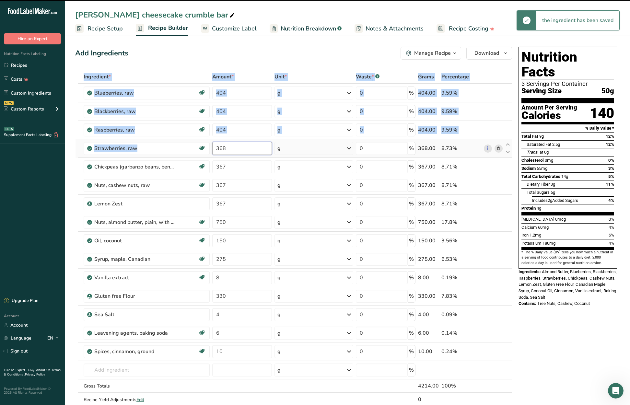
click at [230, 147] on input "368" at bounding box center [241, 148] width 59 height 13
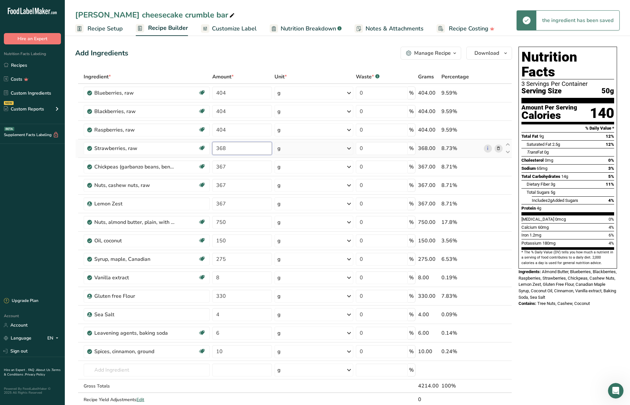
drag, startPoint x: 230, startPoint y: 147, endPoint x: 211, endPoint y: 147, distance: 19.4
click at [211, 147] on td "368" at bounding box center [242, 148] width 62 height 18
type input "404"
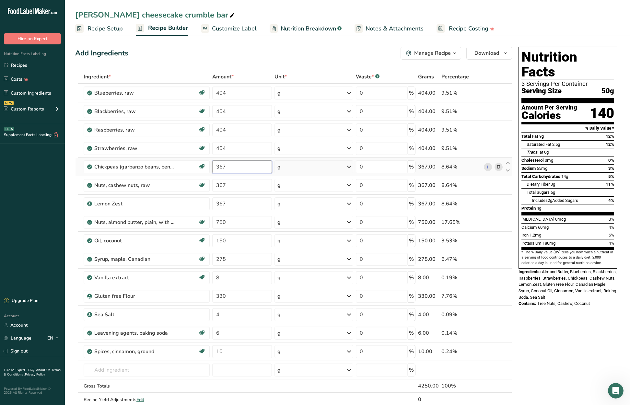
click at [228, 166] on div "Ingredient * Amount * Unit * Waste * .a-a{fill:#347362;}.b-a{fill:#fff;} Grams …" at bounding box center [293, 245] width 437 height 350
drag, startPoint x: 228, startPoint y: 166, endPoint x: 216, endPoint y: 167, distance: 12.7
click at [216, 167] on input "367" at bounding box center [241, 166] width 59 height 13
type input "404"
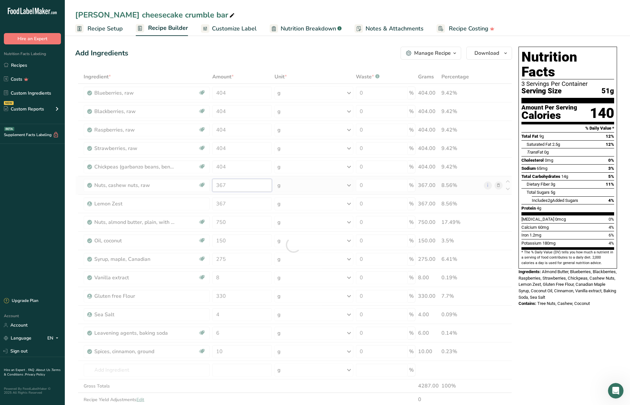
click at [241, 186] on div "Ingredient * Amount * Unit * Waste * .a-a{fill:#347362;}.b-a{fill:#fff;} Grams …" at bounding box center [293, 245] width 437 height 350
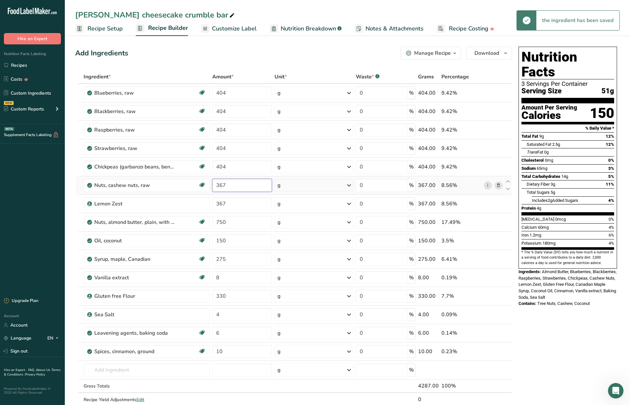
drag, startPoint x: 241, startPoint y: 185, endPoint x: 214, endPoint y: 185, distance: 27.9
click at [214, 185] on input "367" at bounding box center [241, 185] width 59 height 13
type input "404"
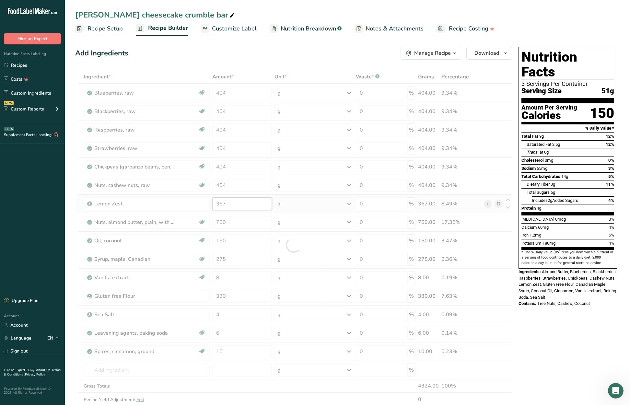
click at [229, 204] on div "Ingredient * Amount * Unit * Waste * .a-a{fill:#347362;}.b-a{fill:#fff;} Grams …" at bounding box center [293, 245] width 437 height 350
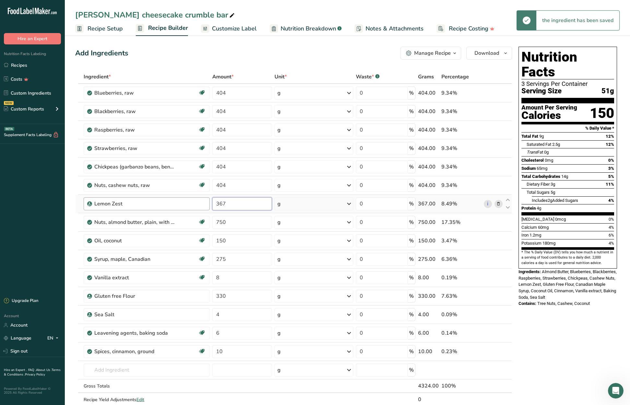
drag, startPoint x: 229, startPoint y: 204, endPoint x: 204, endPoint y: 205, distance: 25.3
click at [204, 205] on tr "Lemon Zest 367 g Weight Units g kg mg See more Volume Units l Volume units requ…" at bounding box center [294, 204] width 436 height 18
type input "404"
click at [230, 224] on div "Ingredient * Amount * Unit * Waste * .a-a{fill:#347362;}.b-a{fill:#fff;} Grams …" at bounding box center [293, 245] width 437 height 350
drag, startPoint x: 231, startPoint y: 221, endPoint x: 214, endPoint y: 222, distance: 16.5
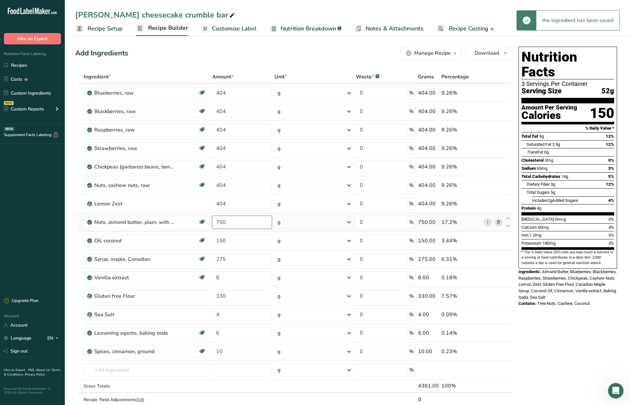
click at [214, 222] on input "750" at bounding box center [241, 222] width 59 height 13
type input "800"
click at [227, 241] on div "Ingredient * Amount * Unit * Waste * .a-a{fill:#347362;}.b-a{fill:#fff;} Grams …" at bounding box center [293, 245] width 437 height 350
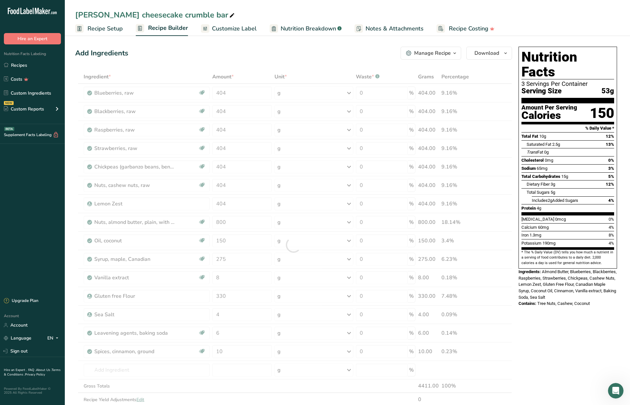
click at [530, 339] on div "Nutrition Facts 3 Servings Per Container Serving Size 53g Amount Per Serving Ca…" at bounding box center [568, 346] width 104 height 605
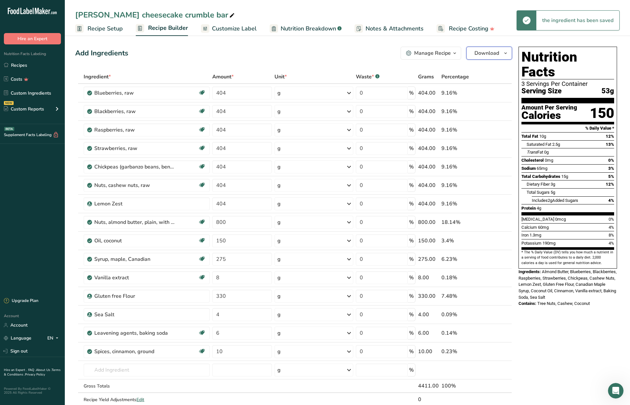
click at [507, 52] on icon "button" at bounding box center [505, 53] width 5 height 8
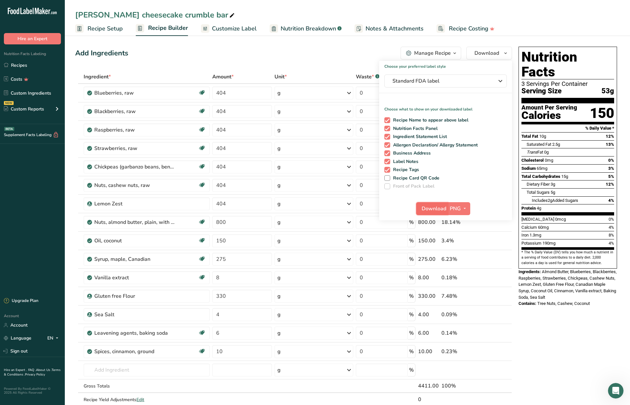
click at [446, 208] on span "Download" at bounding box center [434, 209] width 25 height 8
click at [17, 63] on link "Recipes" at bounding box center [32, 65] width 65 height 12
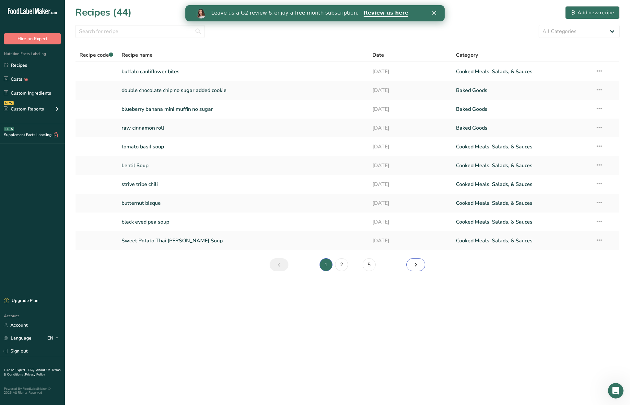
click at [414, 266] on icon "Next page" at bounding box center [416, 265] width 8 height 12
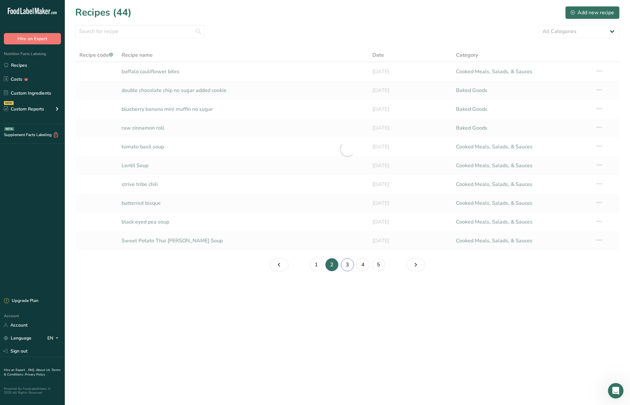
click at [346, 264] on link "3" at bounding box center [347, 264] width 13 height 13
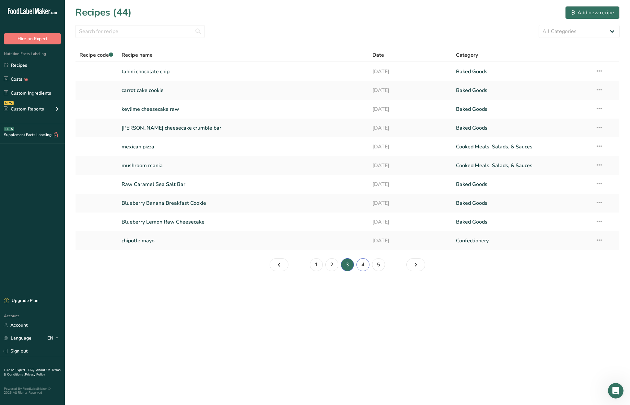
click at [363, 264] on link "4" at bounding box center [362, 264] width 13 height 13
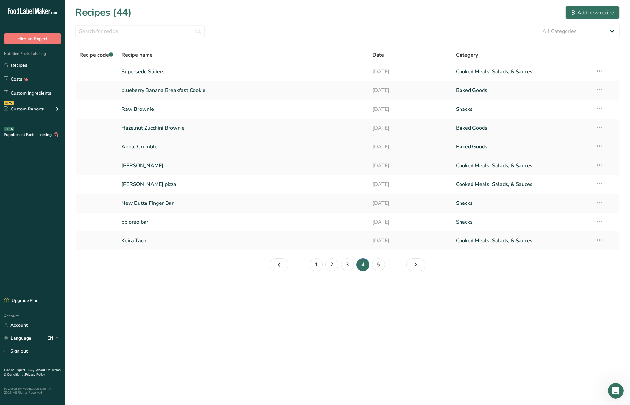
click at [181, 149] on link "Apple Crumble" at bounding box center [243, 147] width 243 height 14
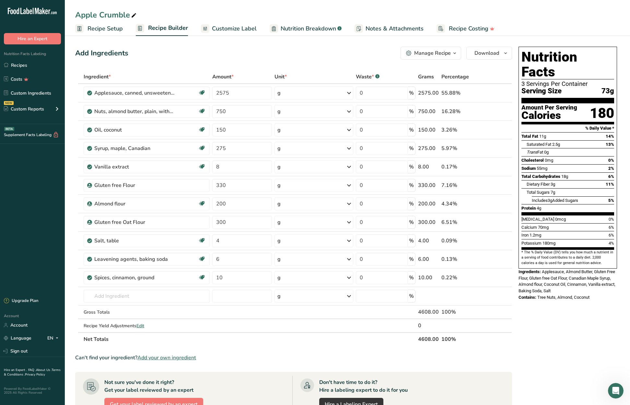
click at [101, 29] on span "Recipe Setup" at bounding box center [104, 28] width 35 height 9
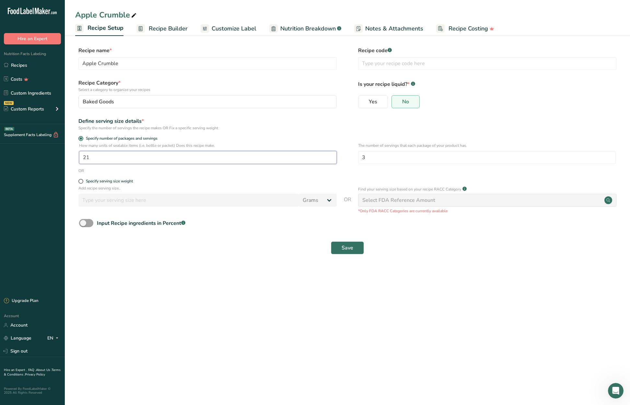
click at [99, 160] on input "21" at bounding box center [208, 157] width 258 height 13
type input "28"
click at [355, 248] on button "Save" at bounding box center [347, 247] width 33 height 13
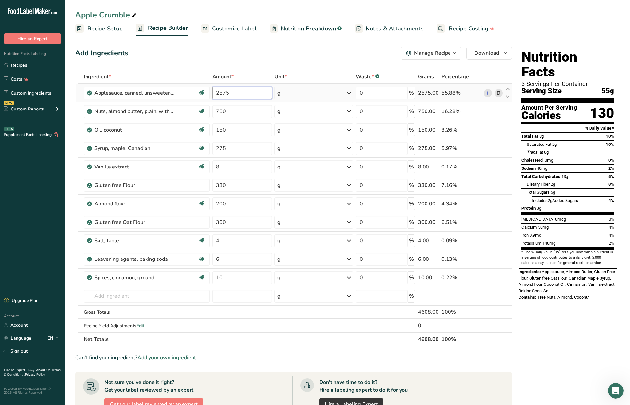
click at [239, 94] on input "2575" at bounding box center [241, 93] width 59 height 13
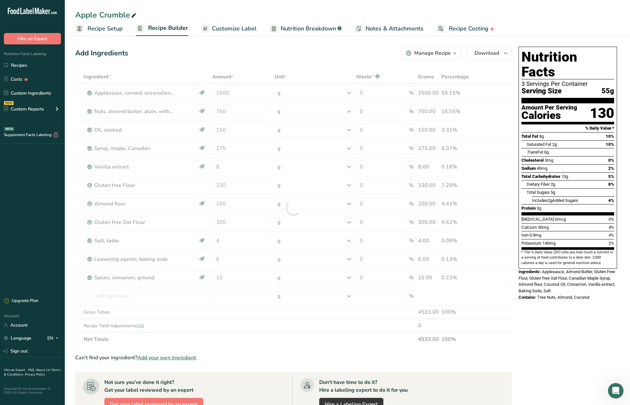
click at [270, 68] on div "Add Ingredients Manage Recipe Delete Recipe Duplicate Recipe Scale Recipe Save …" at bounding box center [295, 310] width 441 height 532
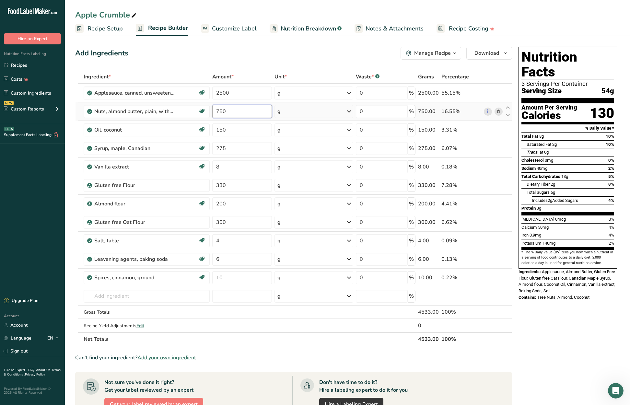
click at [240, 109] on input "750" at bounding box center [241, 111] width 59 height 13
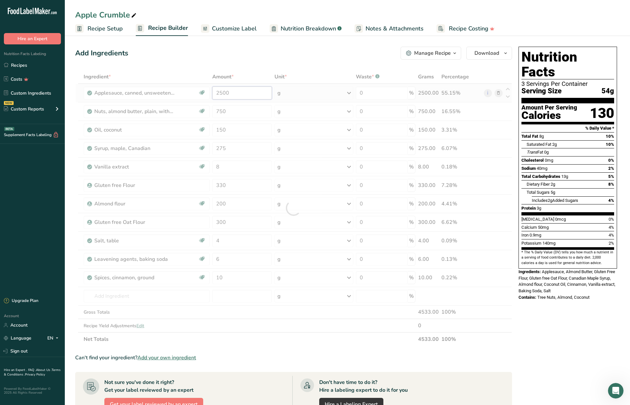
click at [241, 92] on div "Ingredient * Amount * Unit * Waste * .a-a{fill:#347362;}.b-a{fill:#fff;} Grams …" at bounding box center [293, 208] width 437 height 276
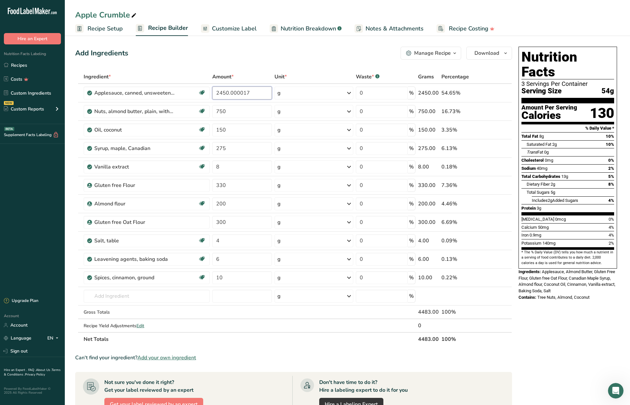
type input "2450.000017"
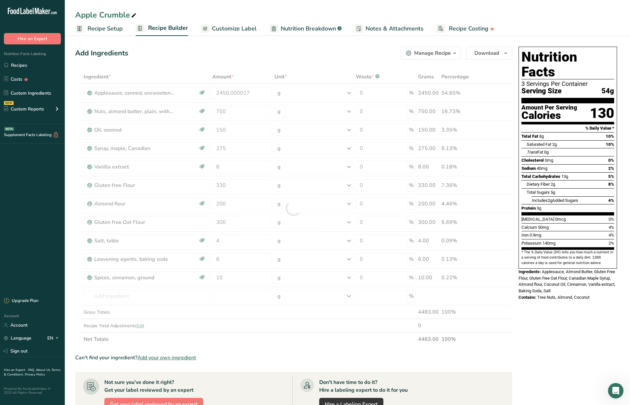
click at [263, 69] on div "Add Ingredients Manage Recipe Delete Recipe Duplicate Recipe Scale Recipe Save …" at bounding box center [295, 310] width 441 height 532
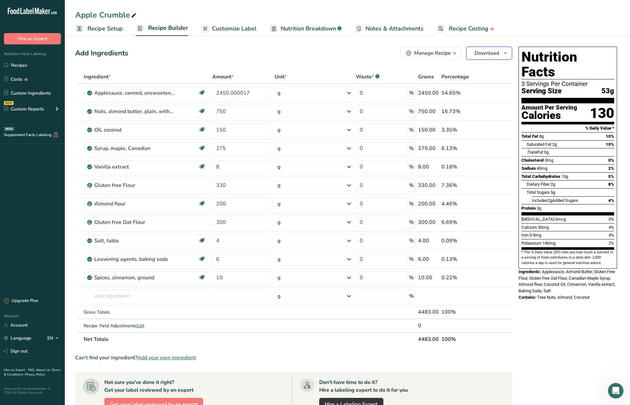
click at [505, 53] on icon "button" at bounding box center [505, 53] width 5 height 8
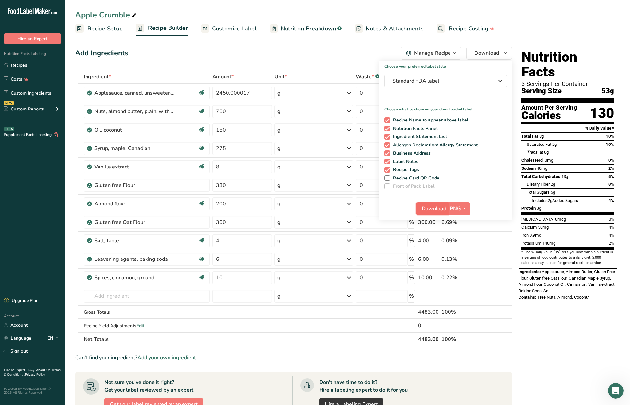
click at [438, 211] on span "Download" at bounding box center [434, 209] width 25 height 8
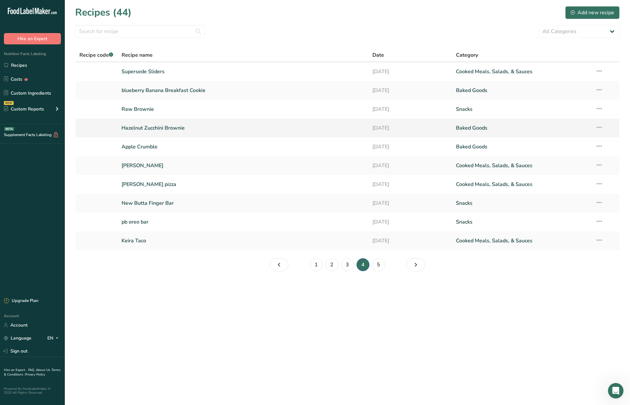
click at [153, 127] on link "Hazelnut Zucchini Brownie" at bounding box center [243, 128] width 243 height 14
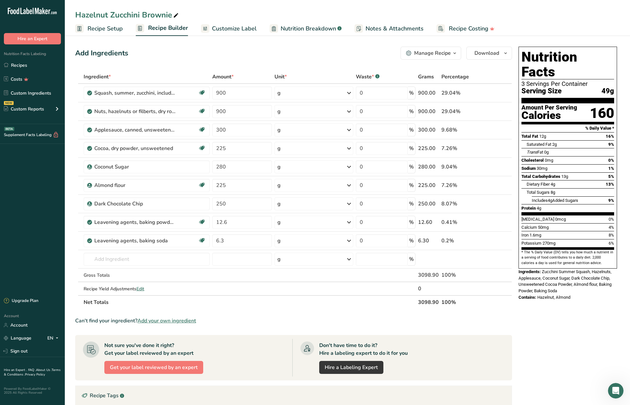
click at [110, 29] on span "Recipe Setup" at bounding box center [104, 28] width 35 height 9
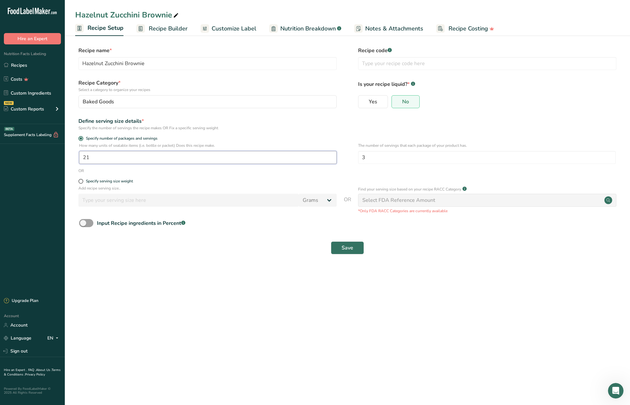
click at [97, 162] on input "21" at bounding box center [208, 157] width 258 height 13
type input "28.01"
click at [342, 250] on span "Save" at bounding box center [348, 248] width 12 height 8
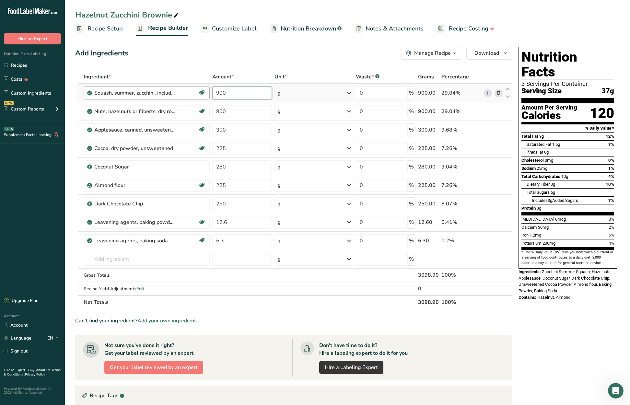
drag, startPoint x: 234, startPoint y: 94, endPoint x: 210, endPoint y: 91, distance: 24.5
click at [210, 91] on tr "Squash, summer, zucchini, includes skin, raw Dairy free Gluten free Vegan Veget…" at bounding box center [294, 93] width 436 height 18
type input "850"
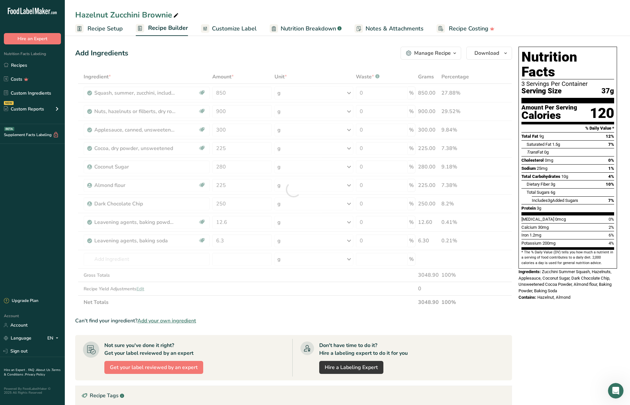
click at [231, 64] on div "Add Ingredients Manage Recipe Delete Recipe Duplicate Recipe Scale Recipe Save …" at bounding box center [295, 291] width 441 height 495
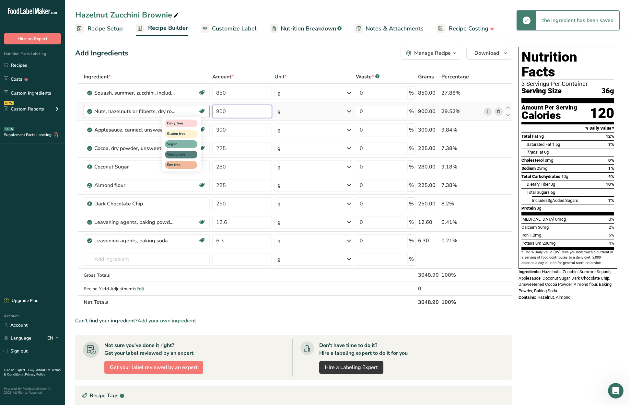
drag, startPoint x: 233, startPoint y: 113, endPoint x: 204, endPoint y: 110, distance: 29.1
click at [204, 110] on tr "Nuts, hazelnuts or filberts, dry roasted, without salt added Dairy free Gluten …" at bounding box center [294, 111] width 436 height 18
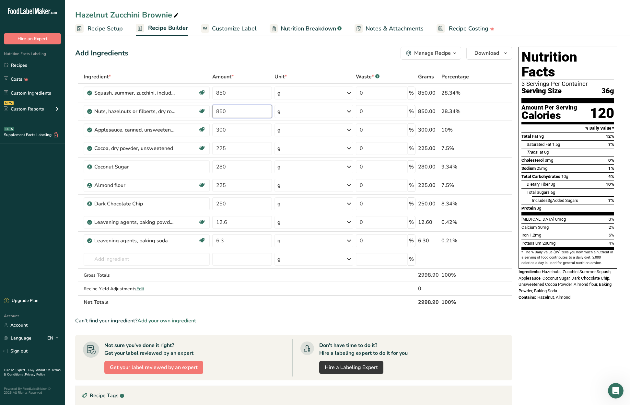
type input "850"
click at [278, 56] on div "Add Ingredients Manage Recipe Delete Recipe Duplicate Recipe Scale Recipe Save …" at bounding box center [293, 53] width 437 height 13
drag, startPoint x: 232, startPoint y: 132, endPoint x: 213, endPoint y: 130, distance: 18.9
click at [213, 130] on input "300" at bounding box center [241, 129] width 59 height 13
type input "275"
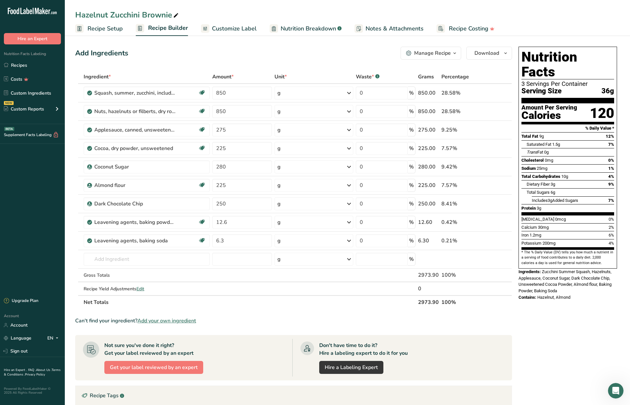
click at [262, 55] on div "Add Ingredients Manage Recipe Delete Recipe Duplicate Recipe Scale Recipe Save …" at bounding box center [293, 53] width 437 height 13
drag, startPoint x: 235, startPoint y: 150, endPoint x: 207, endPoint y: 147, distance: 28.4
click at [207, 147] on tr "Cocoa, dry powder, unsweetened Dairy free Gluten free Vegan Vegetarian Soy free…" at bounding box center [294, 148] width 436 height 18
type input "200"
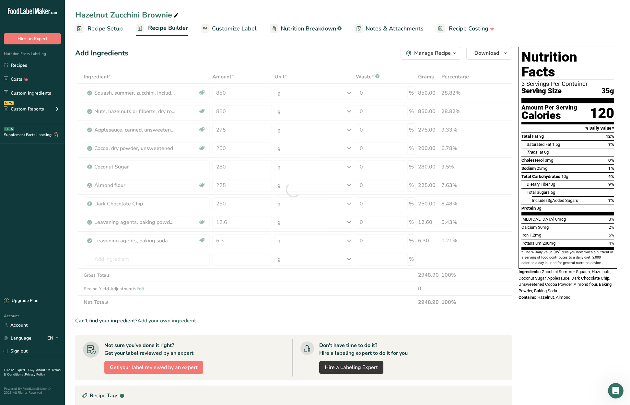
click at [253, 53] on div "Add Ingredients Manage Recipe Delete Recipe Duplicate Recipe Scale Recipe Save …" at bounding box center [293, 53] width 437 height 13
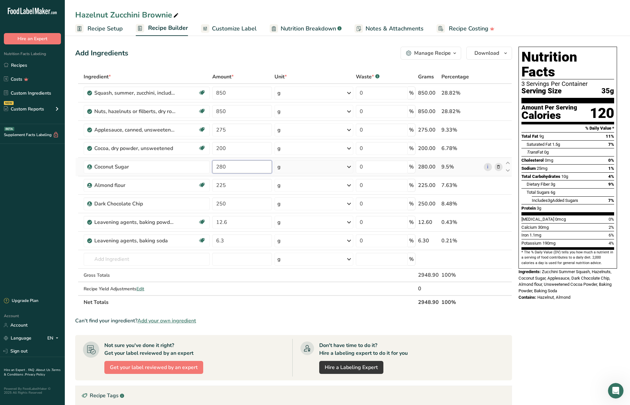
drag, startPoint x: 228, startPoint y: 167, endPoint x: 220, endPoint y: 167, distance: 7.5
click at [220, 167] on input "280" at bounding box center [241, 166] width 59 height 13
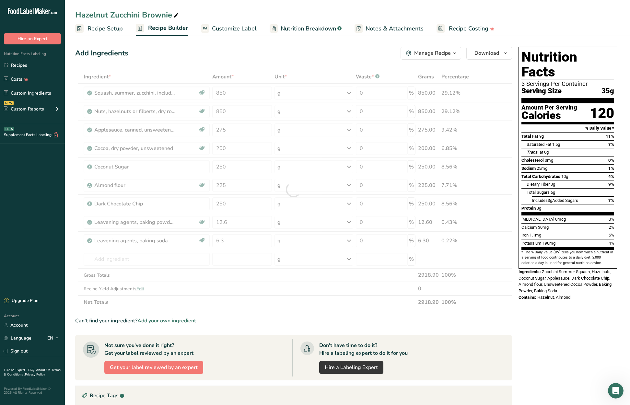
click at [280, 52] on div "Add Ingredients Manage Recipe Delete Recipe Duplicate Recipe Scale Recipe Save …" at bounding box center [293, 53] width 437 height 13
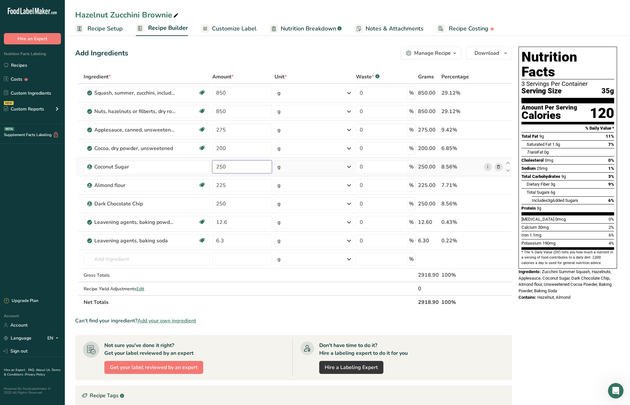
drag, startPoint x: 226, startPoint y: 165, endPoint x: 220, endPoint y: 167, distance: 6.7
click at [220, 167] on input "250" at bounding box center [241, 166] width 59 height 13
type input "200"
click at [253, 57] on div "Add Ingredients Manage Recipe Delete Recipe Duplicate Recipe Scale Recipe Save …" at bounding box center [293, 53] width 437 height 13
drag, startPoint x: 235, startPoint y: 186, endPoint x: 220, endPoint y: 166, distance: 25.0
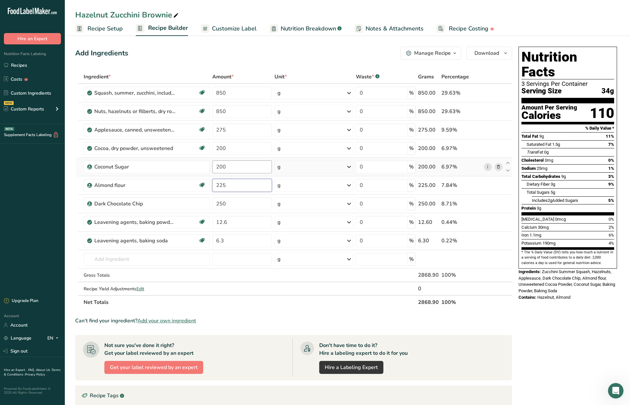
click at [201, 181] on tr "Almond flour Vegan Vegetarian Organic Organic Certified Non-GMO Kosher Pareve K…" at bounding box center [294, 185] width 436 height 18
type input "200"
click at [281, 54] on div "Add Ingredients Manage Recipe Delete Recipe Duplicate Recipe Scale Recipe Save …" at bounding box center [293, 53] width 437 height 13
drag, startPoint x: 236, startPoint y: 203, endPoint x: 282, endPoint y: 153, distance: 67.9
click at [218, 203] on input "250" at bounding box center [241, 203] width 59 height 13
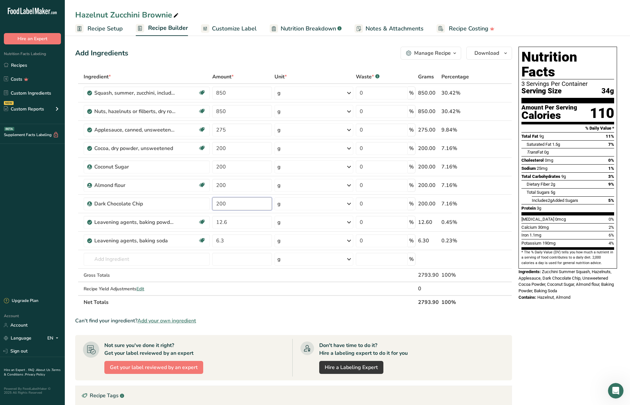
type input "200"
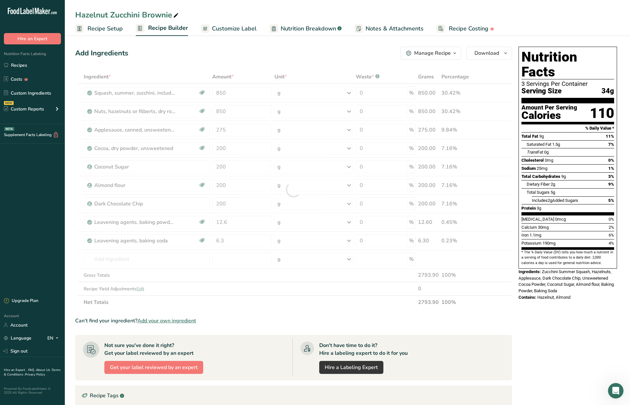
click at [301, 47] on div "Add Ingredients Manage Recipe Delete Recipe Duplicate Recipe Scale Recipe Save …" at bounding box center [293, 53] width 437 height 13
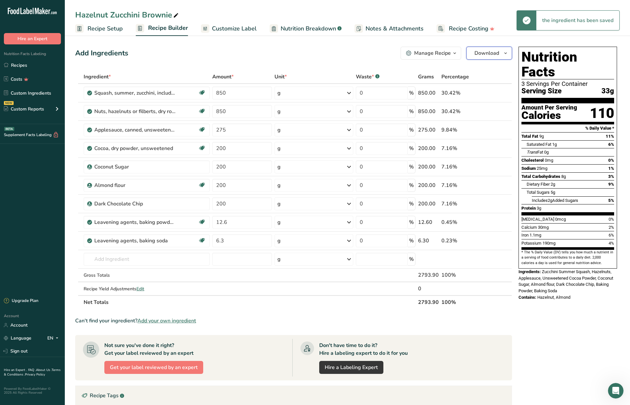
click at [505, 54] on icon "button" at bounding box center [505, 53] width 5 height 8
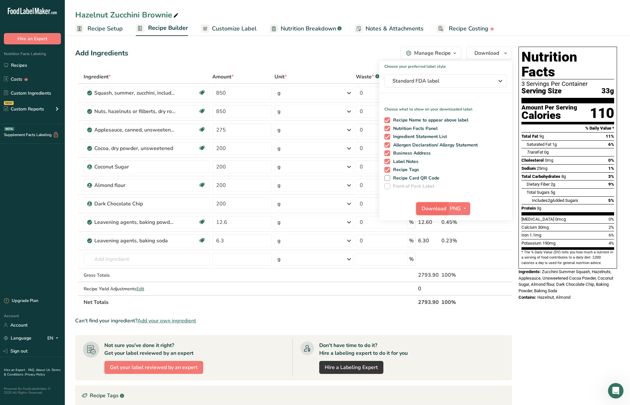
click at [437, 211] on span "Download" at bounding box center [434, 209] width 25 height 8
click at [549, 23] on ul "Recipe Setup Recipe Builder Customize Label Nutrition Breakdown .a-a{fill:#3473…" at bounding box center [347, 28] width 565 height 15
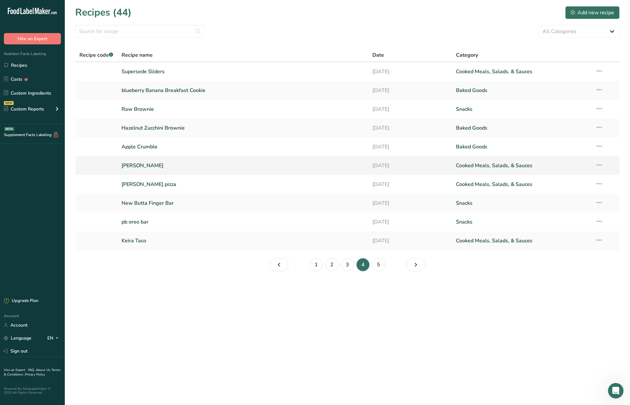
click at [303, 172] on link "[PERSON_NAME]" at bounding box center [243, 166] width 243 height 14
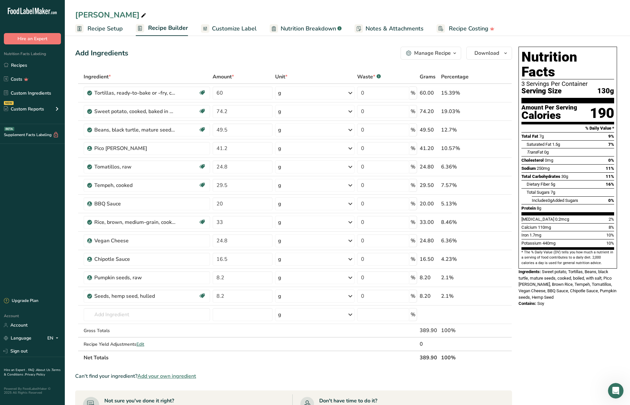
click at [102, 27] on span "Recipe Setup" at bounding box center [104, 28] width 35 height 9
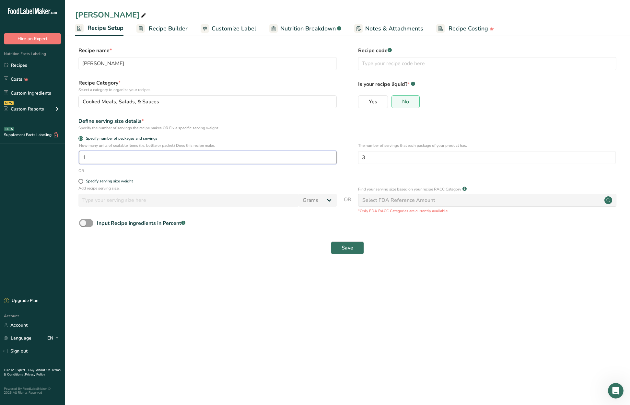
click at [106, 156] on input "1" at bounding box center [208, 157] width 258 height 13
drag, startPoint x: 106, startPoint y: 156, endPoint x: 83, endPoint y: 156, distance: 23.0
click at [83, 156] on input "1" at bounding box center [208, 157] width 258 height 13
type input "1.2"
click at [356, 250] on button "Save" at bounding box center [347, 247] width 33 height 13
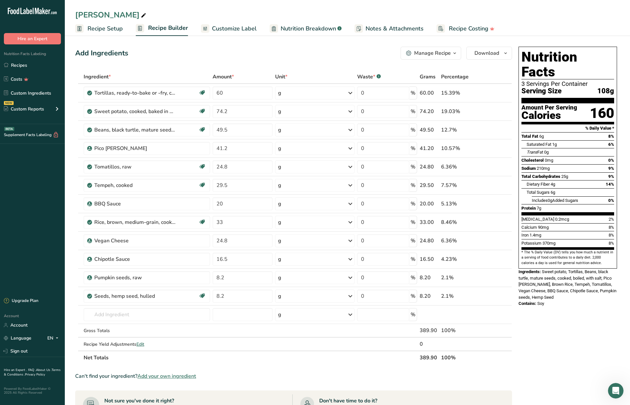
click at [101, 29] on span "Recipe Setup" at bounding box center [104, 28] width 35 height 9
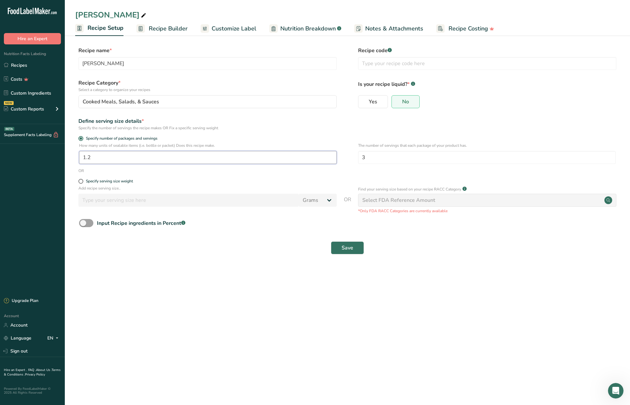
click at [108, 159] on input "1.2" at bounding box center [208, 157] width 258 height 13
type input "1.35"
click at [351, 245] on span "Save" at bounding box center [348, 248] width 12 height 8
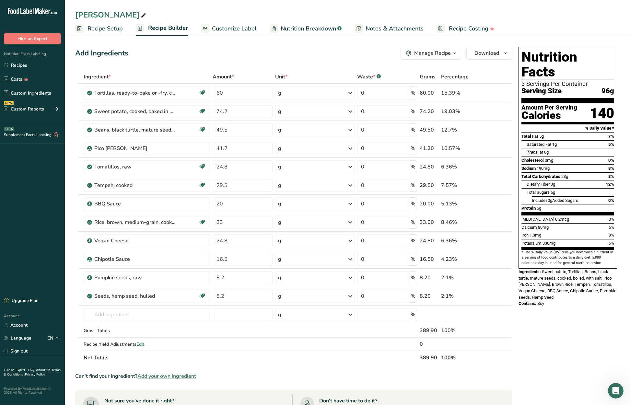
click at [102, 28] on span "Recipe Setup" at bounding box center [104, 28] width 35 height 9
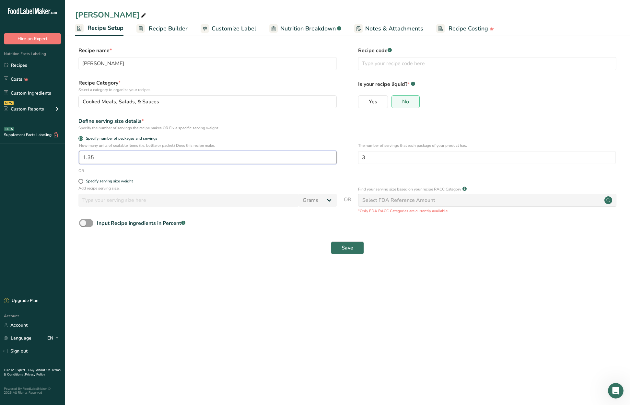
click at [140, 160] on input "1.35" at bounding box center [208, 157] width 258 height 13
type input "1.5"
click at [352, 249] on span "Save" at bounding box center [348, 248] width 12 height 8
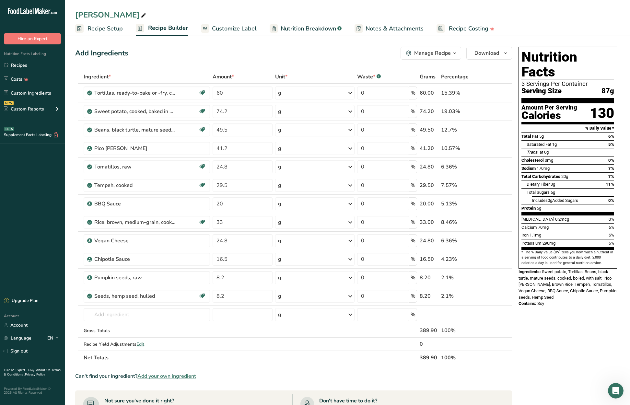
click at [104, 28] on span "Recipe Setup" at bounding box center [104, 28] width 35 height 9
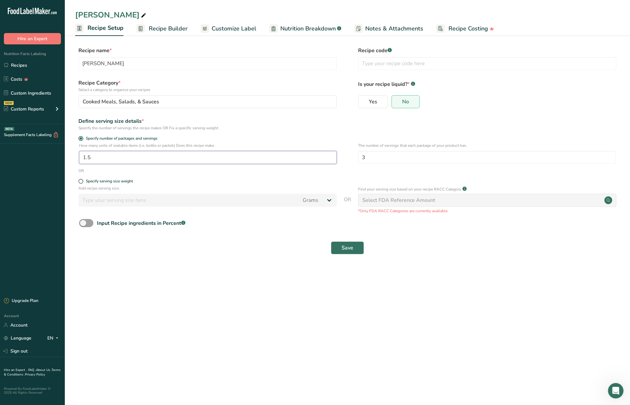
click at [102, 157] on input "1.5" at bounding box center [208, 157] width 258 height 13
type input "1.35"
click at [351, 246] on span "Save" at bounding box center [348, 248] width 12 height 8
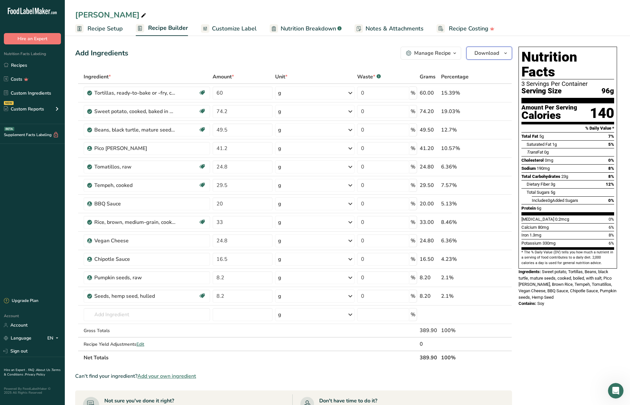
click at [509, 54] on span "button" at bounding box center [506, 53] width 8 height 8
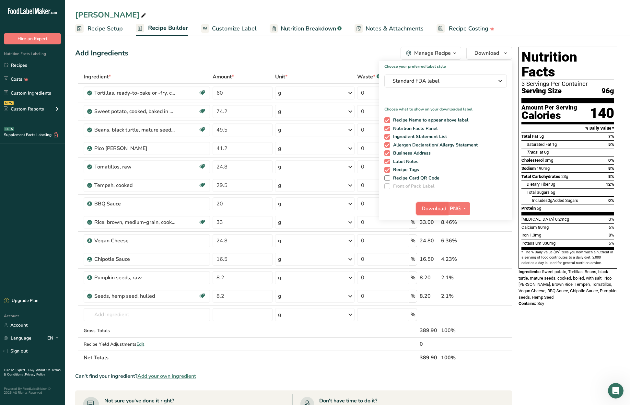
click at [443, 211] on span "Download" at bounding box center [434, 209] width 25 height 8
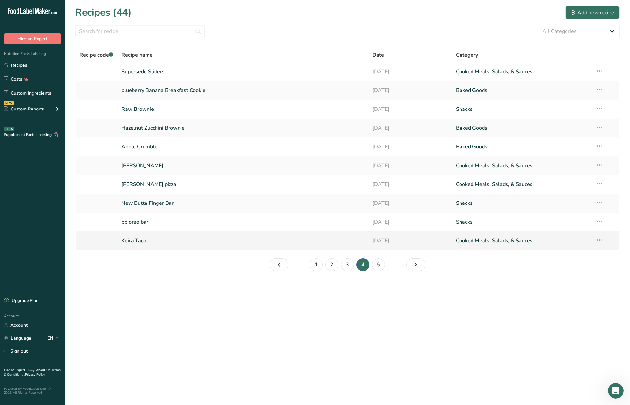
click at [195, 238] on link "Keira Taco" at bounding box center [243, 241] width 243 height 14
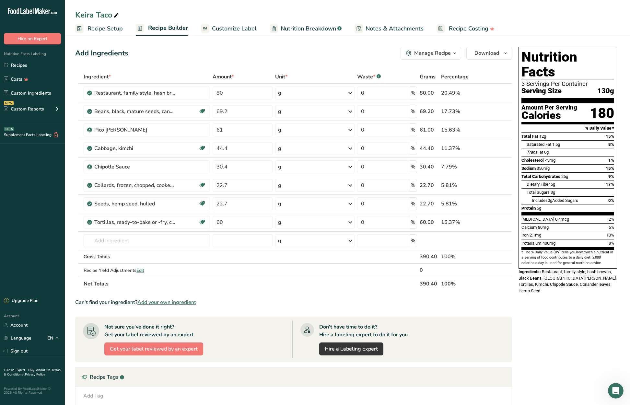
click at [102, 28] on span "Recipe Setup" at bounding box center [104, 28] width 35 height 9
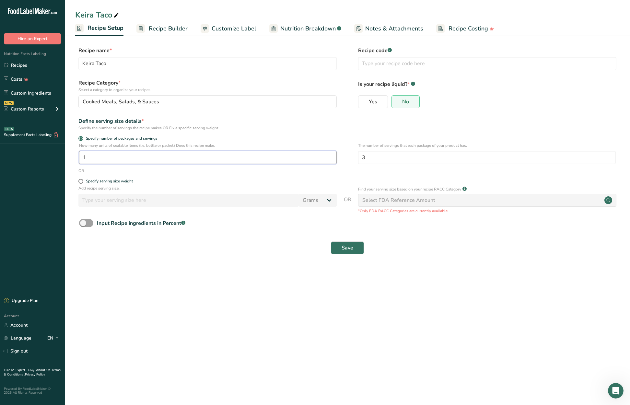
click at [95, 156] on input "1" at bounding box center [208, 157] width 258 height 13
type input "1.35"
click at [347, 246] on span "Save" at bounding box center [348, 248] width 12 height 8
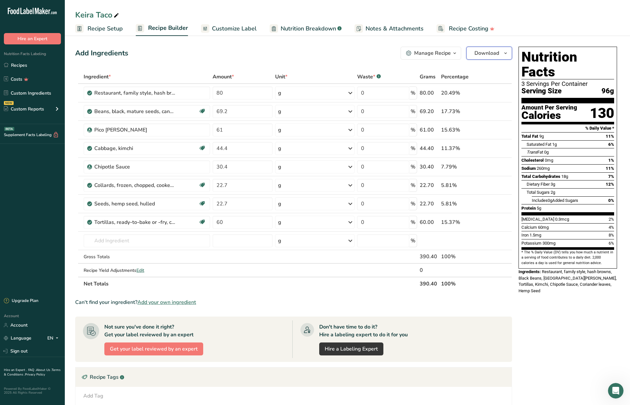
click at [506, 52] on icon "button" at bounding box center [505, 53] width 5 height 8
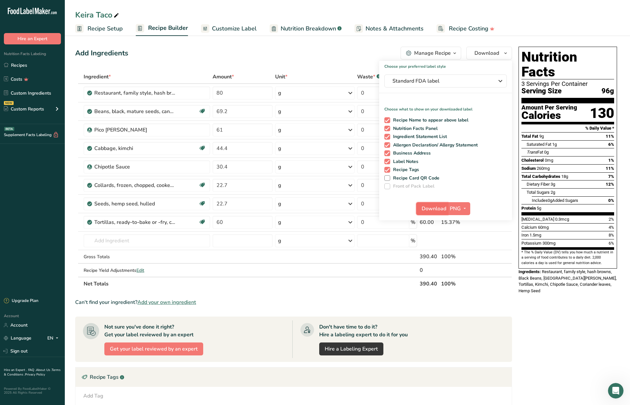
click at [446, 211] on button "Download" at bounding box center [432, 208] width 32 height 13
click at [555, 314] on div "Nutrition Facts 3 Servings Per Container Serving Size 96g Amount Per Serving Ca…" at bounding box center [568, 282] width 104 height 476
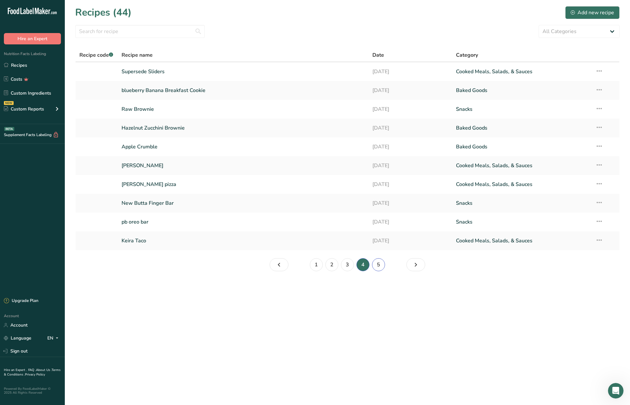
click at [379, 266] on link "5" at bounding box center [378, 264] width 13 height 13
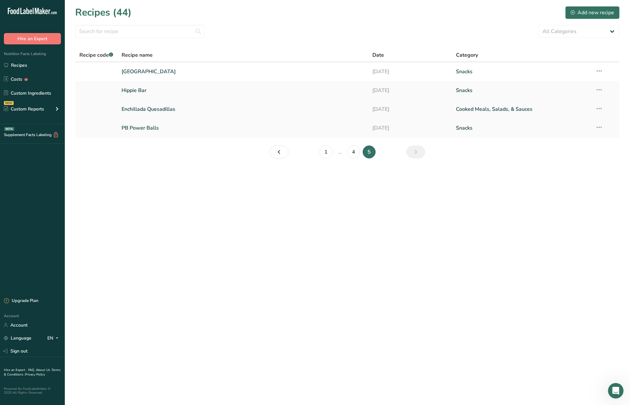
click at [185, 111] on link "Enchillada Quesadillas" at bounding box center [243, 109] width 243 height 14
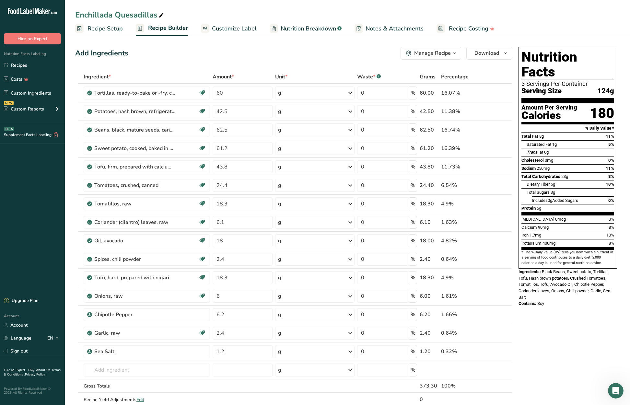
click at [101, 27] on span "Recipe Setup" at bounding box center [104, 28] width 35 height 9
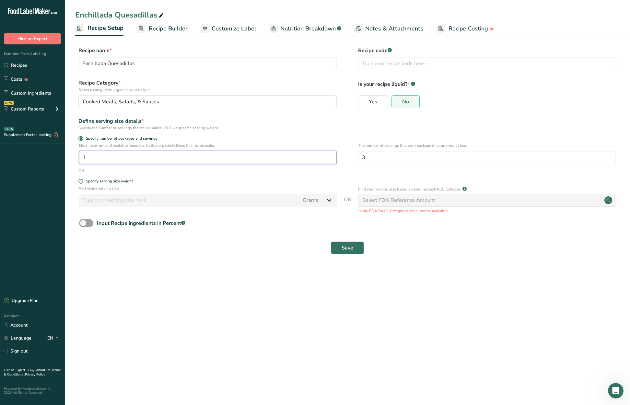
click at [94, 159] on input "1" at bounding box center [208, 157] width 258 height 13
type input "1.3"
click at [339, 249] on button "Save" at bounding box center [347, 247] width 33 height 13
click at [99, 157] on input "1.3" at bounding box center [208, 157] width 258 height 13
type input "1.2"
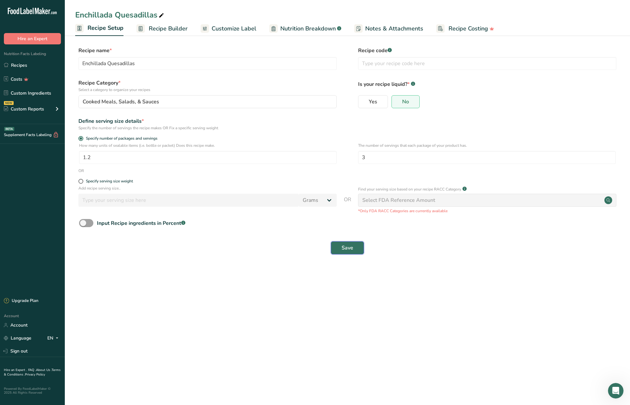
click at [346, 248] on span "Save" at bounding box center [348, 248] width 12 height 8
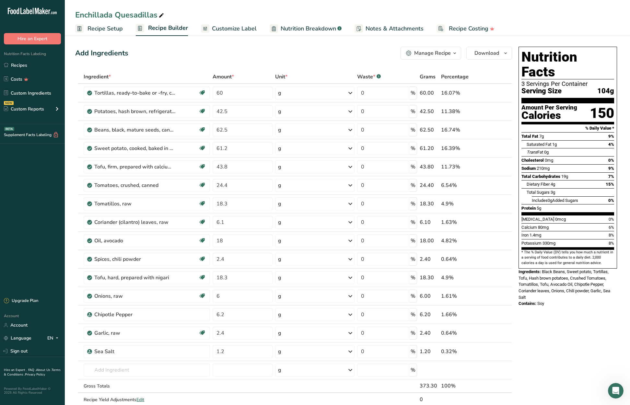
click at [97, 27] on span "Recipe Setup" at bounding box center [104, 28] width 35 height 9
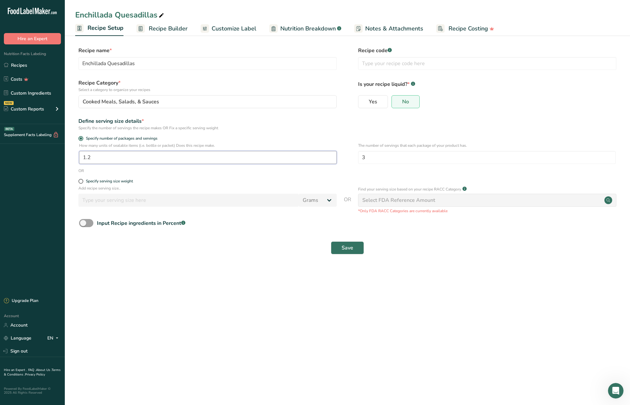
click at [115, 155] on input "1.2" at bounding box center [208, 157] width 258 height 13
type input "1.231"
click at [338, 247] on button "Save" at bounding box center [347, 247] width 33 height 13
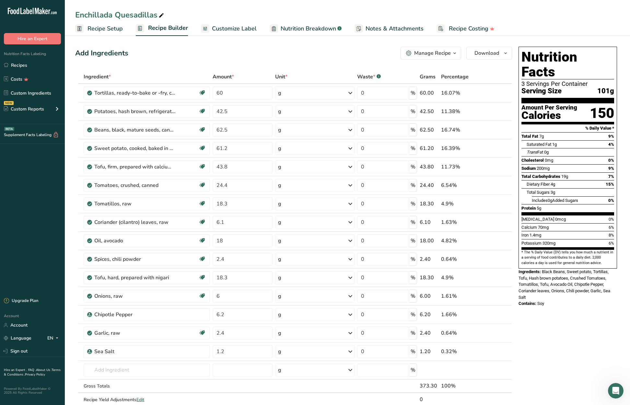
click at [109, 27] on span "Recipe Setup" at bounding box center [104, 28] width 35 height 9
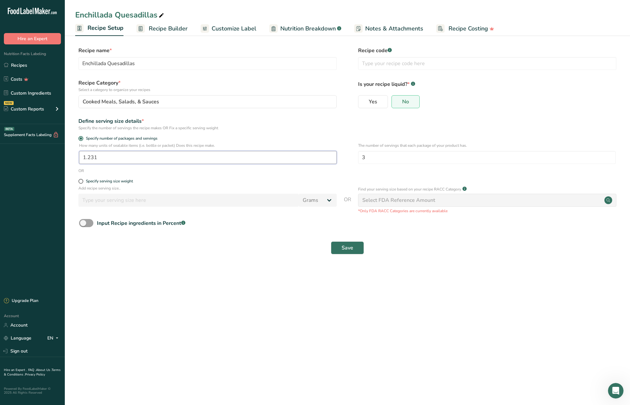
click at [128, 160] on input "1.231" at bounding box center [208, 157] width 258 height 13
type input "1.227"
click at [346, 248] on span "Save" at bounding box center [348, 248] width 12 height 8
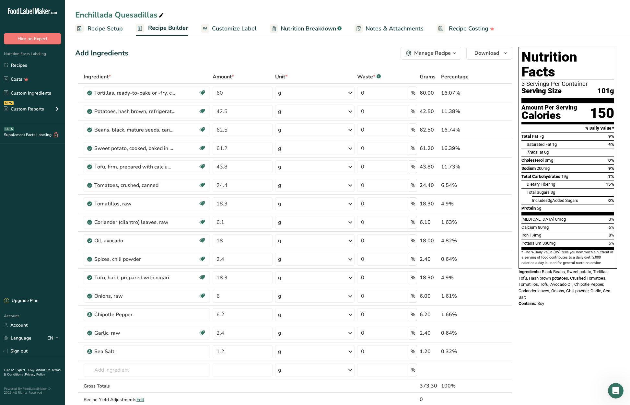
click at [105, 29] on span "Recipe Setup" at bounding box center [104, 28] width 35 height 9
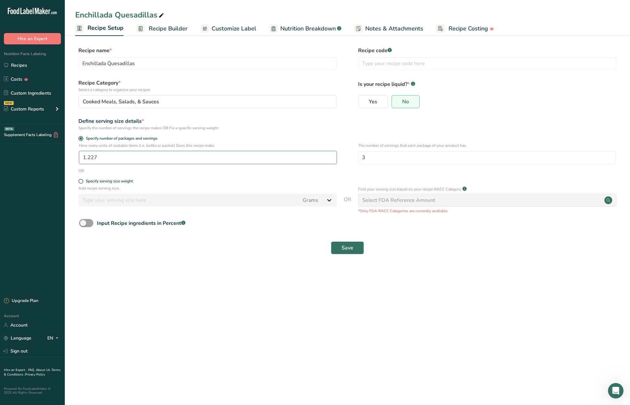
click at [113, 157] on input "1.227" at bounding box center [208, 157] width 258 height 13
type input "1.27"
click at [340, 247] on button "Save" at bounding box center [347, 247] width 33 height 13
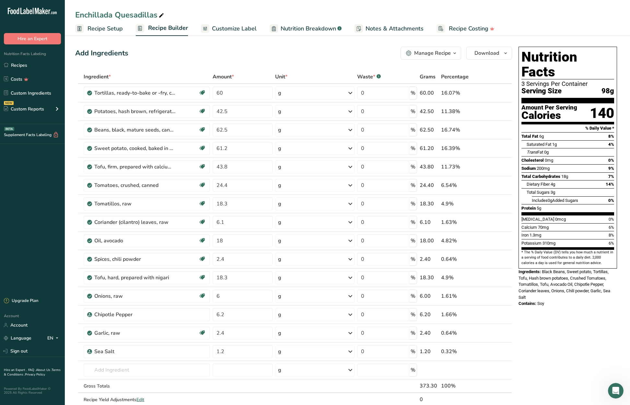
click at [115, 28] on span "Recipe Setup" at bounding box center [104, 28] width 35 height 9
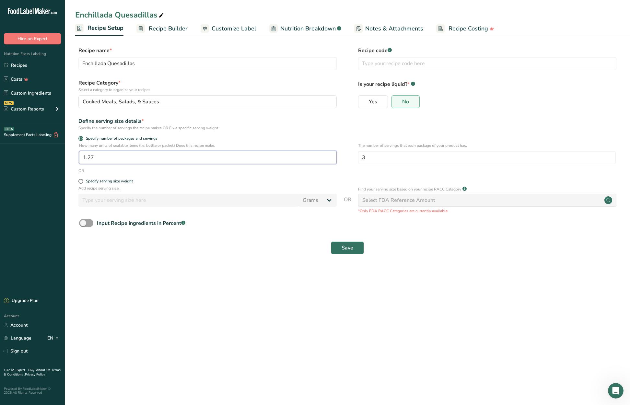
click at [111, 154] on input "1.27" at bounding box center [208, 157] width 258 height 13
type input "1.2"
click at [359, 246] on button "Save" at bounding box center [347, 247] width 33 height 13
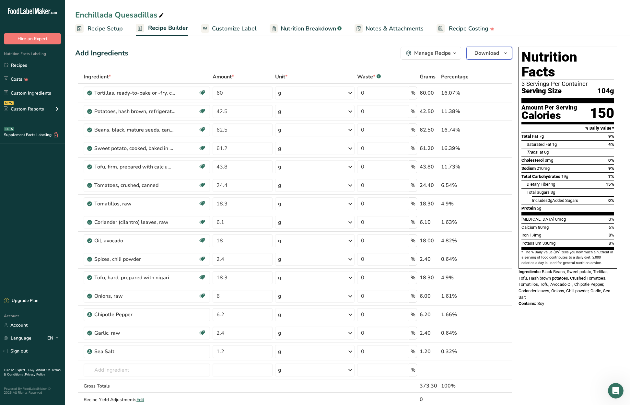
click at [506, 55] on icon "button" at bounding box center [505, 53] width 5 height 8
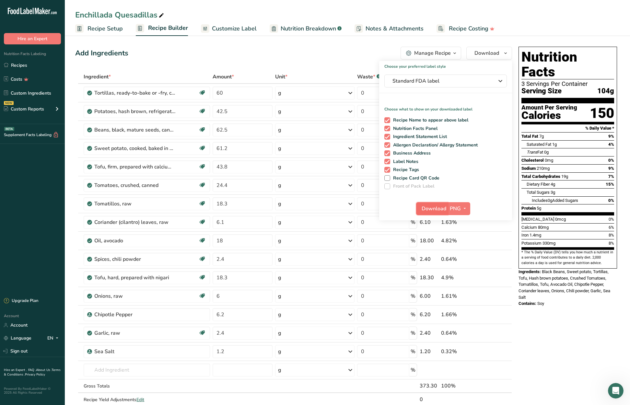
click at [434, 210] on span "Download" at bounding box center [434, 209] width 25 height 8
